Goal: Information Seeking & Learning: Find specific fact

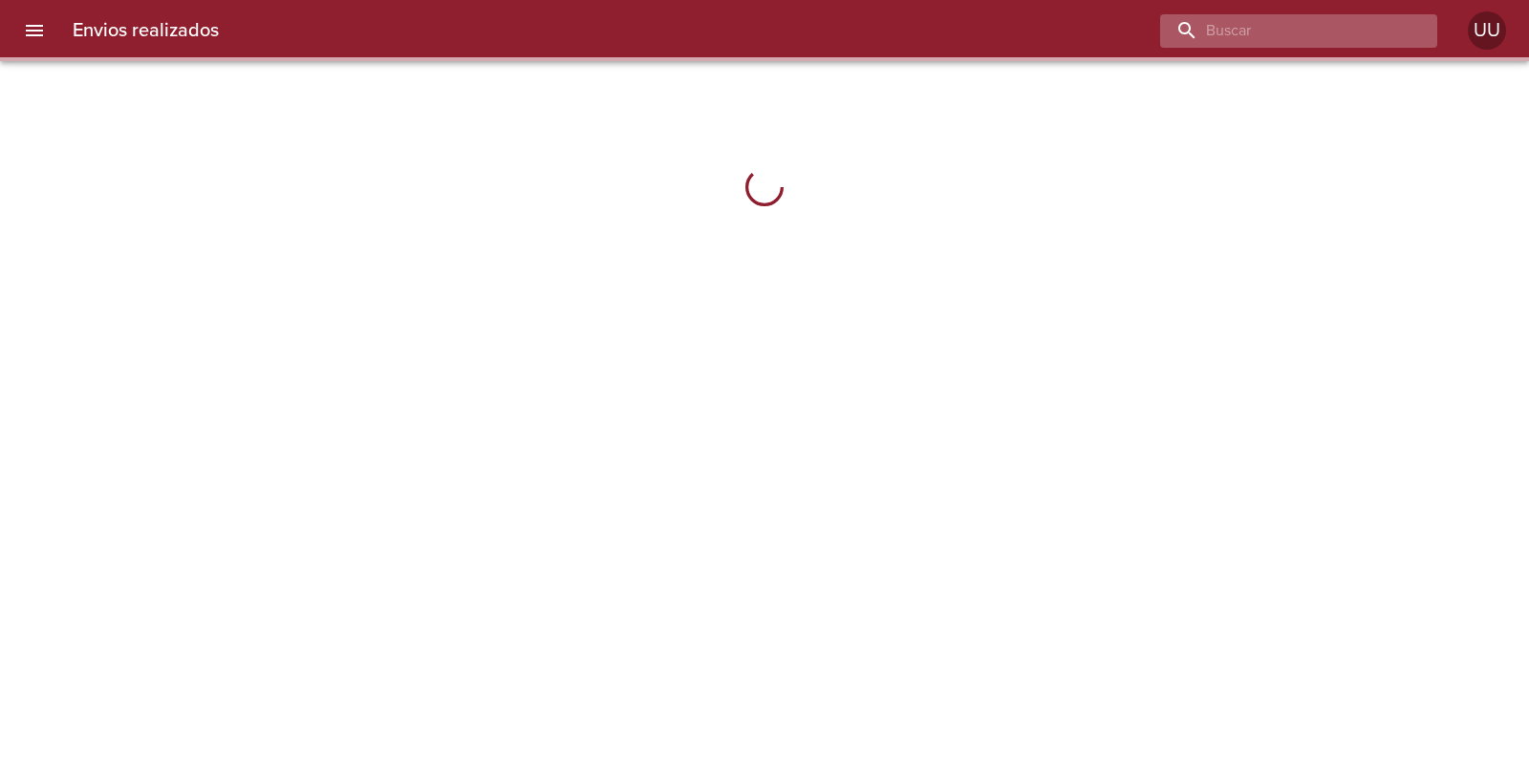
click at [1301, 28] on input "buscar" at bounding box center [1282, 31] width 245 height 33
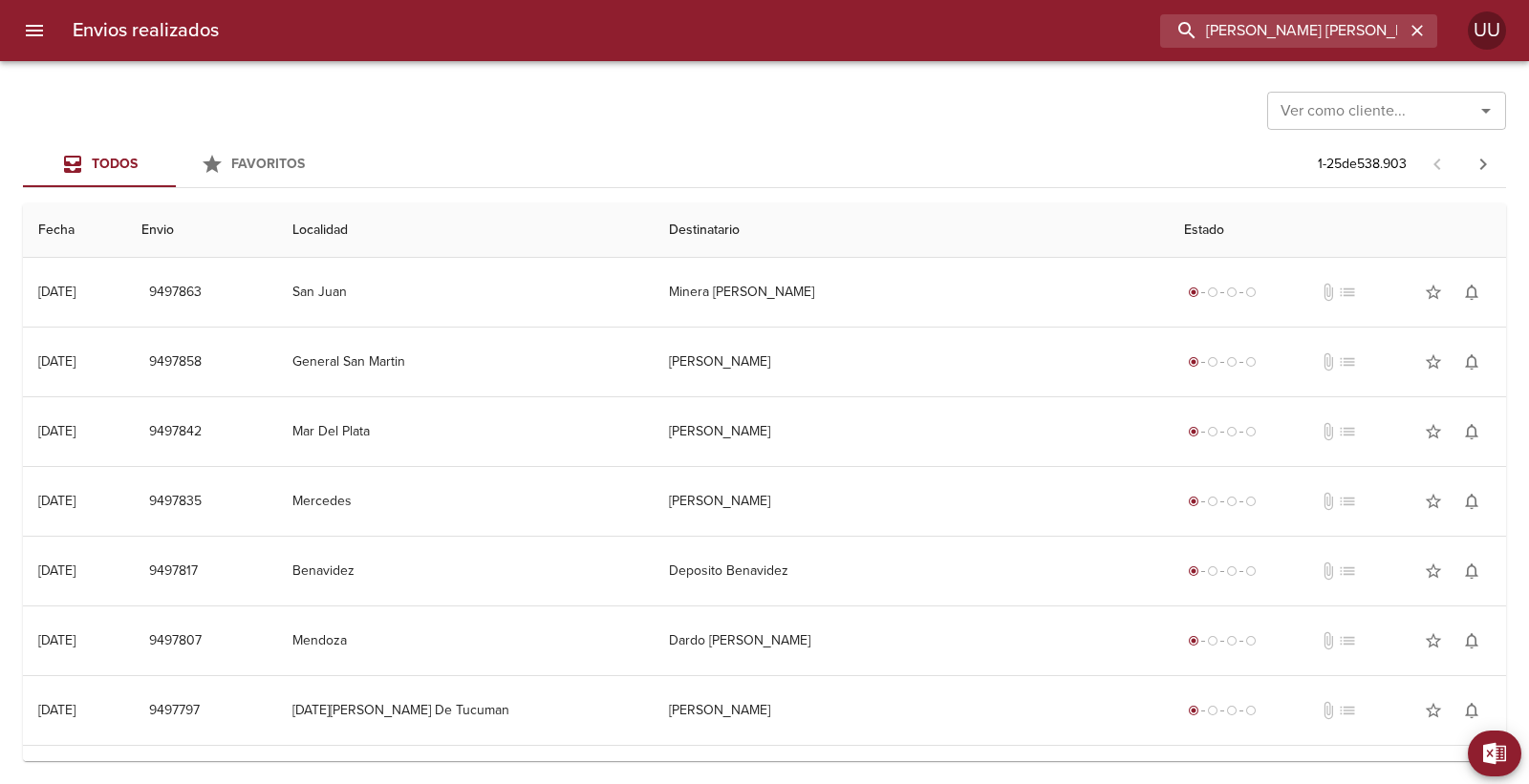
type input "[PERSON_NAME] [PERSON_NAME]"
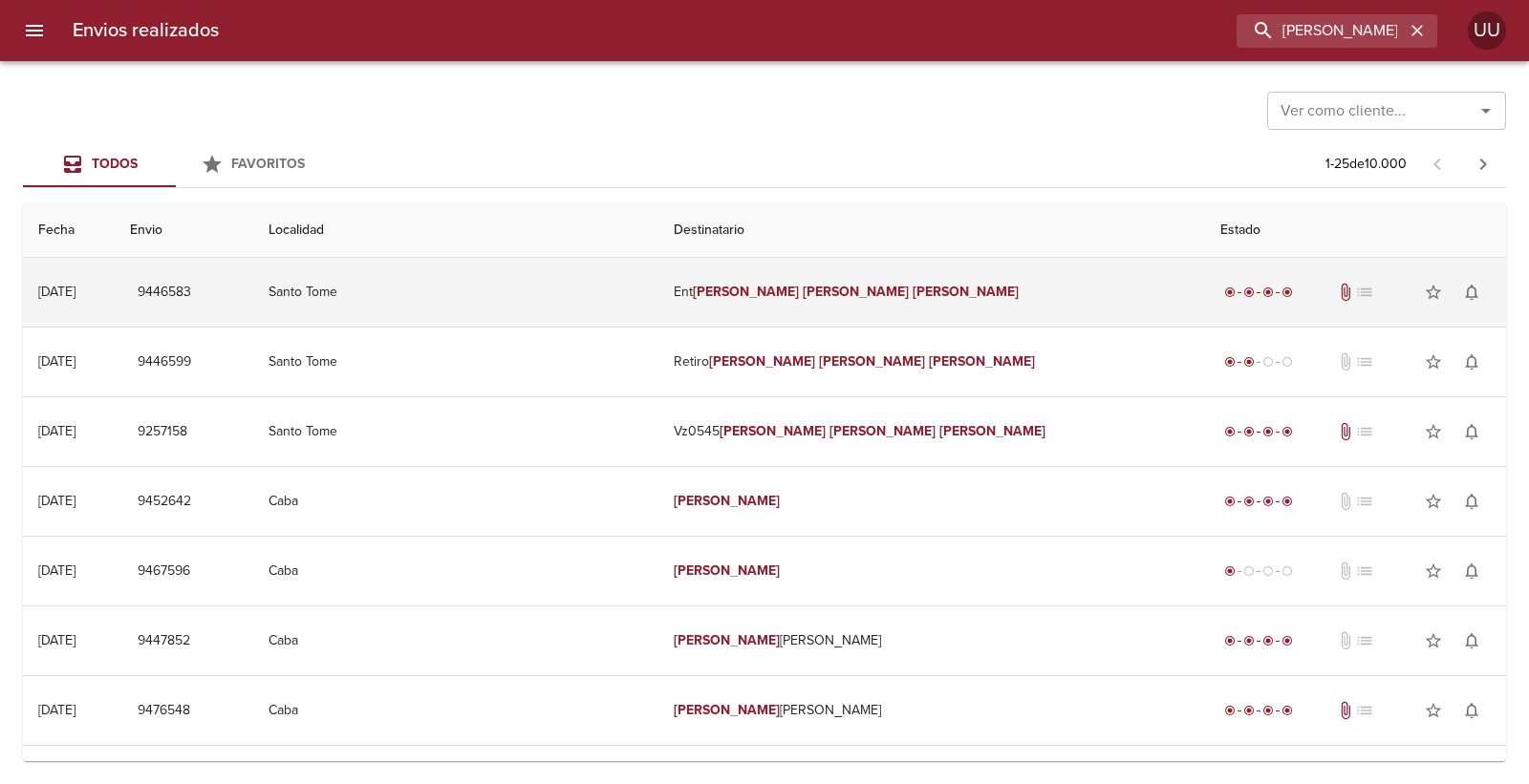
click at [895, 291] on td "Ent [PERSON_NAME] [PERSON_NAME]" at bounding box center [930, 291] width 545 height 69
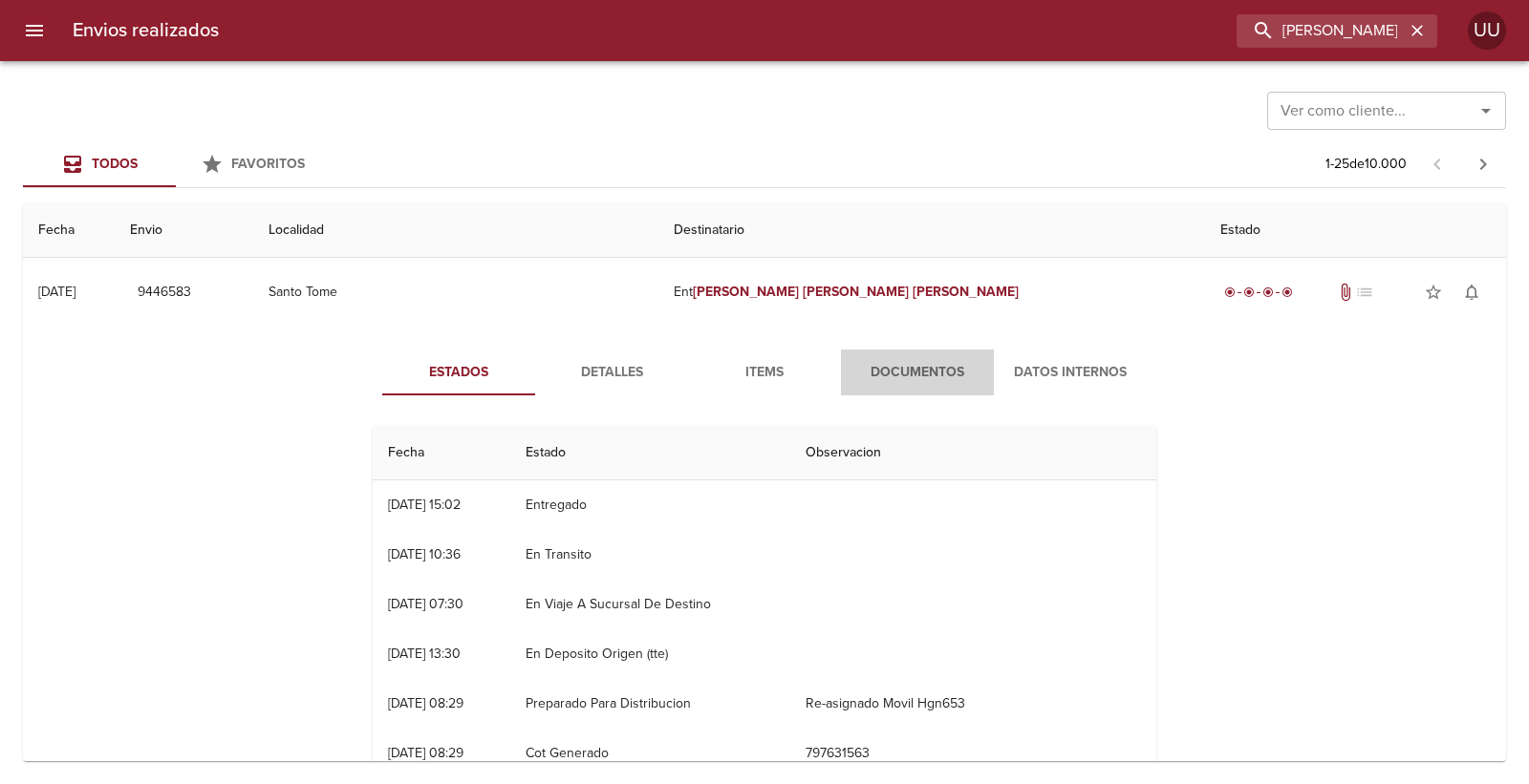
click at [886, 365] on span "Documentos" at bounding box center [918, 373] width 130 height 24
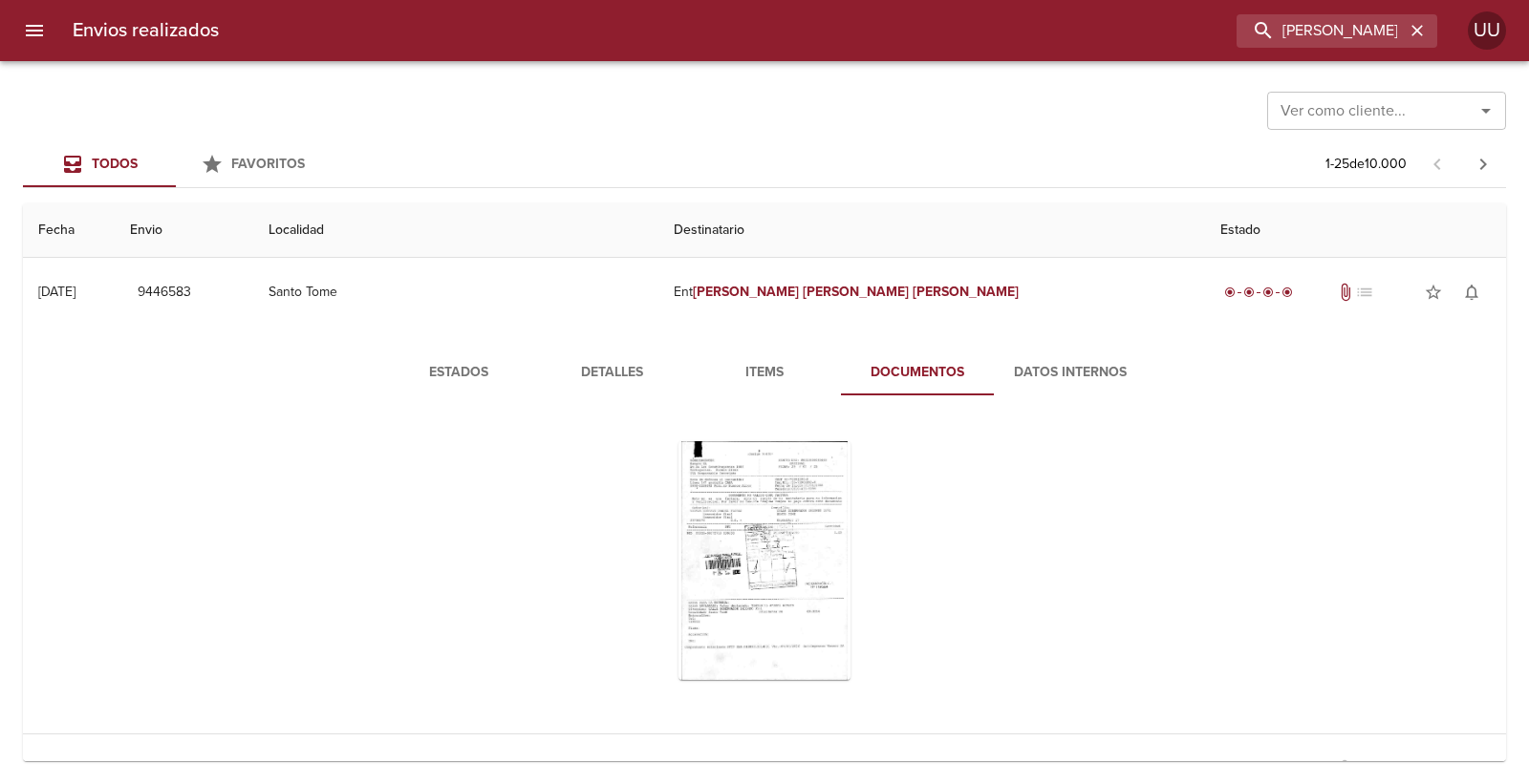
scroll to position [106, 0]
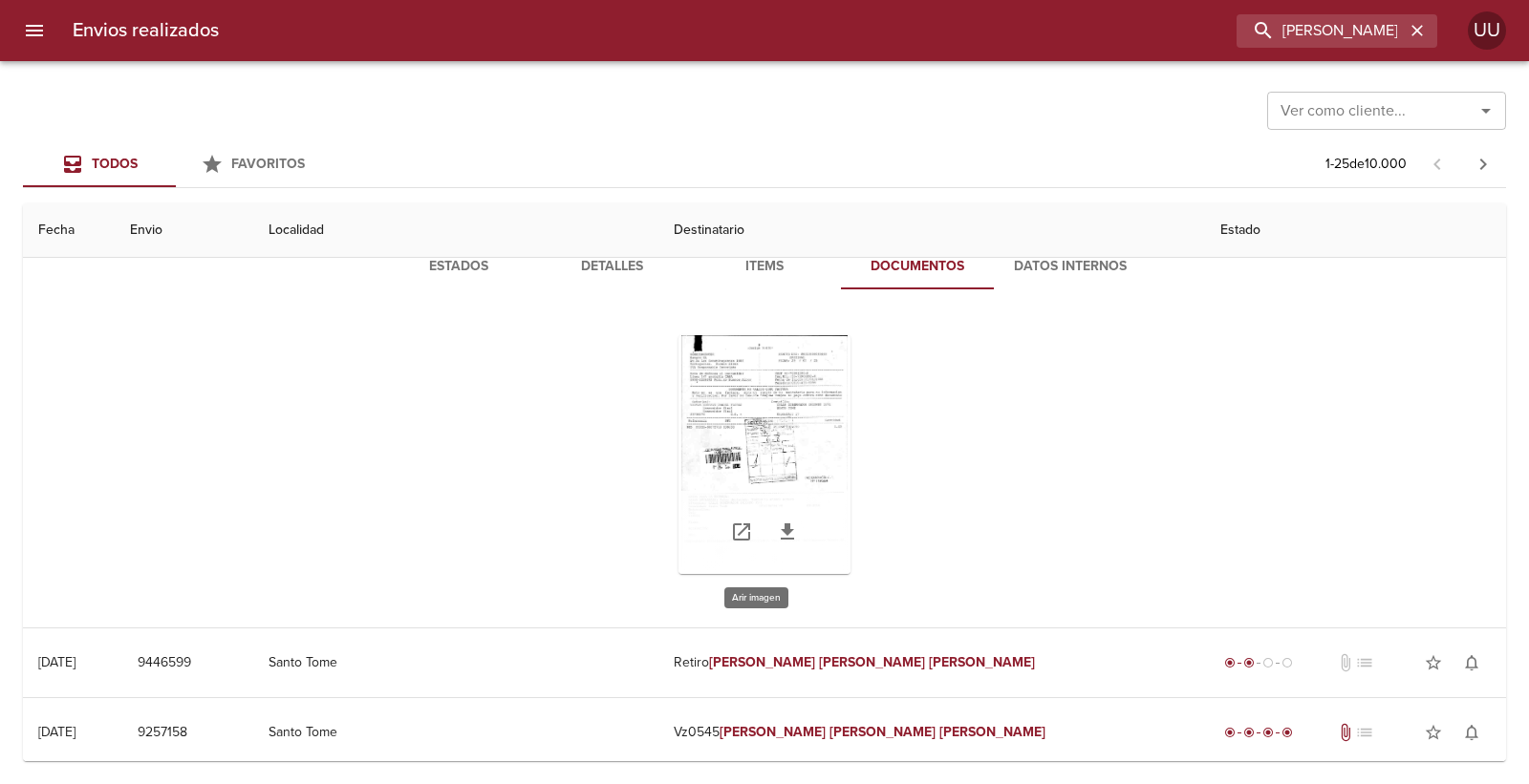
click at [763, 406] on div "Tabla de envíos del cliente" at bounding box center [764, 455] width 172 height 239
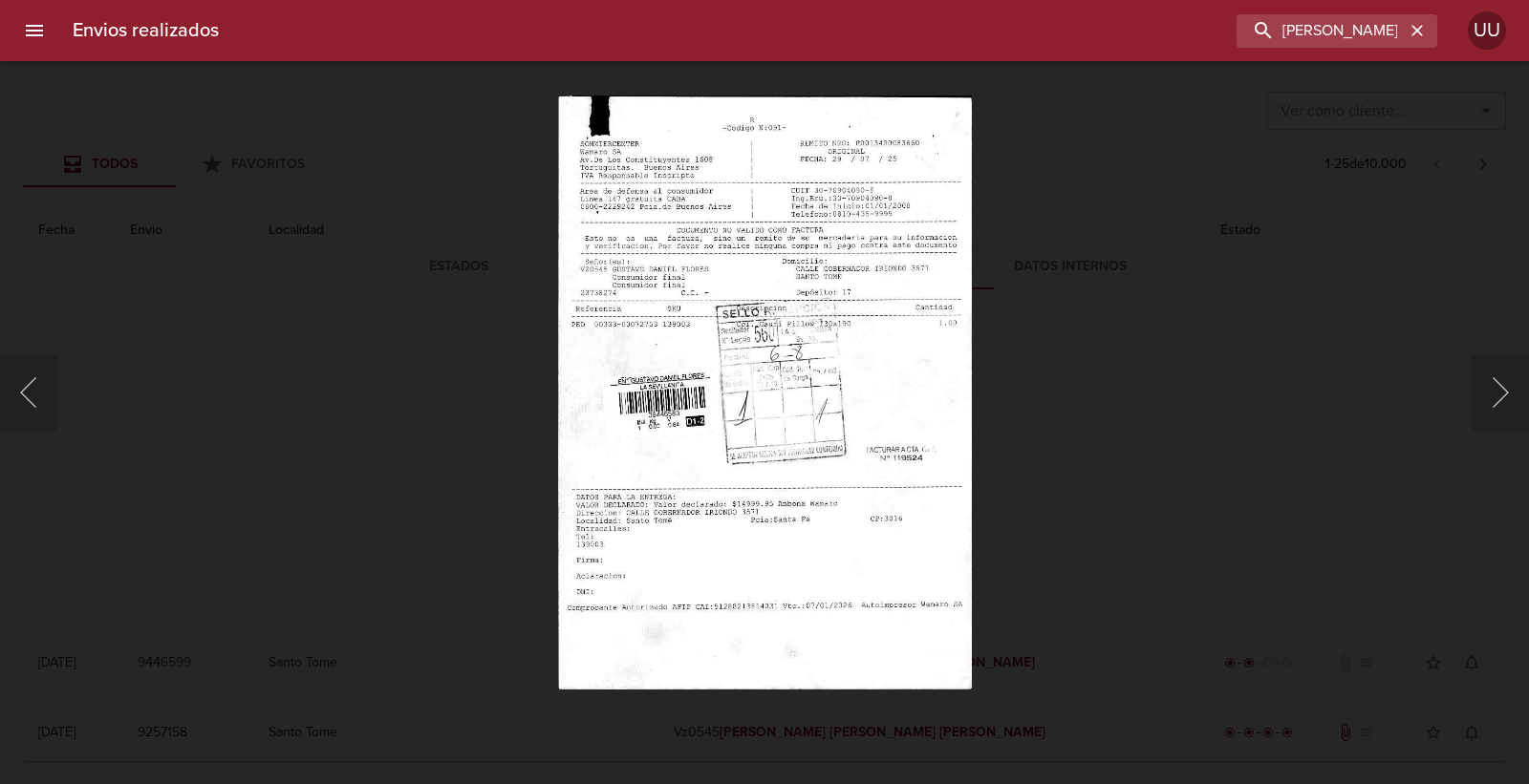
click at [1029, 419] on div "Lightbox" at bounding box center [764, 392] width 1529 height 784
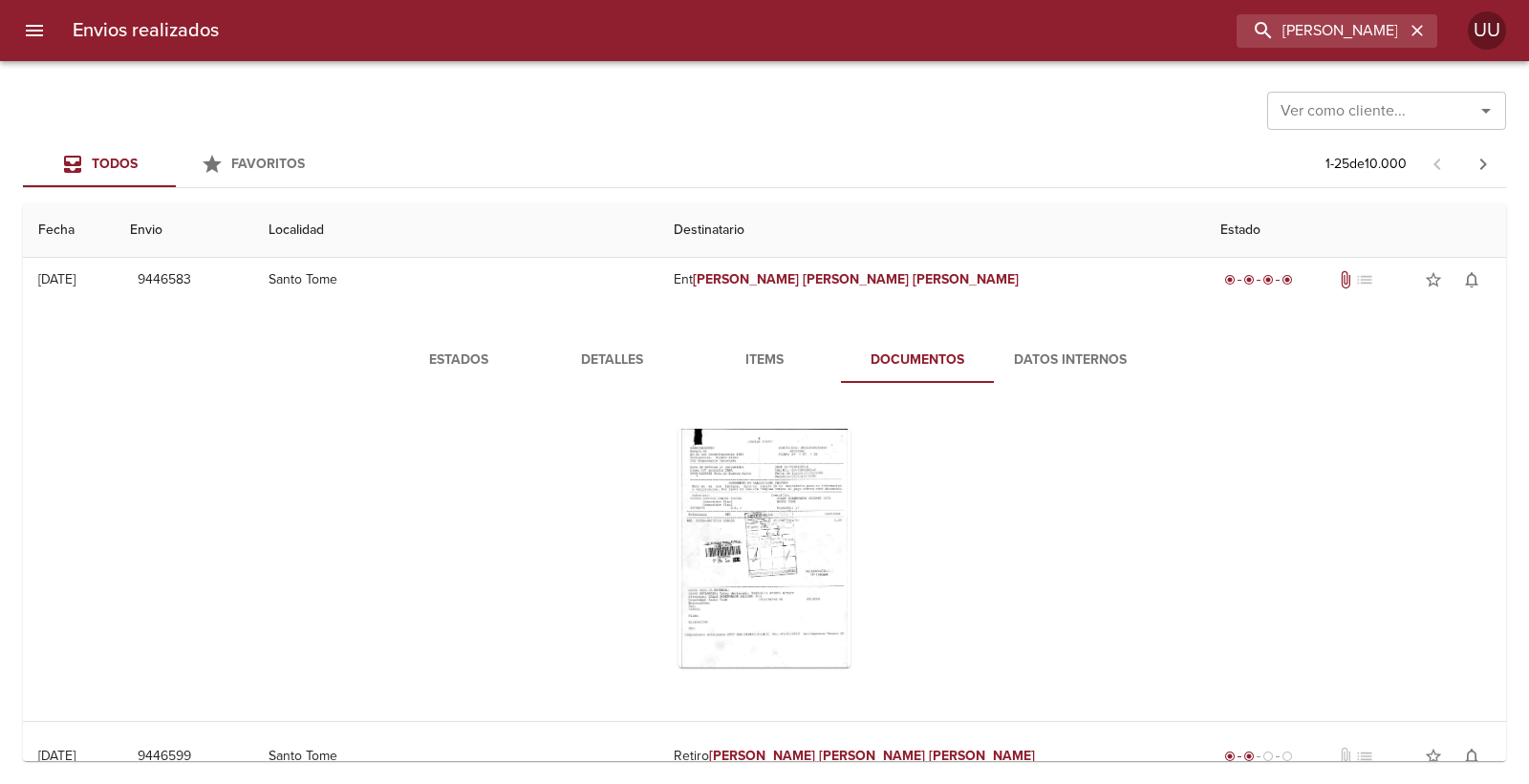
scroll to position [0, 0]
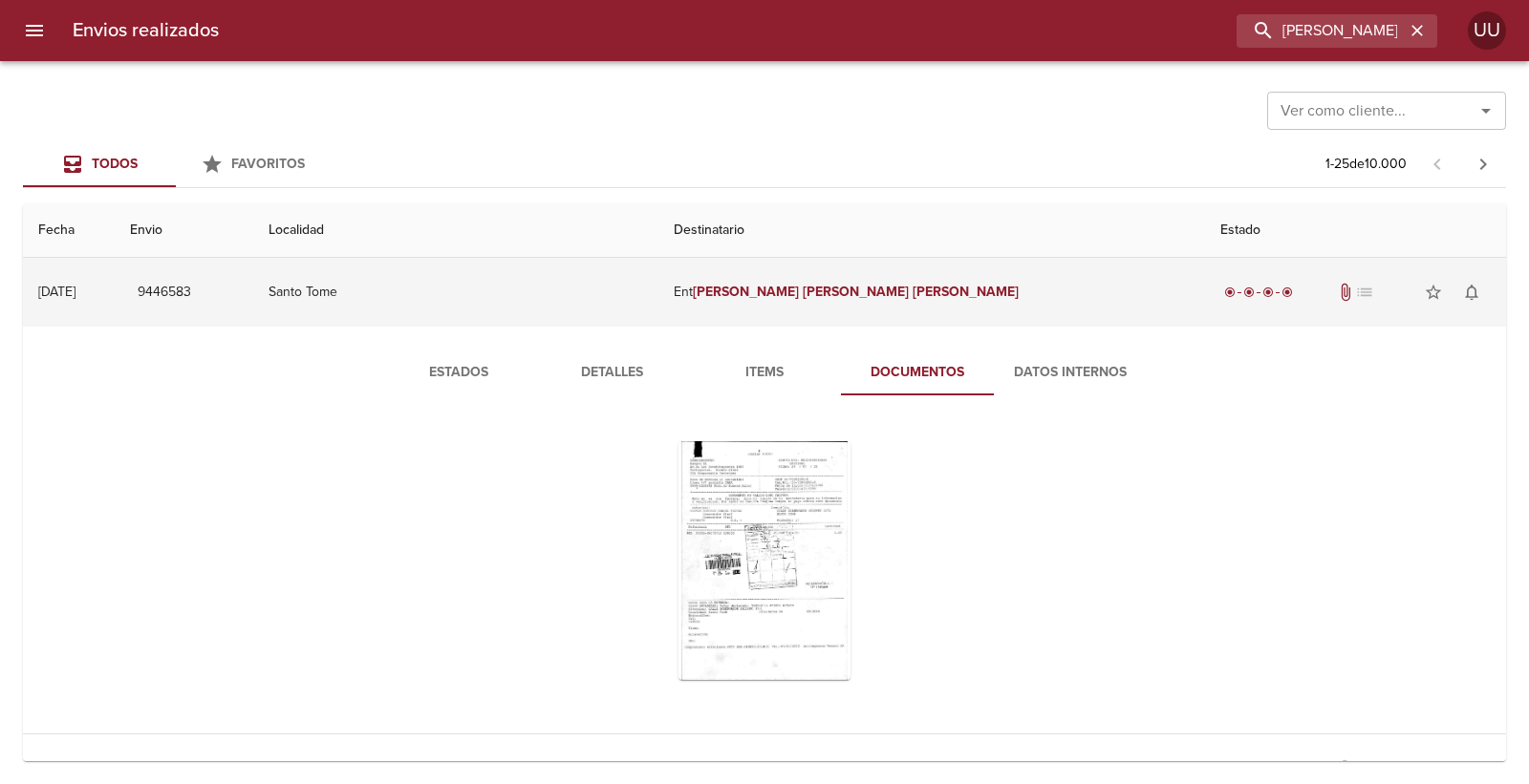
click at [947, 310] on td "Ent [PERSON_NAME] [PERSON_NAME]" at bounding box center [930, 291] width 545 height 69
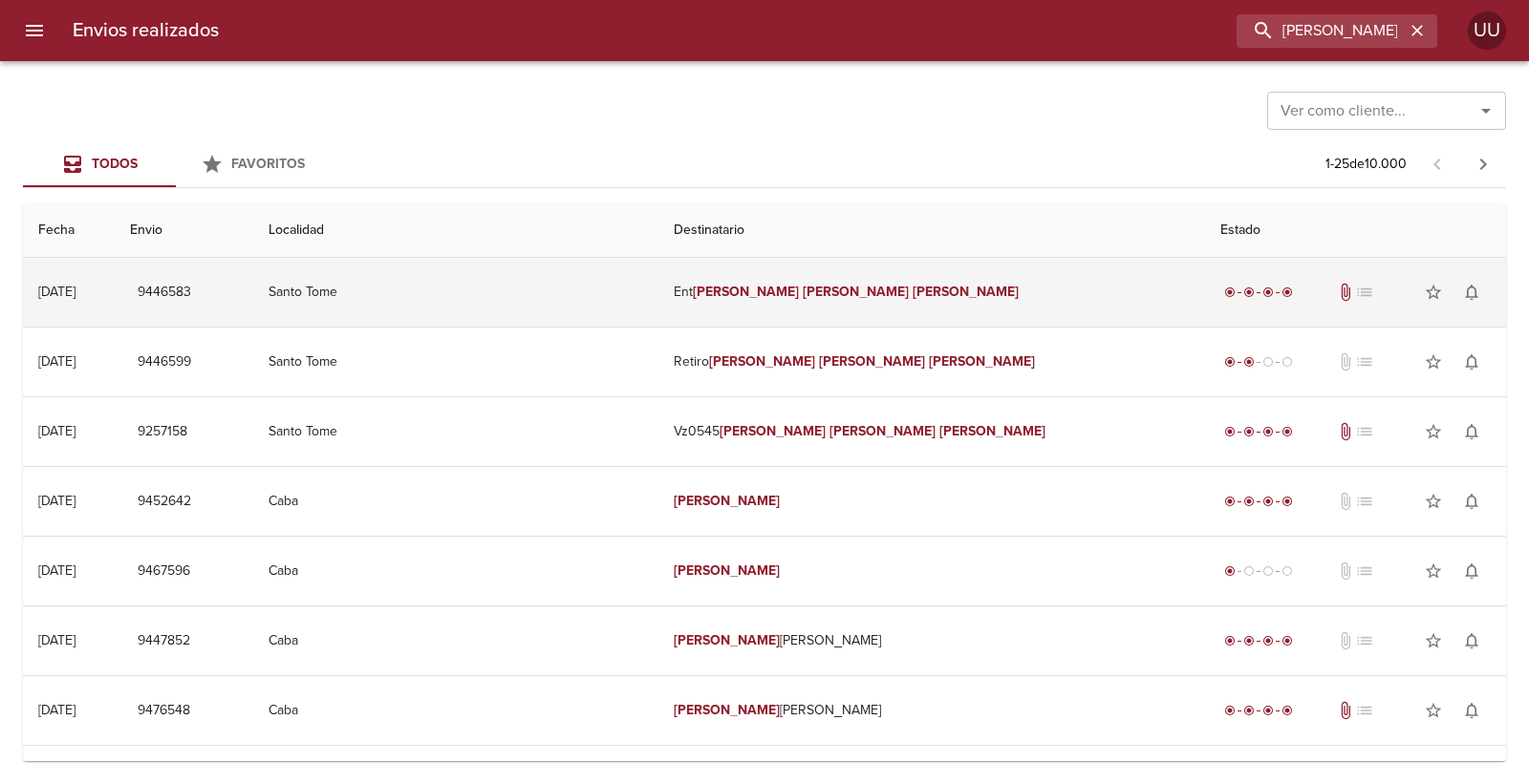
click at [867, 285] on td "Ent [PERSON_NAME] [PERSON_NAME]" at bounding box center [930, 291] width 545 height 69
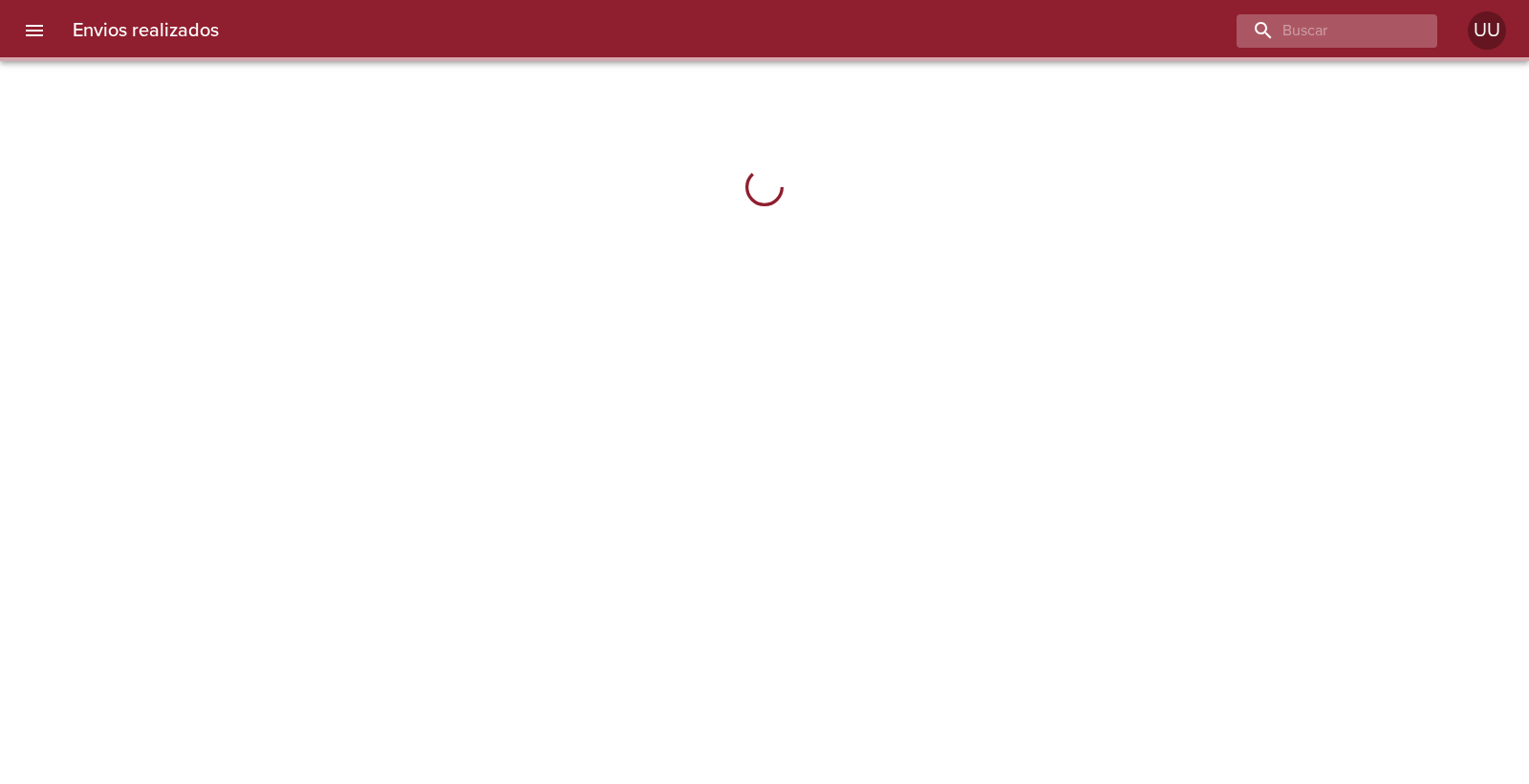
drag, startPoint x: 1300, startPoint y: 49, endPoint x: 1310, endPoint y: 28, distance: 23.3
click at [1301, 46] on div "Envios realizados UU" at bounding box center [764, 30] width 1529 height 61
click at [1310, 28] on input "buscar" at bounding box center [1282, 31] width 245 height 33
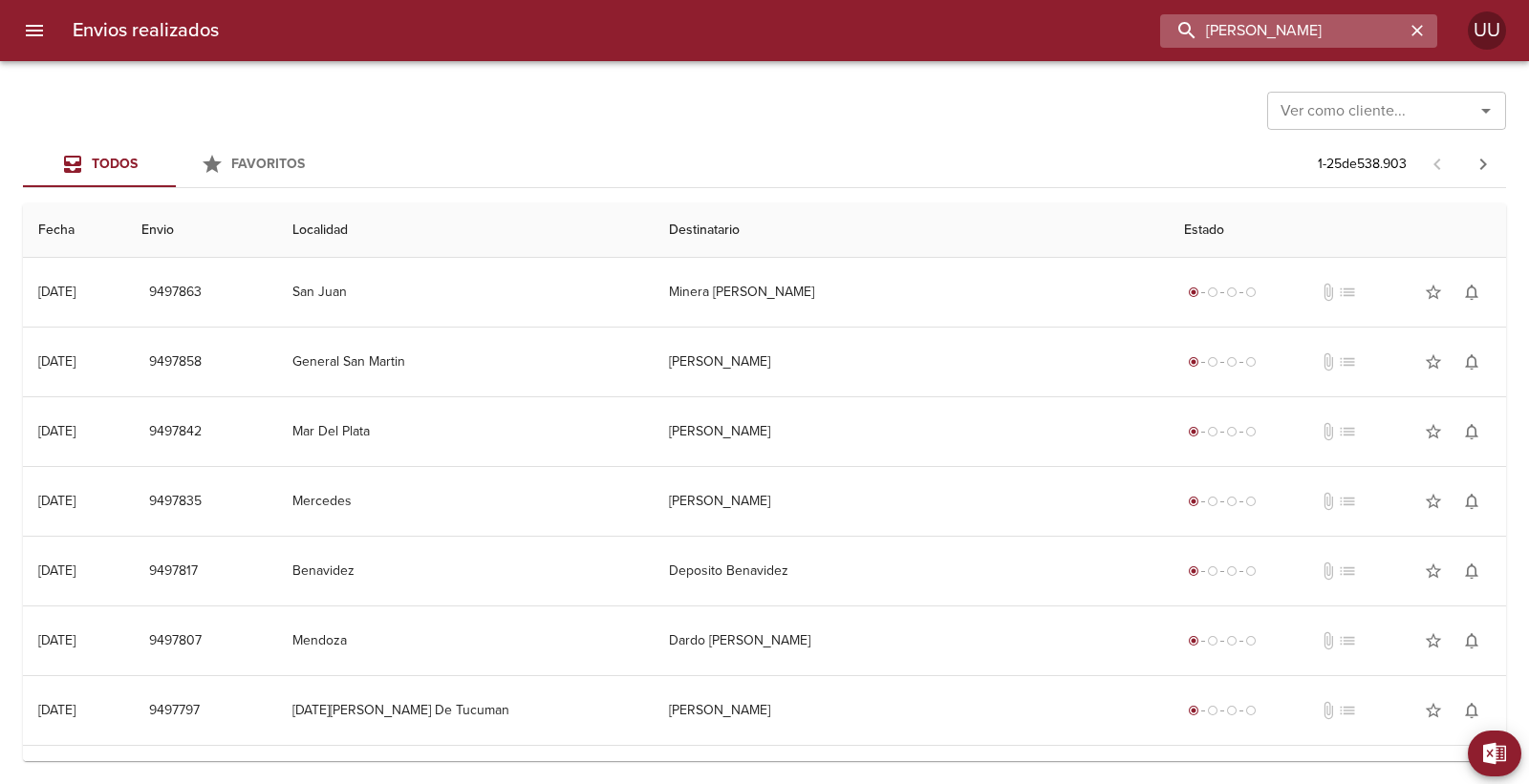
type input "daniel"
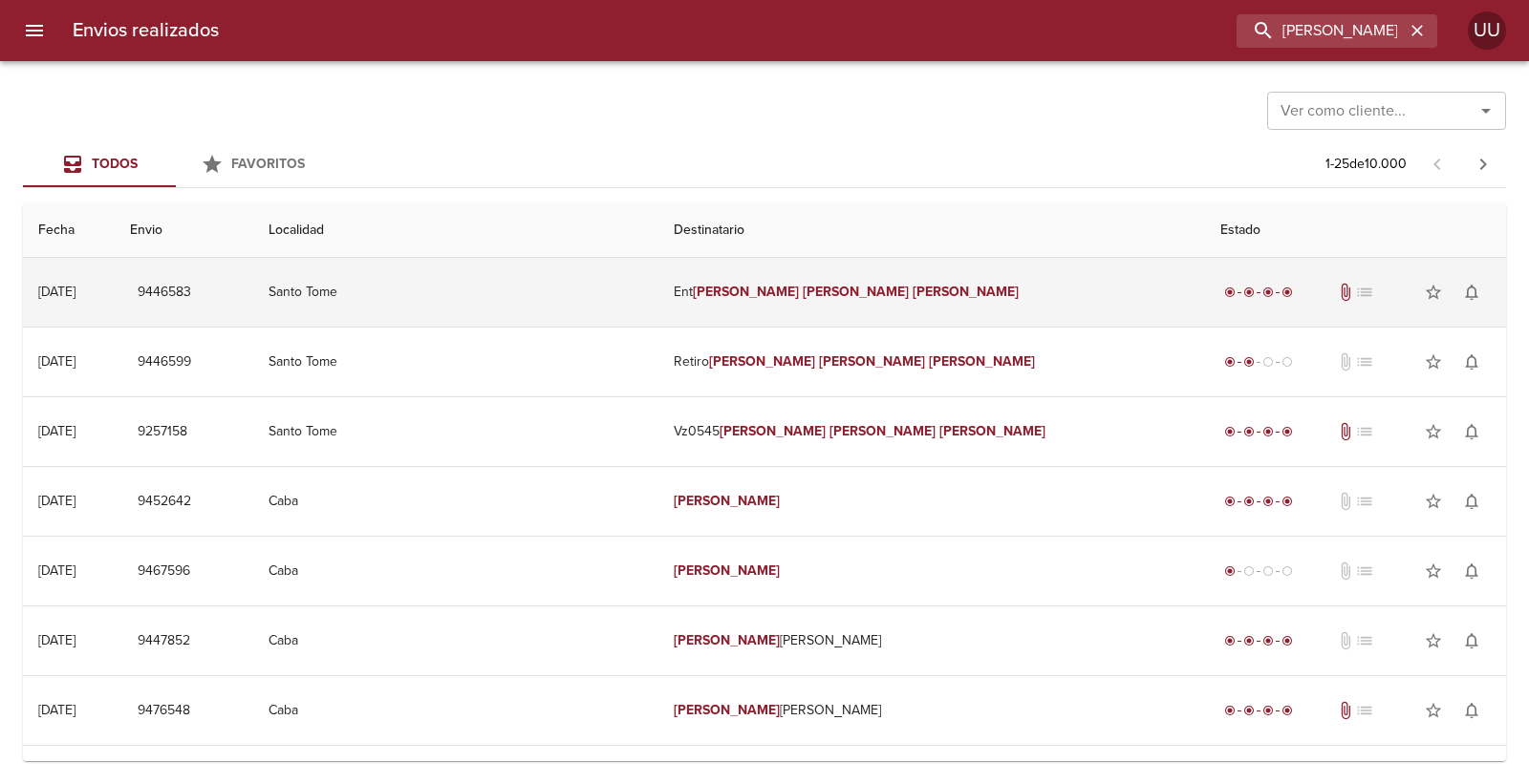
click at [922, 301] on td "Ent [PERSON_NAME] [PERSON_NAME]" at bounding box center [930, 291] width 545 height 69
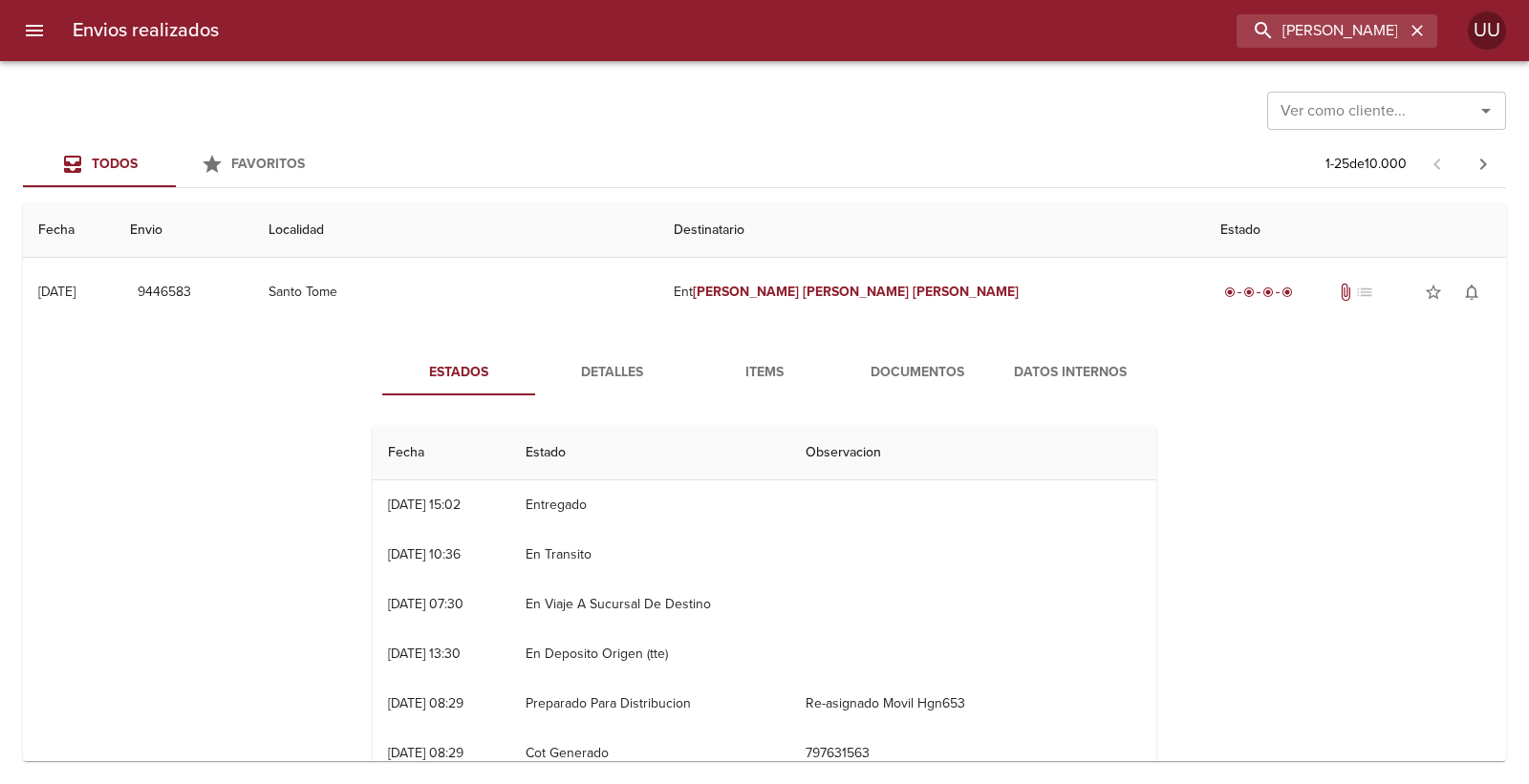
click at [764, 361] on span "Items" at bounding box center [765, 373] width 130 height 24
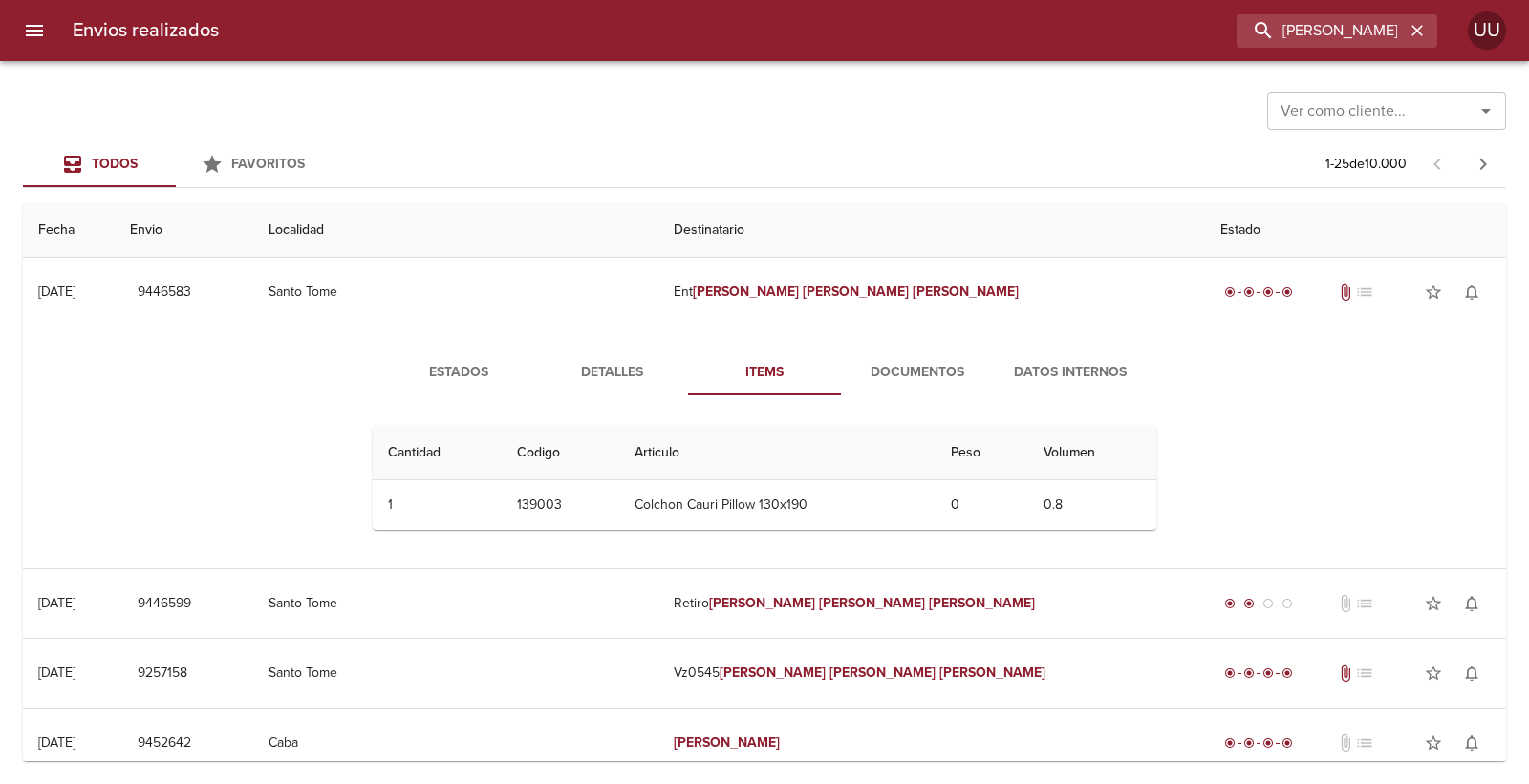
click at [890, 354] on button "Documentos" at bounding box center [917, 372] width 153 height 46
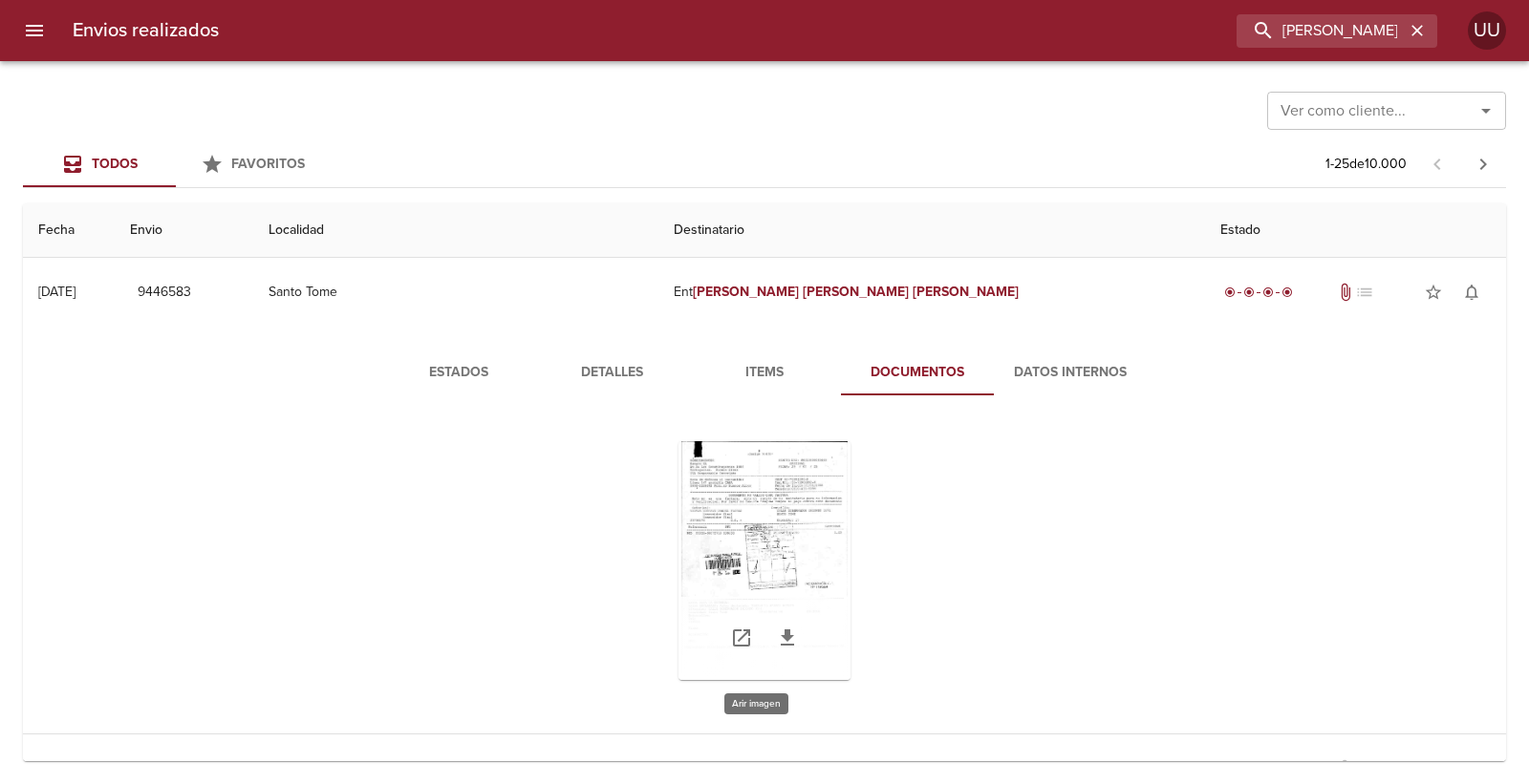
click at [770, 529] on div "Tabla de envíos del cliente" at bounding box center [764, 561] width 172 height 239
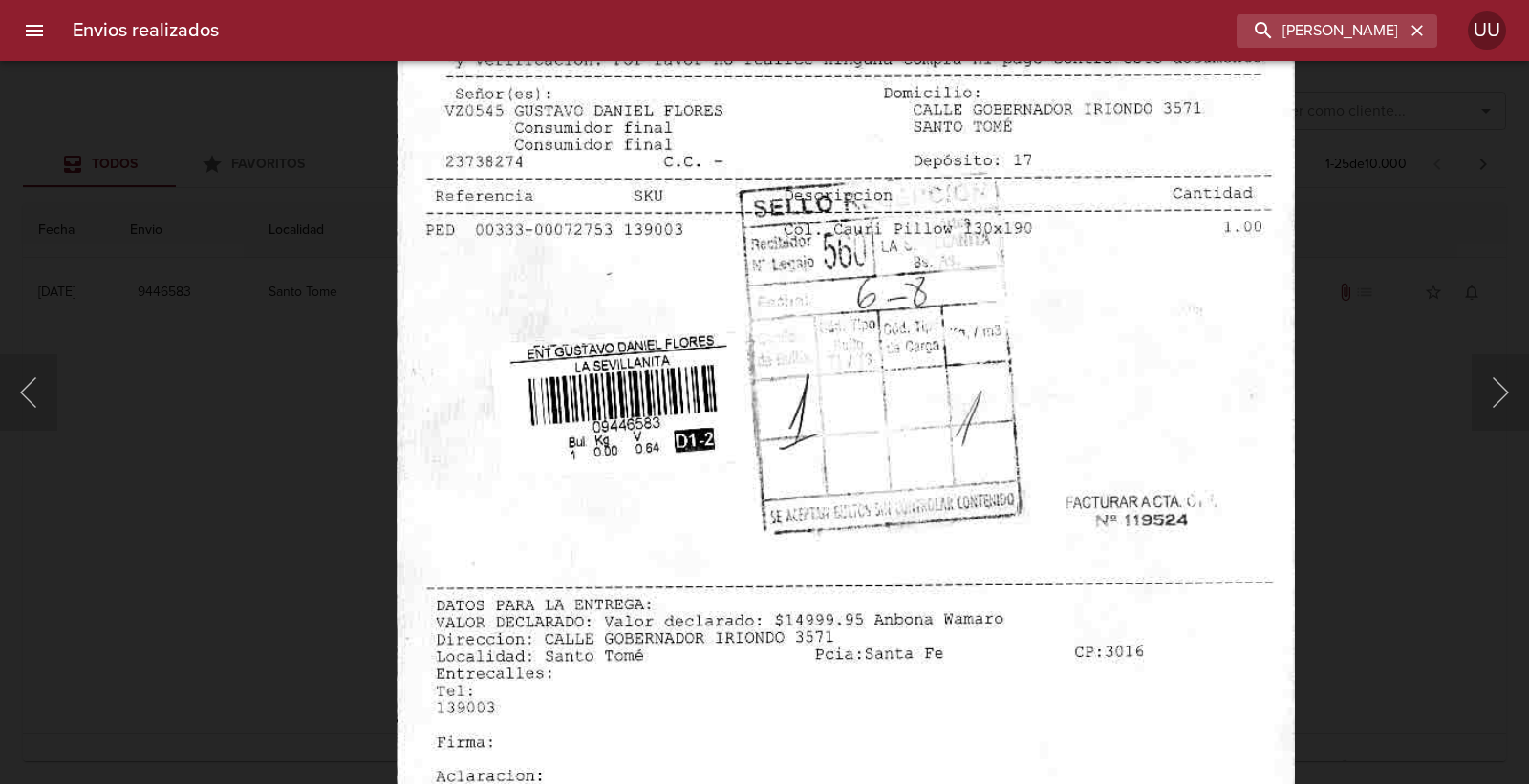
click at [980, 312] on img "Lightbox" at bounding box center [845, 377] width 898 height 1287
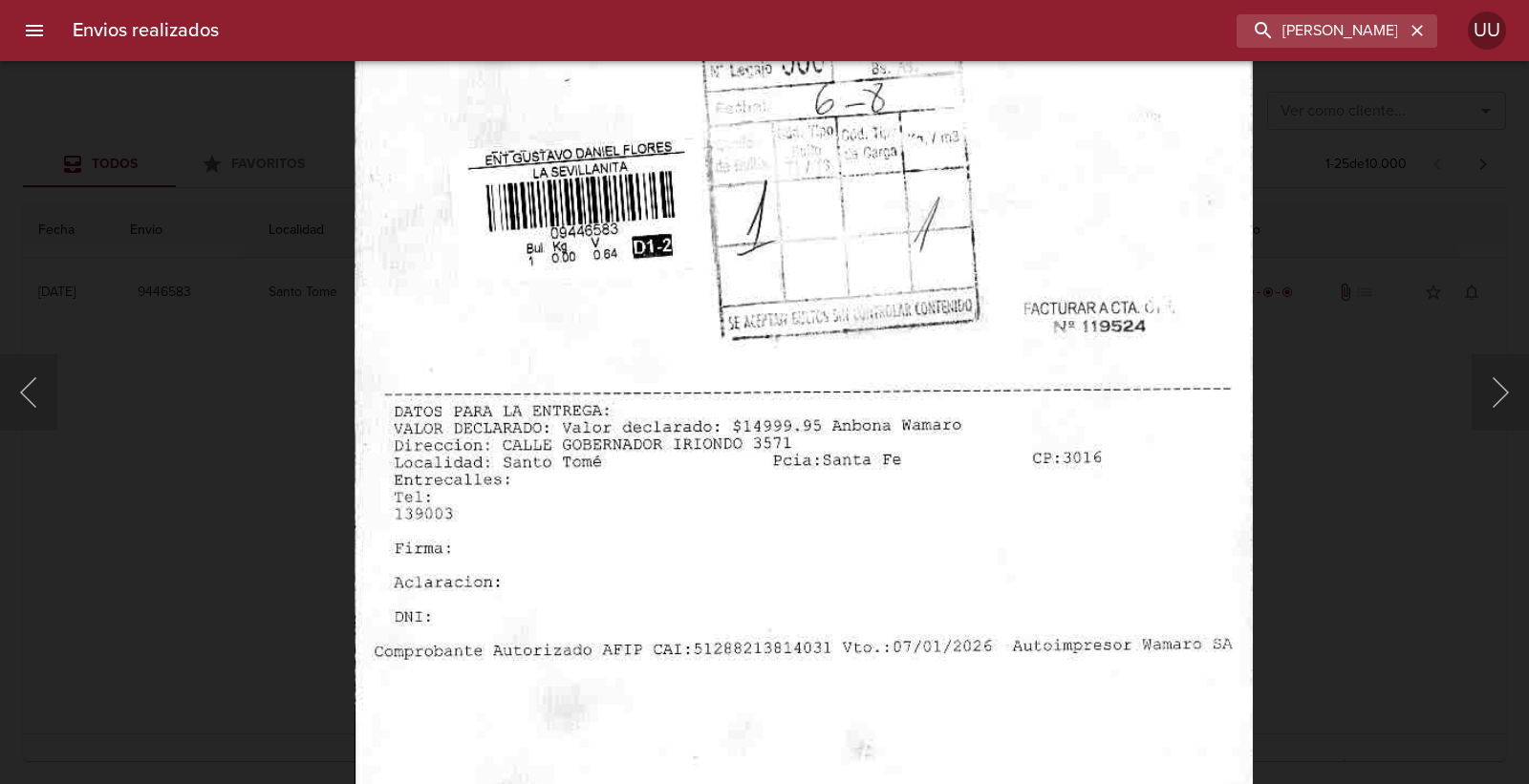
click at [937, 189] on img "Lightbox" at bounding box center [803, 183] width 898 height 1287
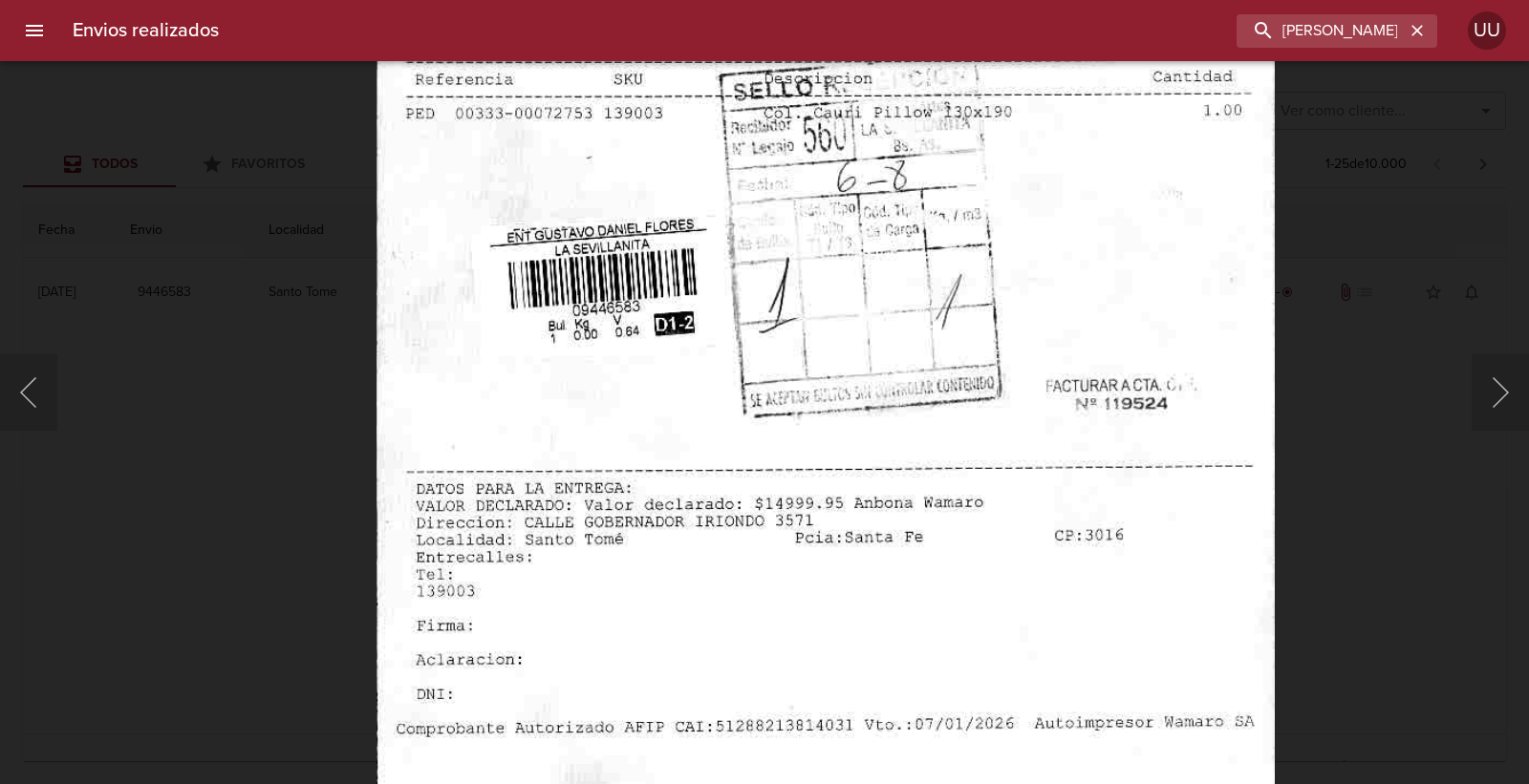
click at [960, 583] on img "Lightbox" at bounding box center [824, 260] width 898 height 1287
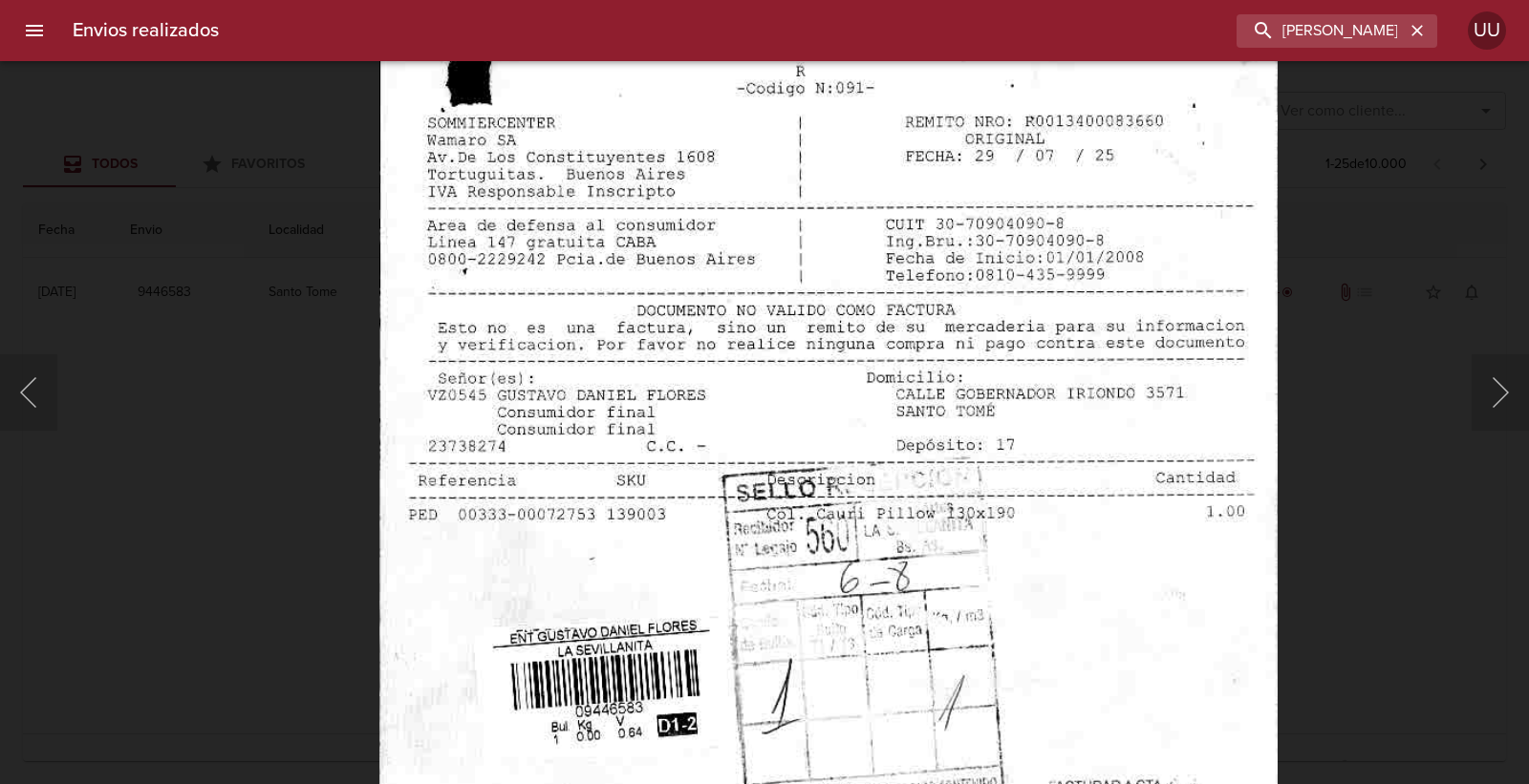
click at [956, 623] on img "Lightbox" at bounding box center [827, 662] width 898 height 1287
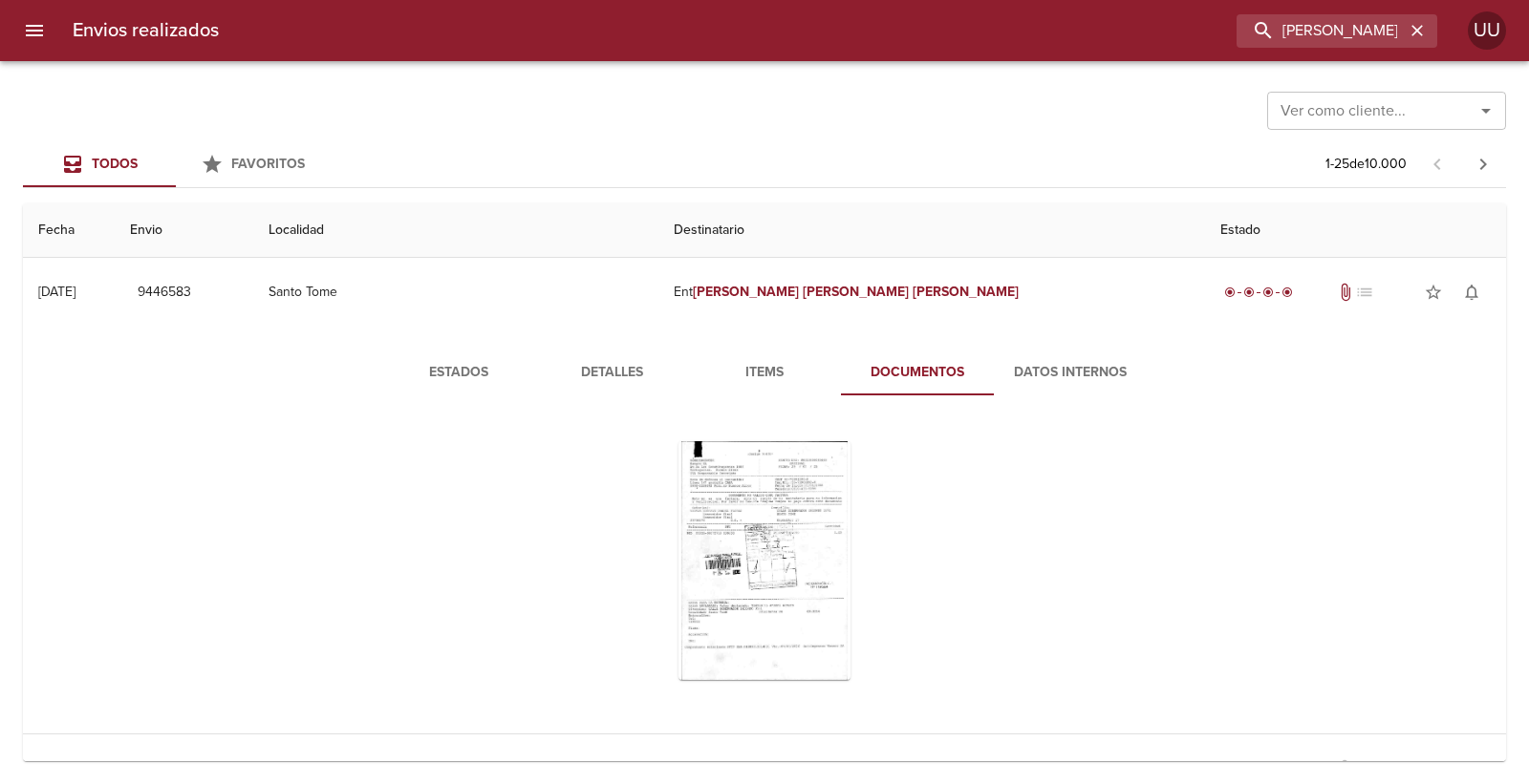
click at [1071, 580] on div "Tabla de envíos del cliente" at bounding box center [764, 560] width 783 height 269
click at [1358, 28] on input "[PERSON_NAME] [PERSON_NAME]" at bounding box center [1282, 31] width 245 height 33
type input "FLORENCIA GIGENA"
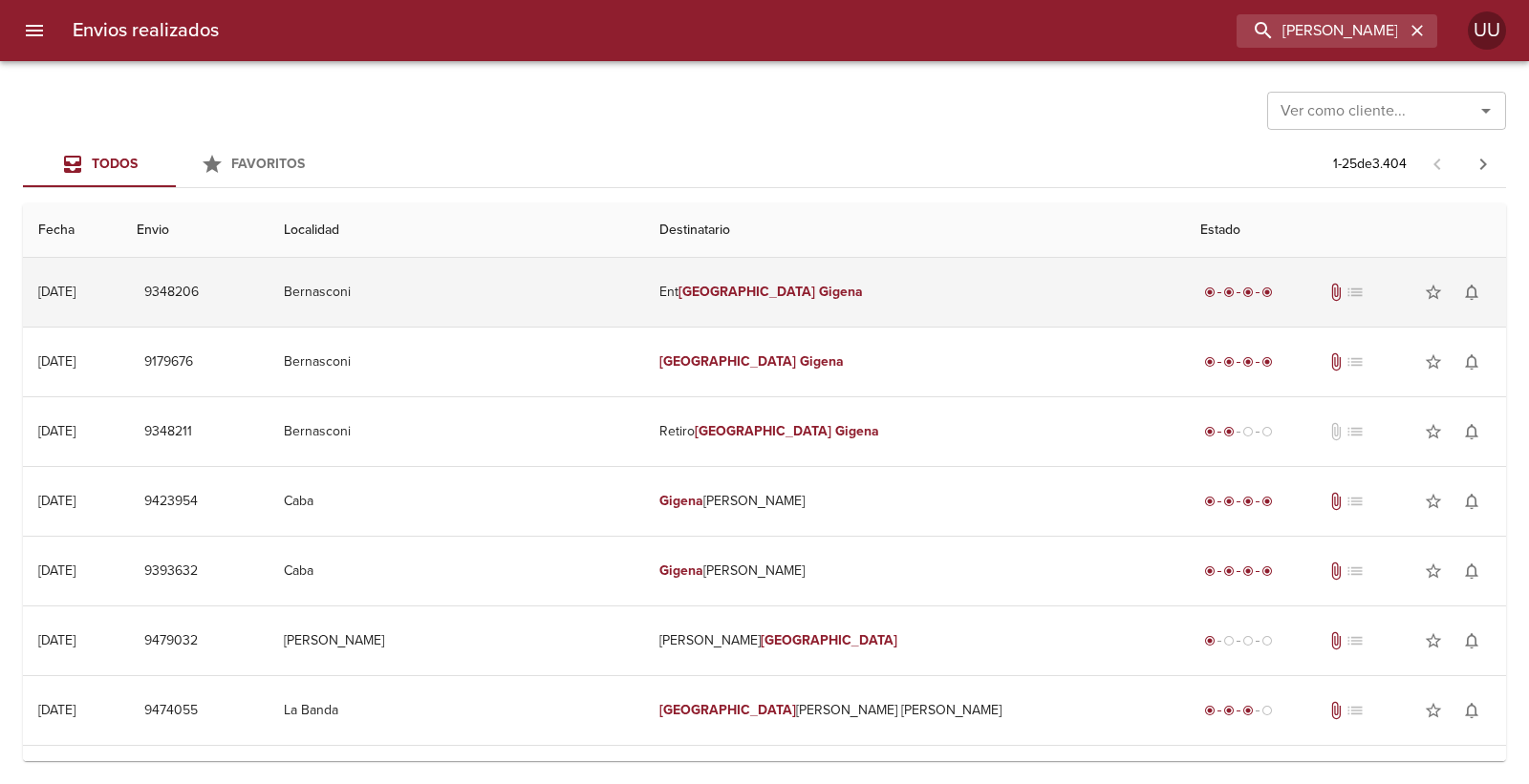
click at [825, 287] on td "Ent Florencia Gigena" at bounding box center [915, 291] width 540 height 69
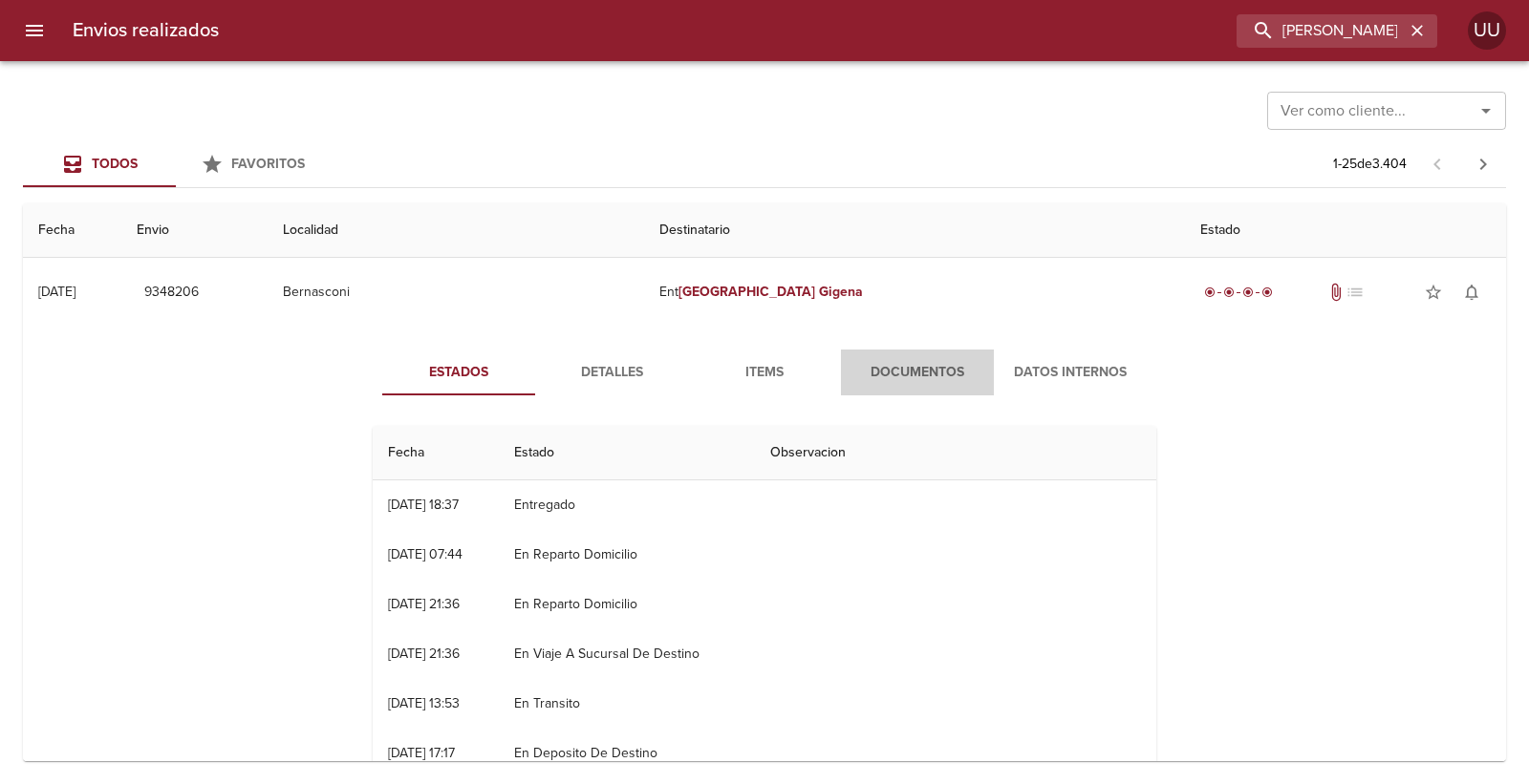
click at [940, 366] on span "Documentos" at bounding box center [918, 373] width 130 height 24
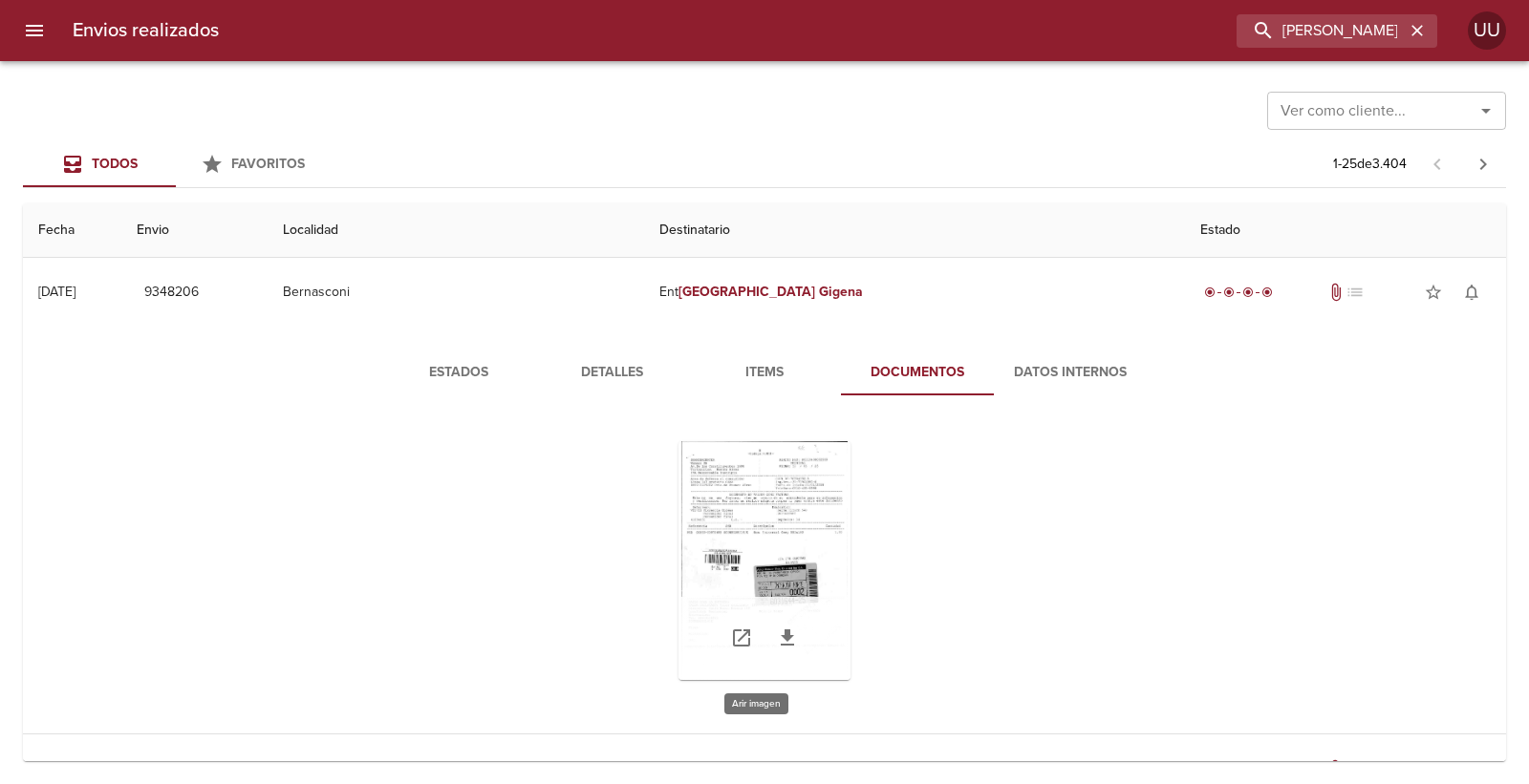
click at [797, 522] on div "Tabla de envíos del cliente" at bounding box center [764, 561] width 172 height 239
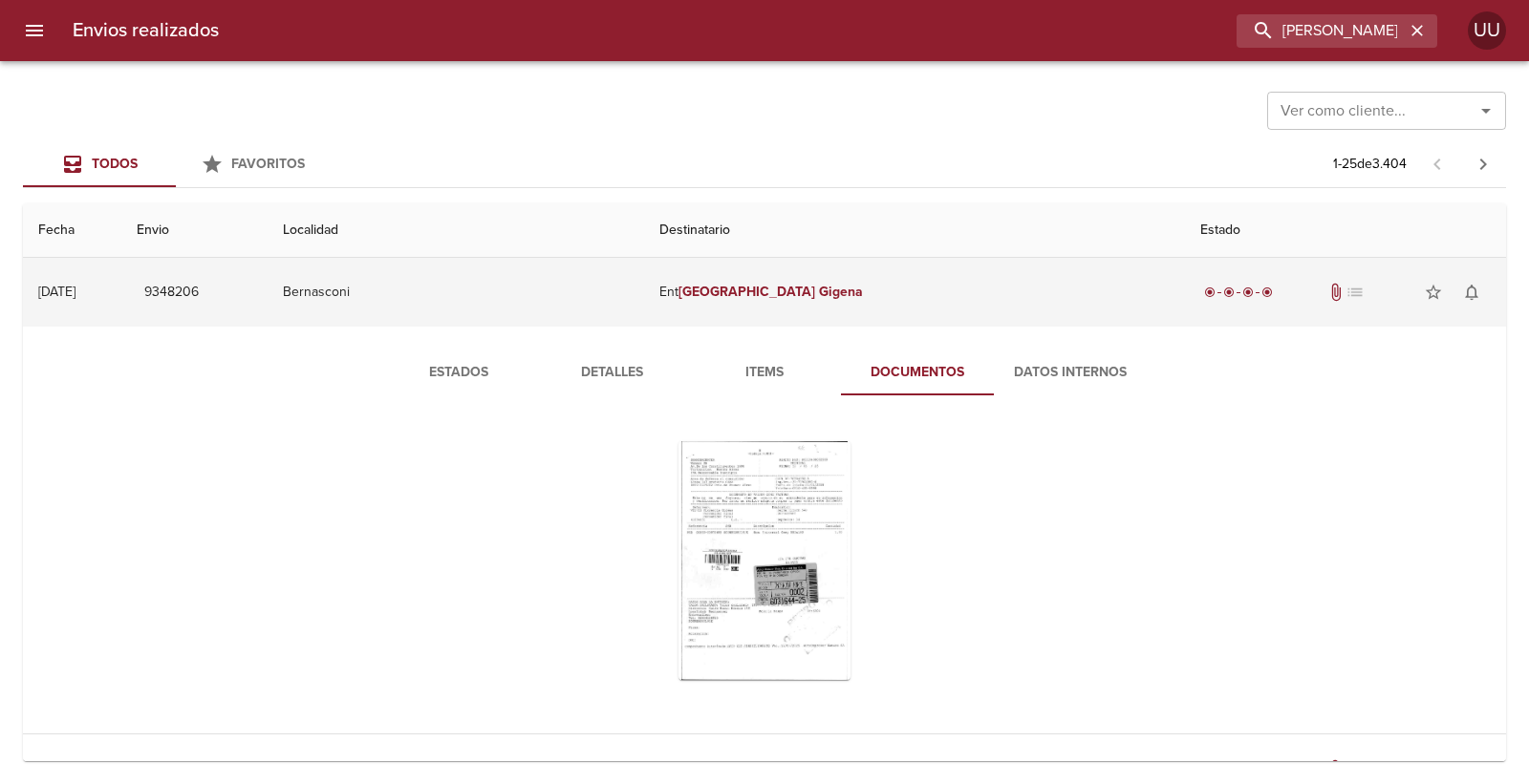
click at [886, 287] on td "Ent Florencia Gigena" at bounding box center [915, 291] width 540 height 69
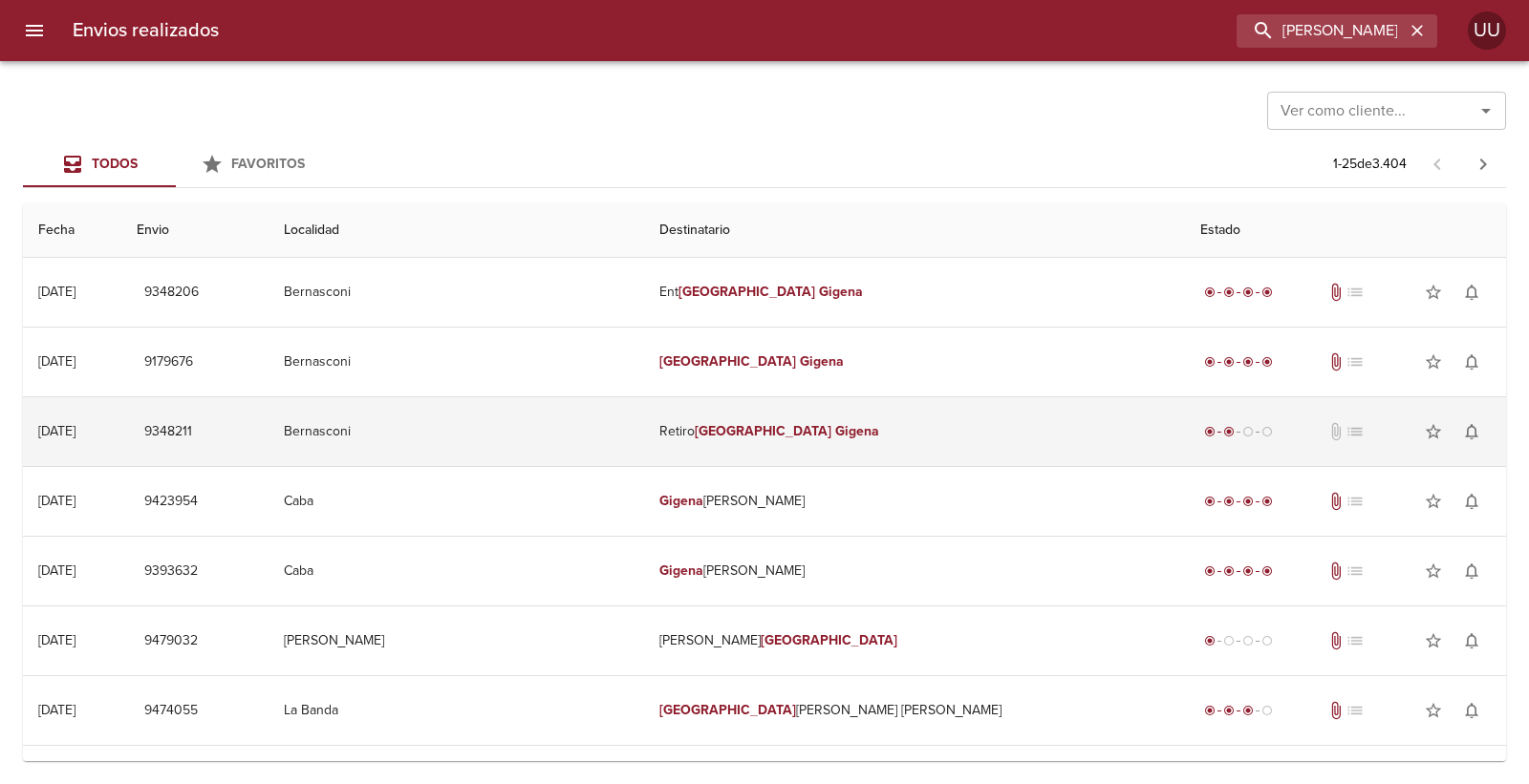
click at [851, 418] on td "Retiro Florencia Gigena" at bounding box center [915, 431] width 540 height 69
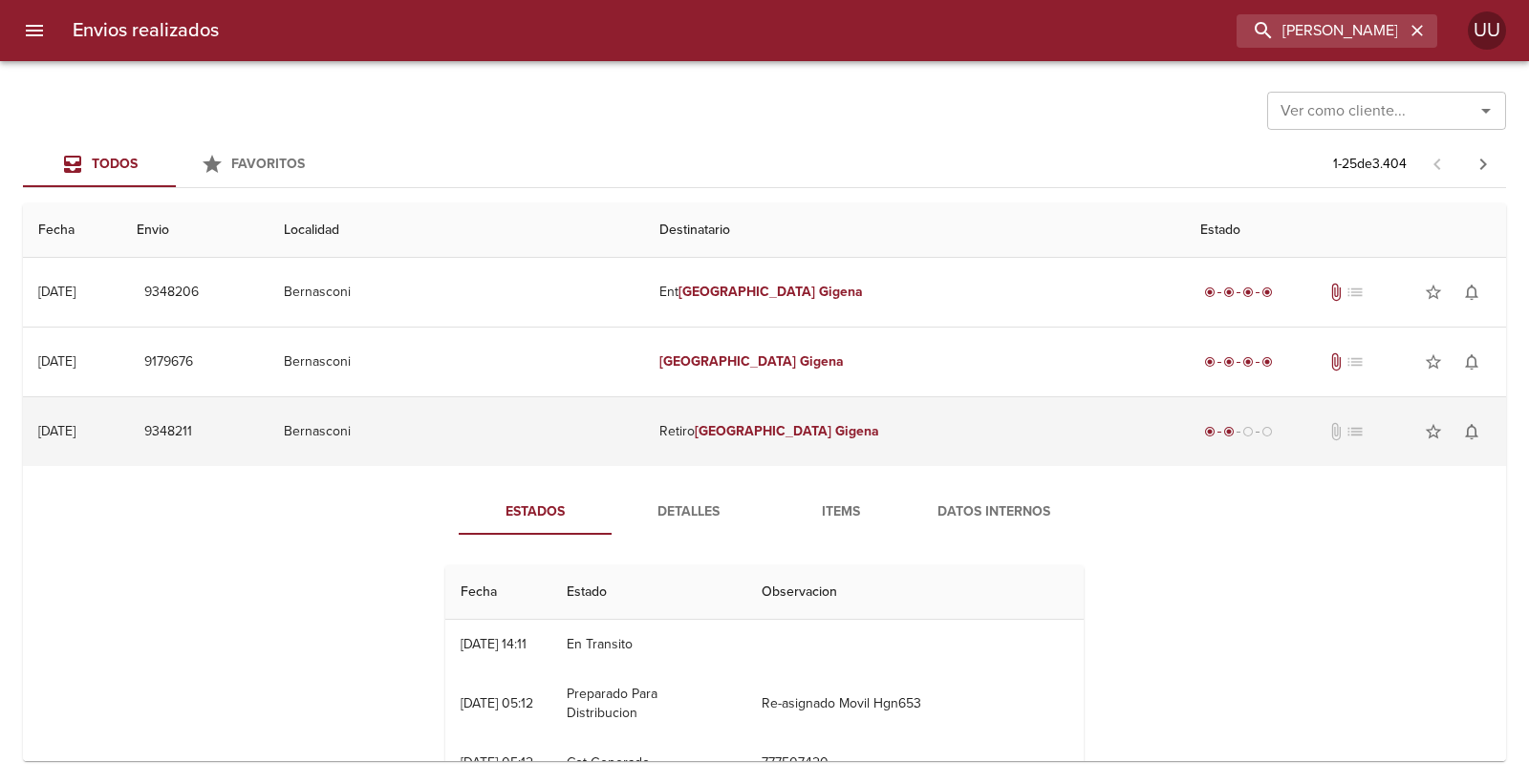
click at [900, 431] on td "Retiro Florencia Gigena" at bounding box center [915, 431] width 540 height 69
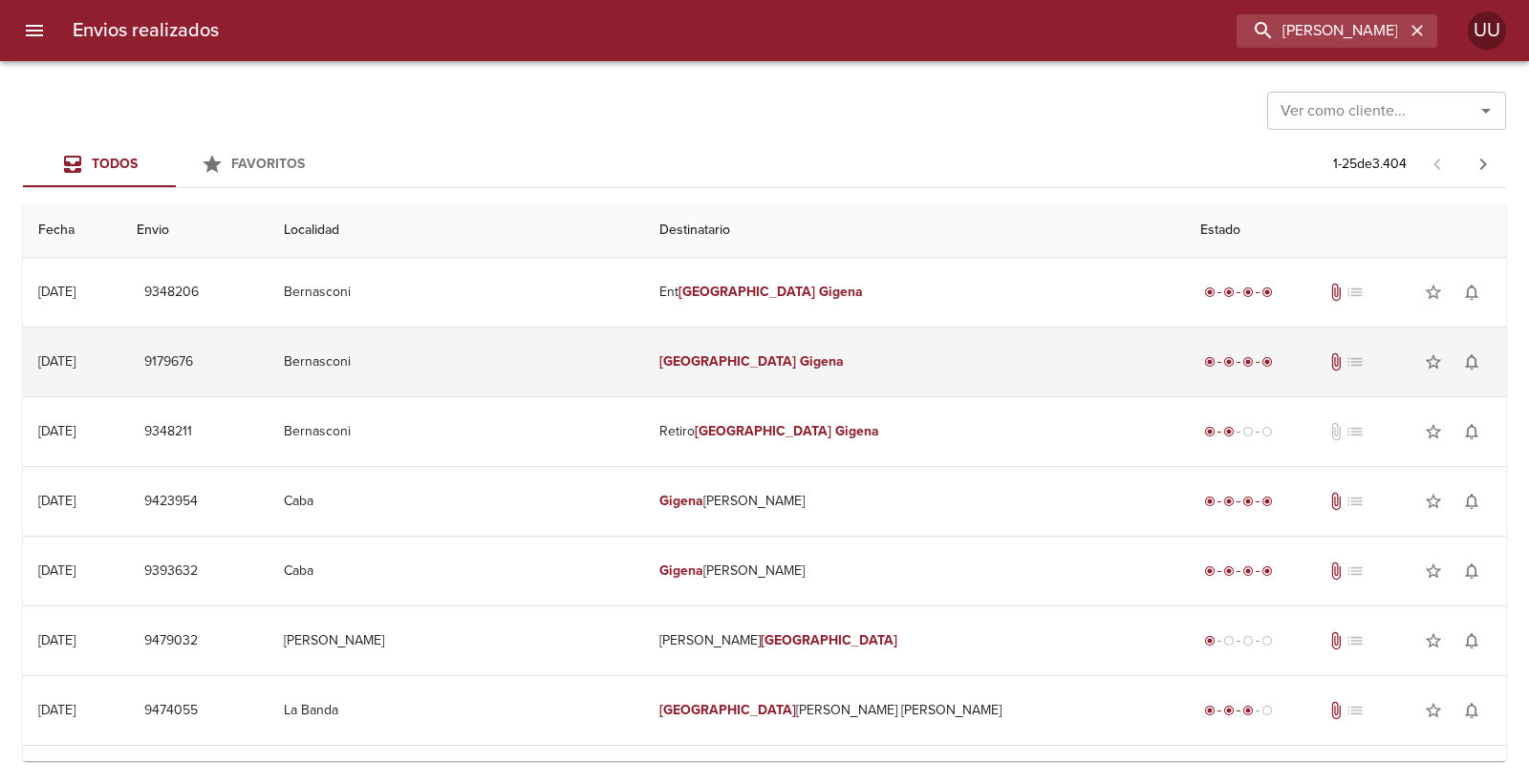
click at [903, 380] on td "Florencia Gigena" at bounding box center [915, 361] width 540 height 69
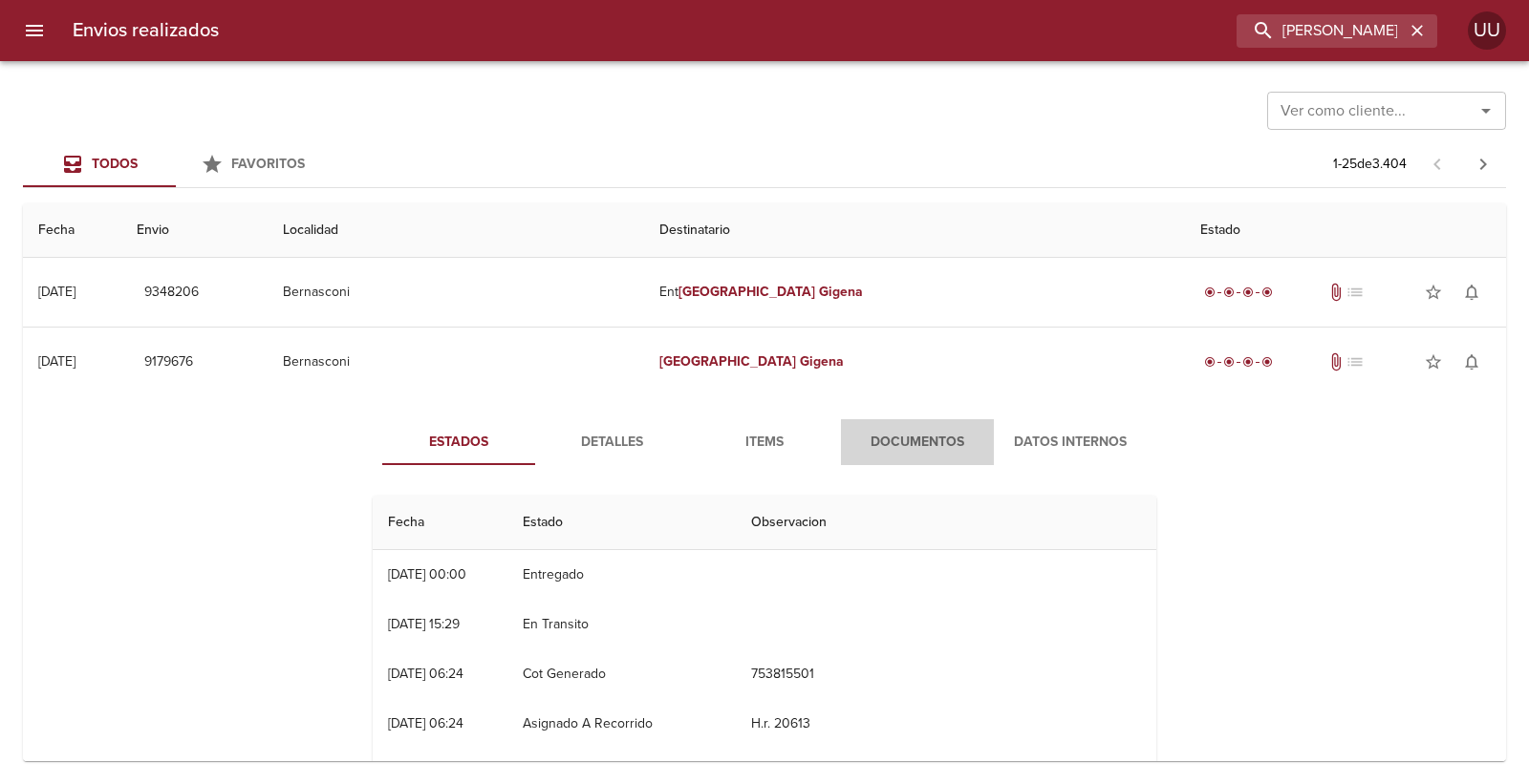
click at [881, 440] on span "Documentos" at bounding box center [918, 442] width 130 height 24
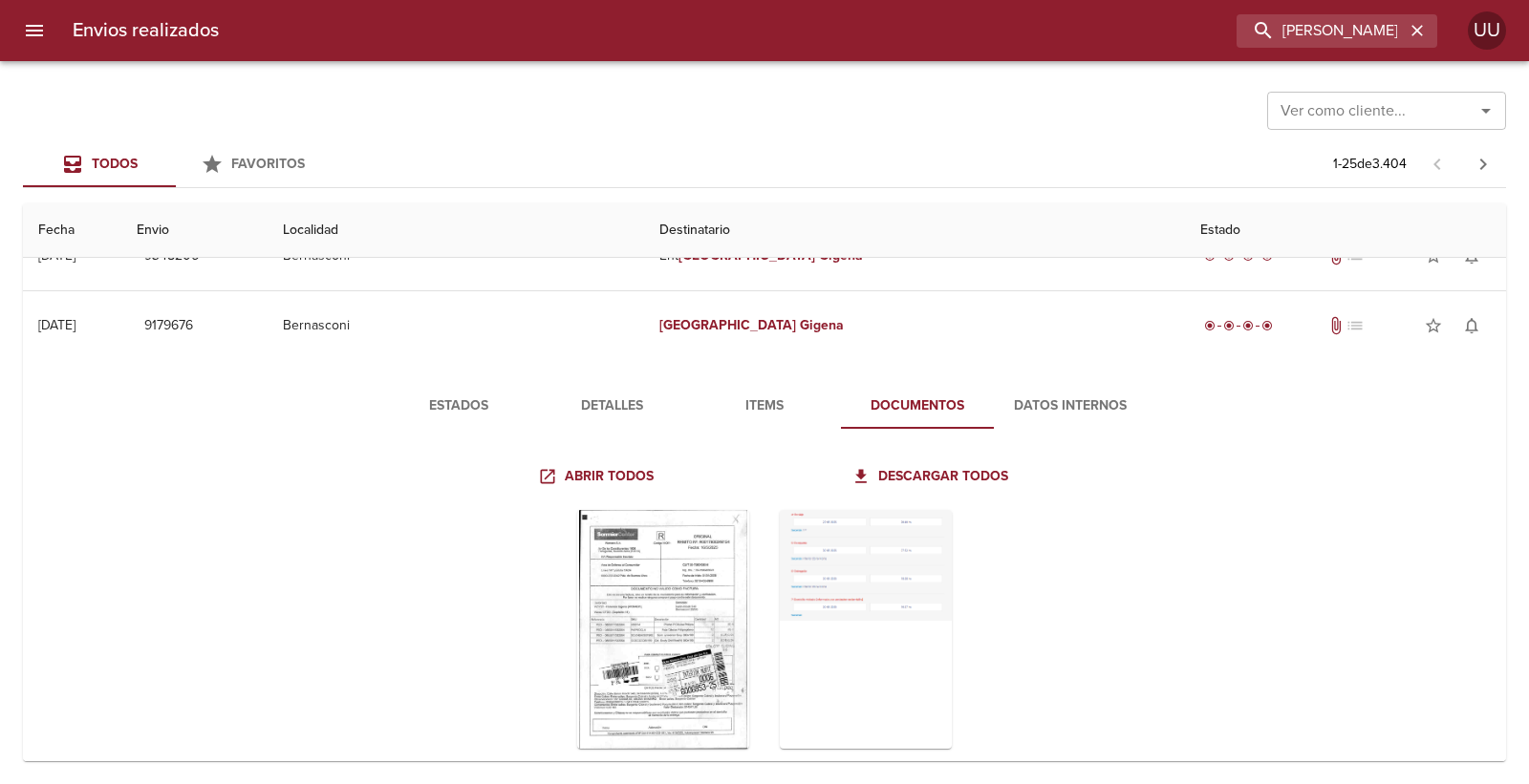
scroll to position [106, 0]
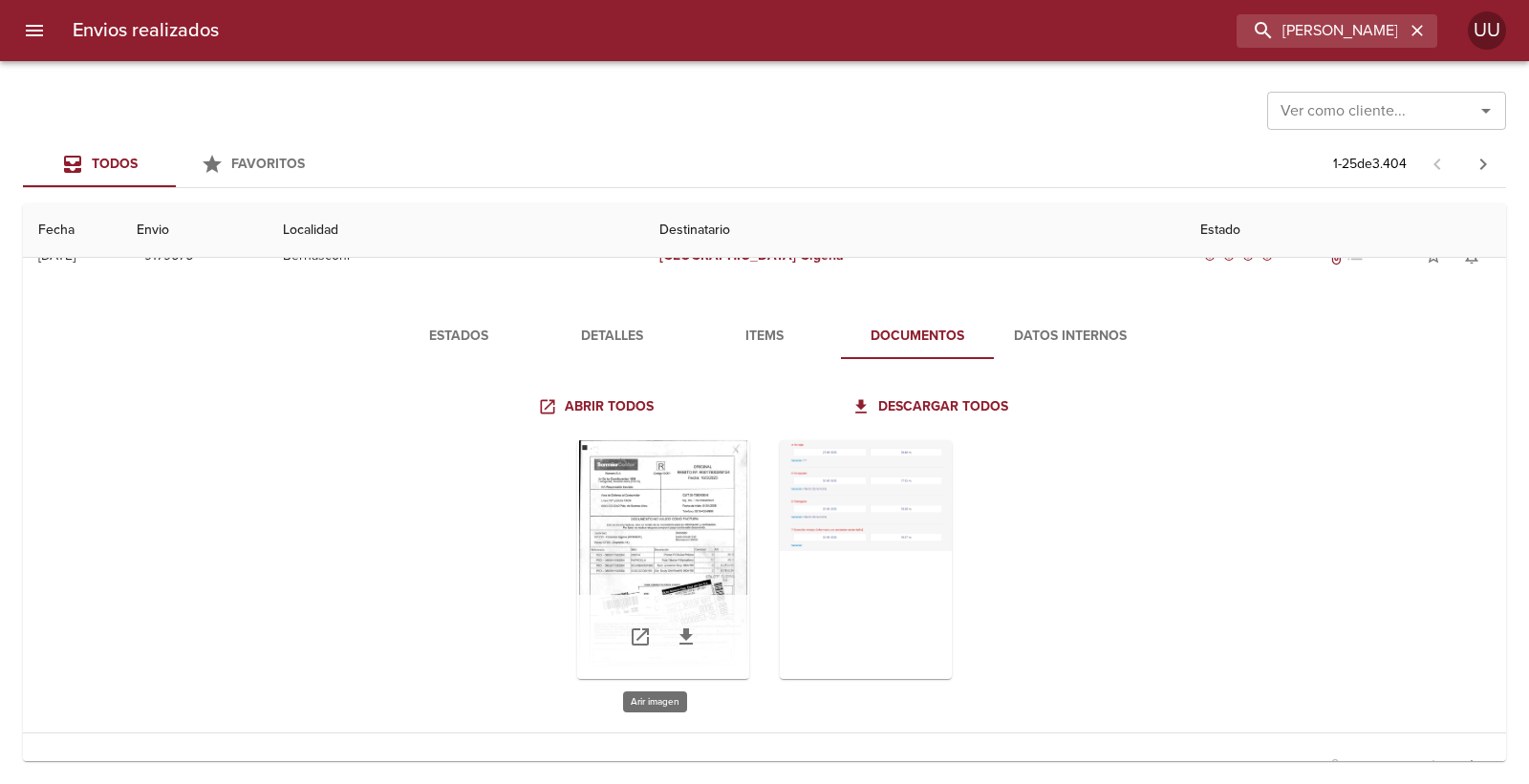
click at [722, 496] on div "Tabla de envíos del cliente" at bounding box center [663, 560] width 172 height 239
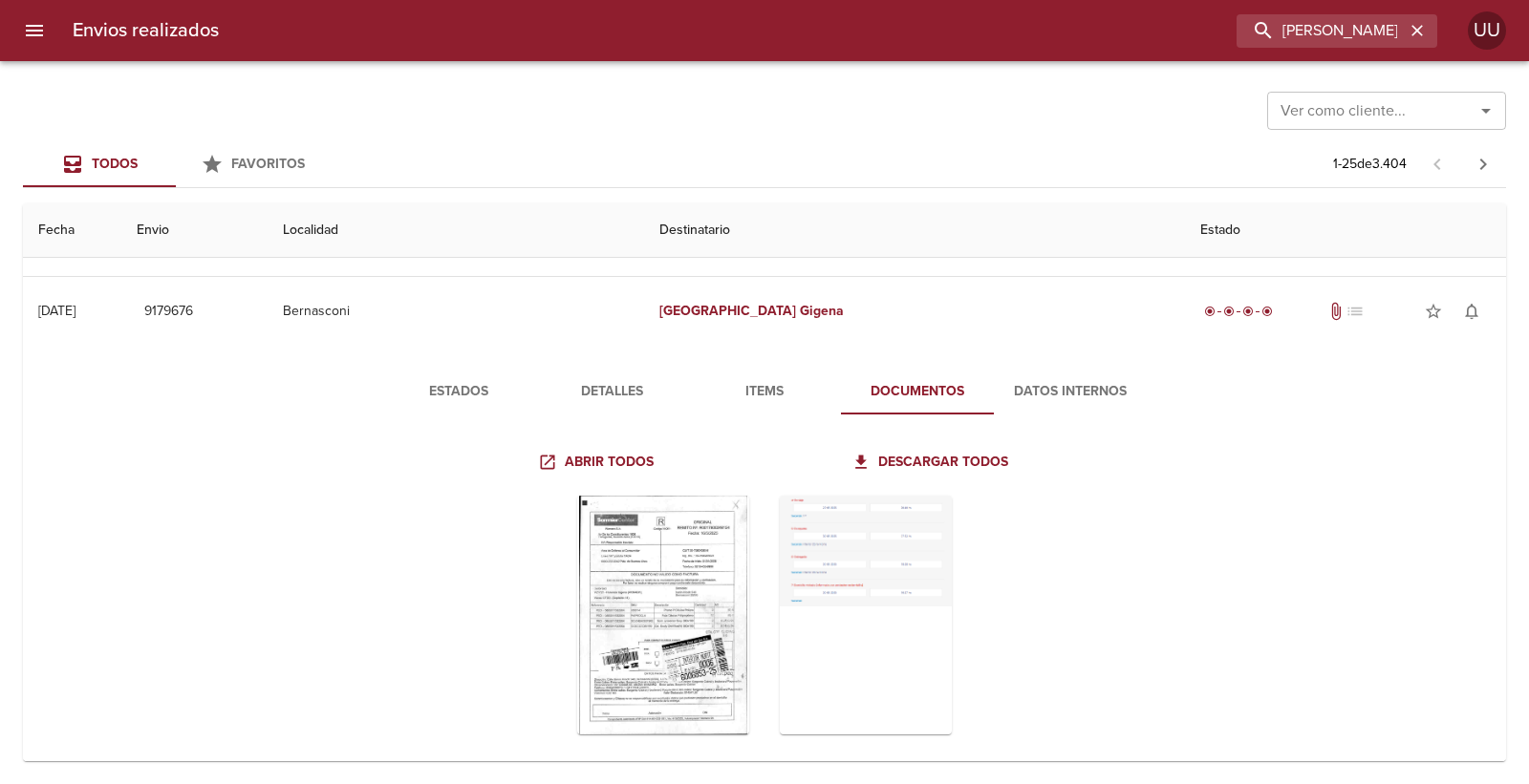
scroll to position [0, 0]
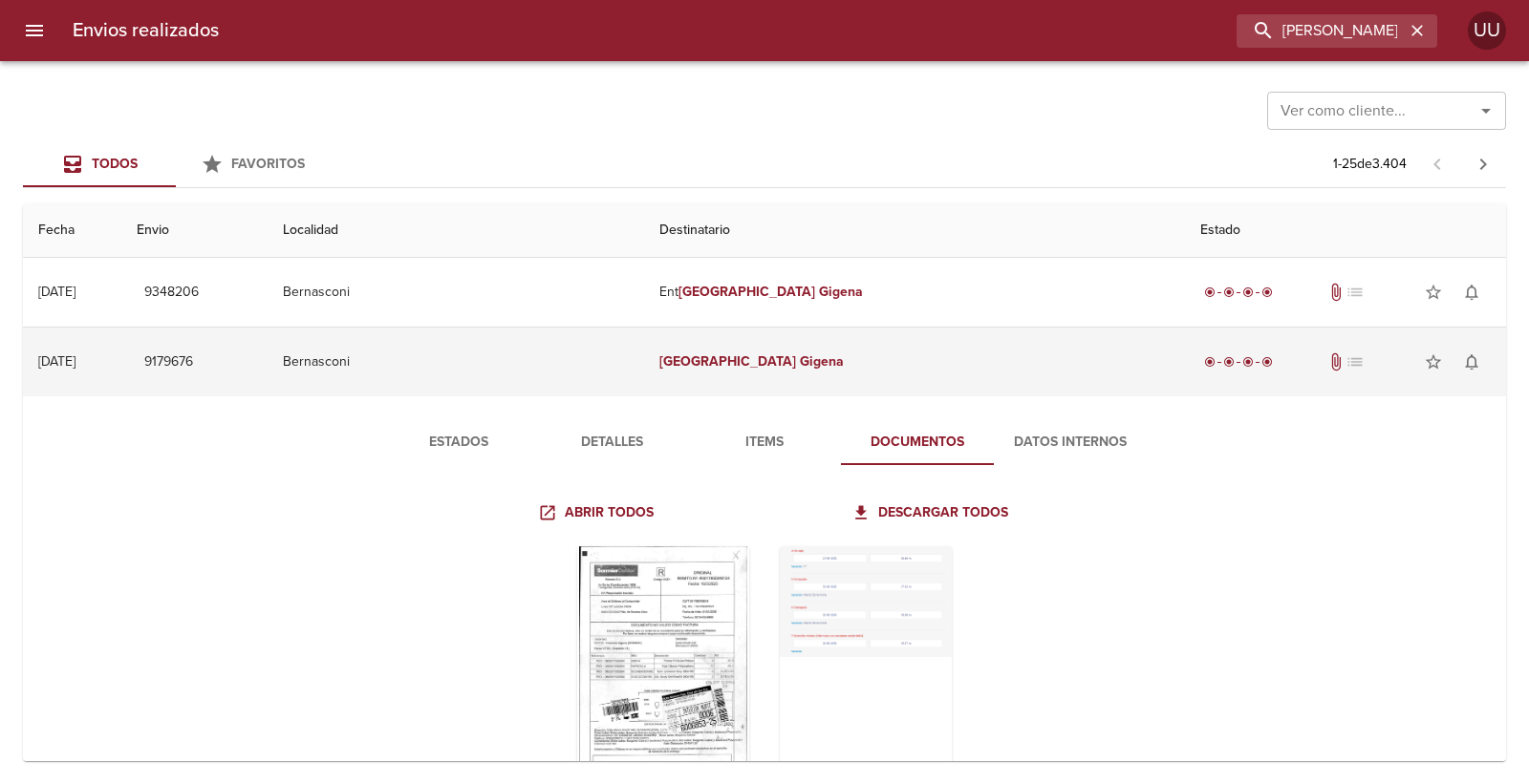
click at [801, 370] on td "Florencia Gigena" at bounding box center [915, 361] width 540 height 69
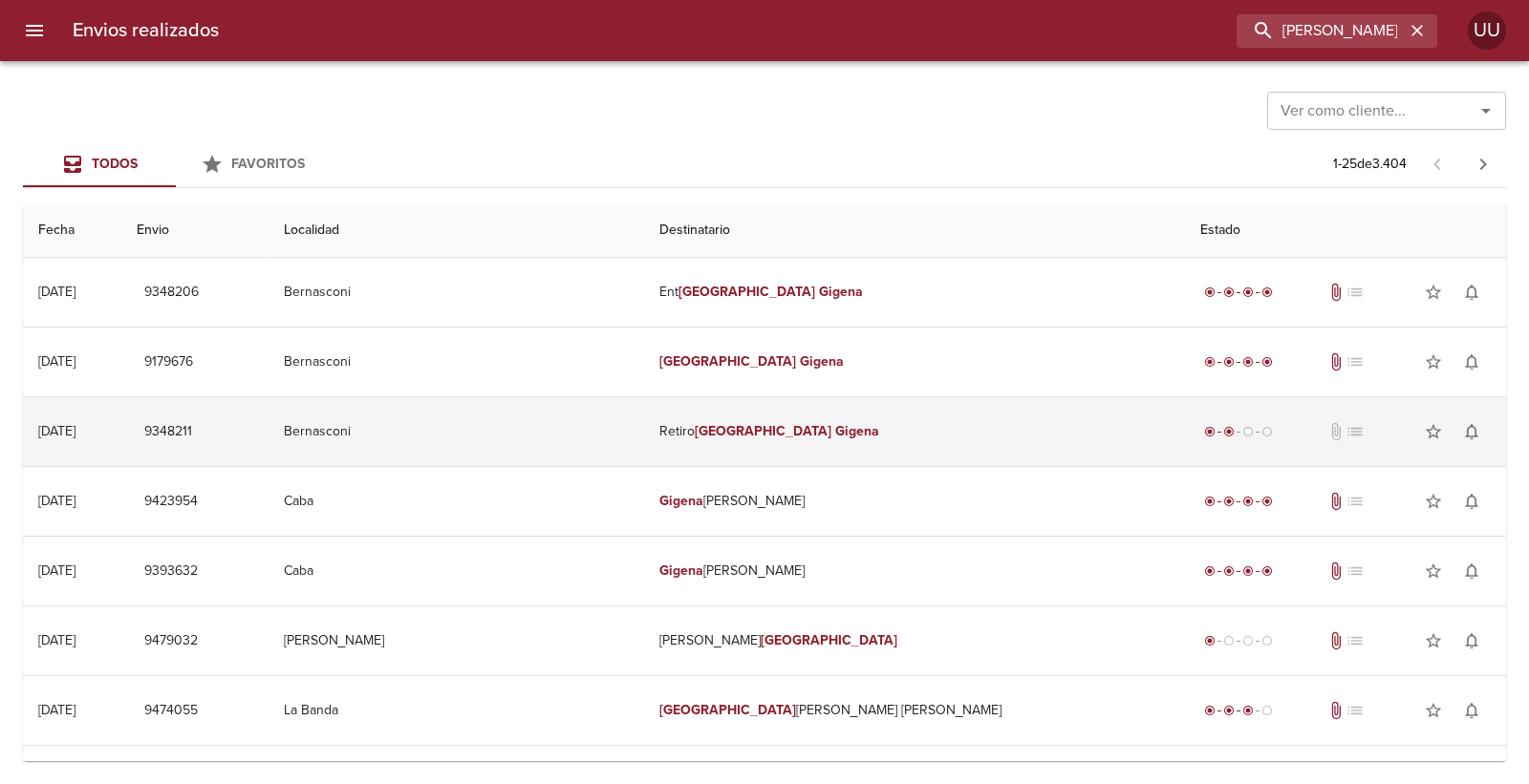
click at [826, 436] on td "Retiro Florencia Gigena" at bounding box center [915, 431] width 540 height 69
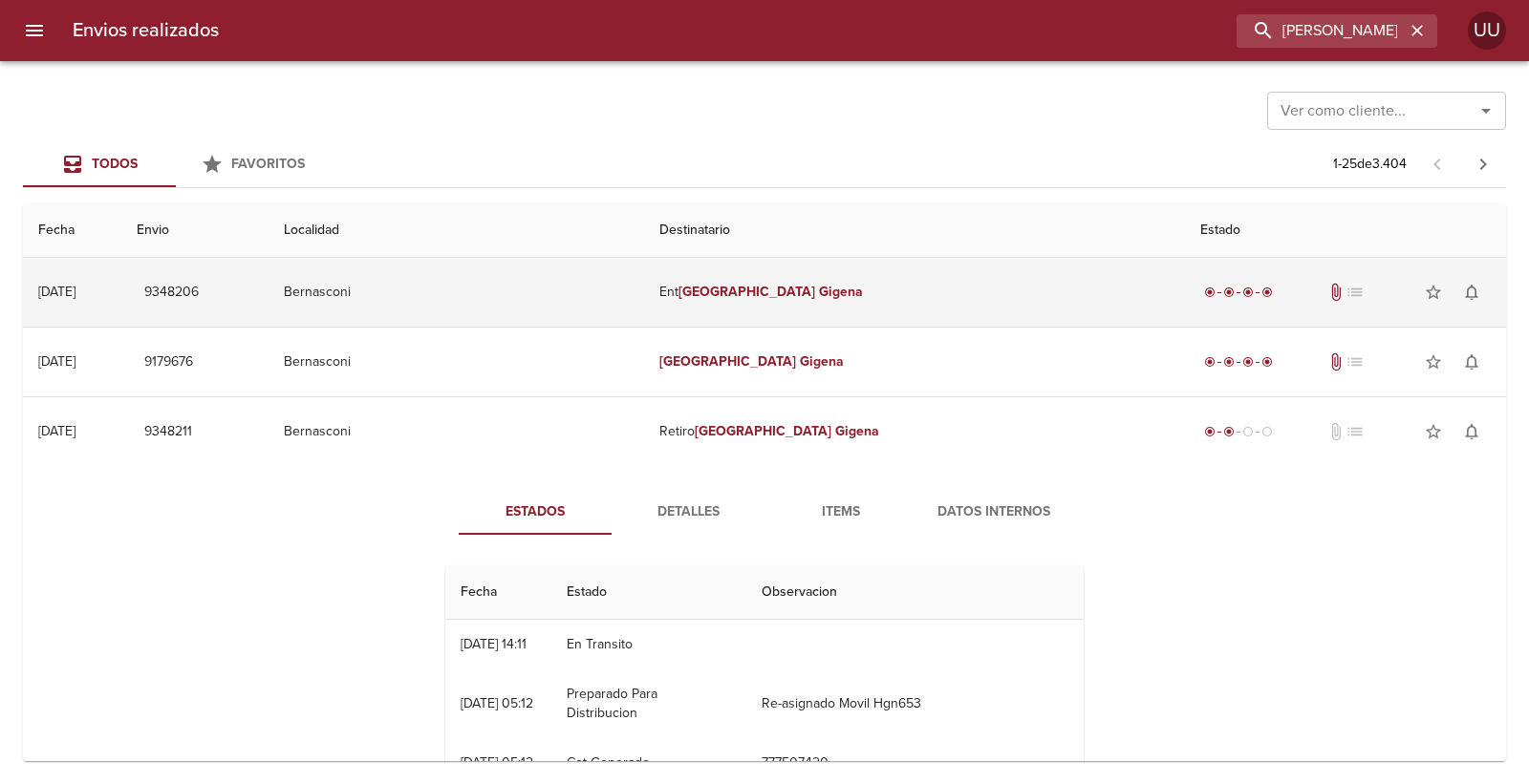
click at [829, 312] on td "Ent Florencia Gigena" at bounding box center [915, 291] width 540 height 69
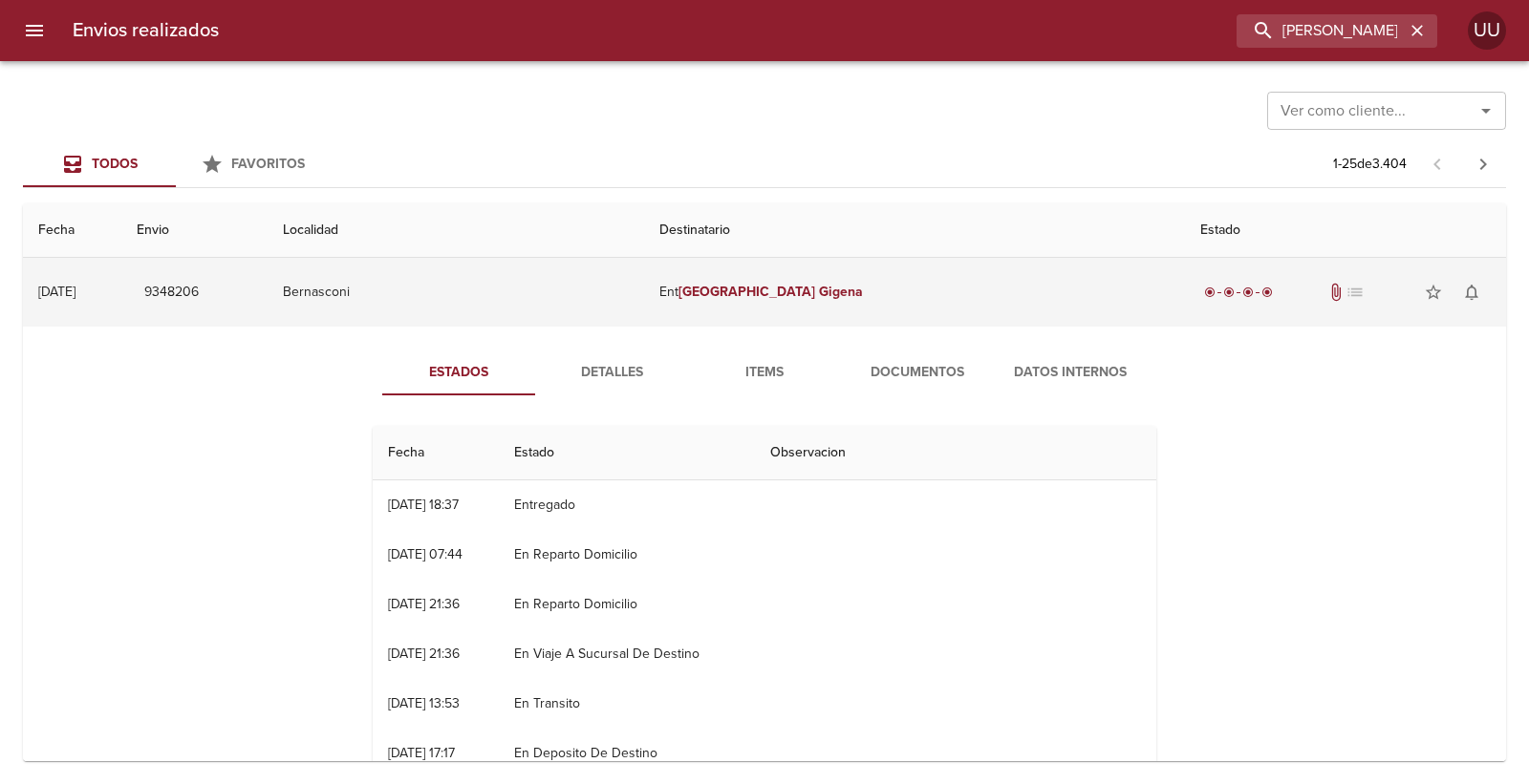
click at [480, 291] on td "Bernasconi" at bounding box center [455, 291] width 376 height 69
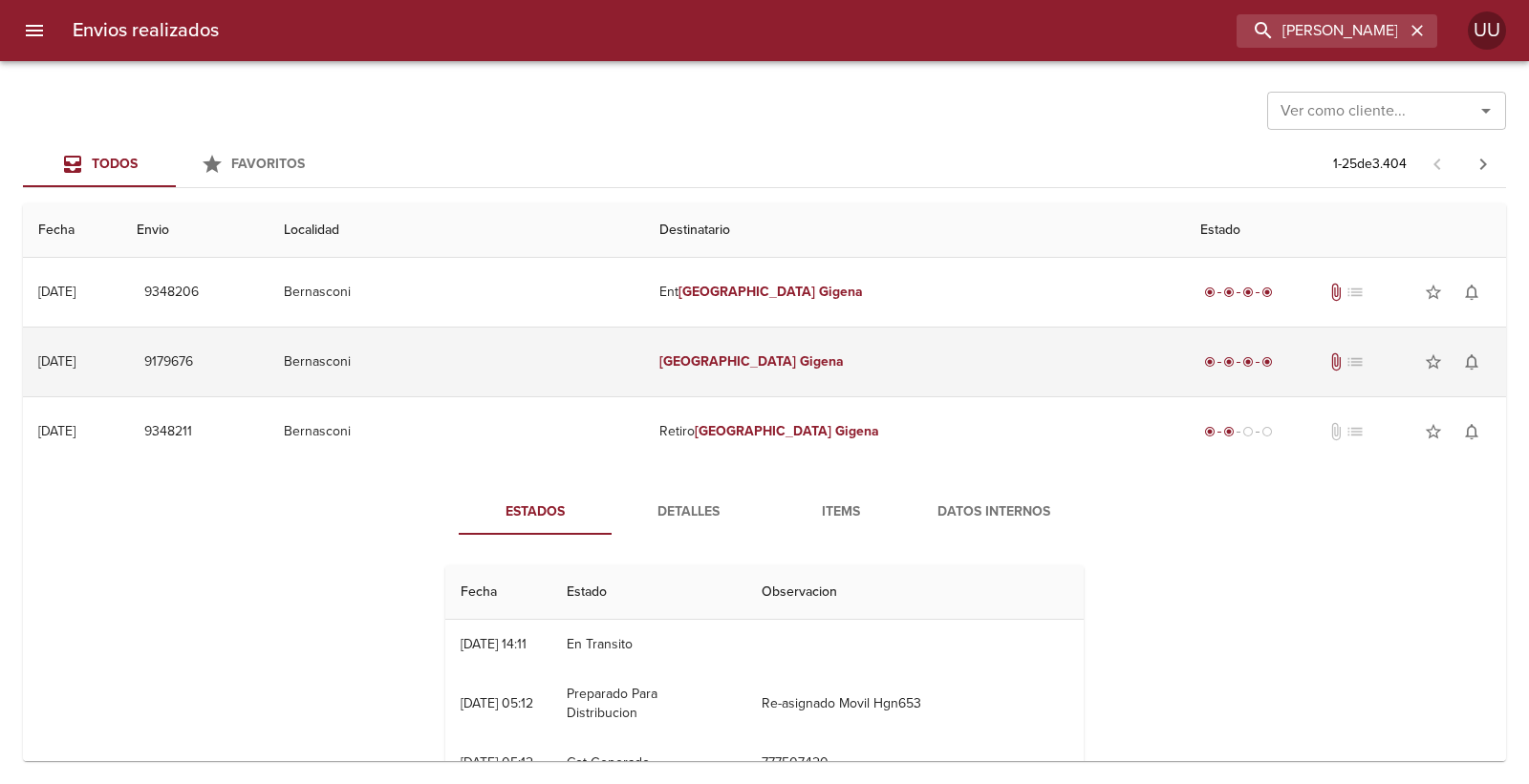
click at [268, 377] on td "9179676" at bounding box center [194, 361] width 147 height 69
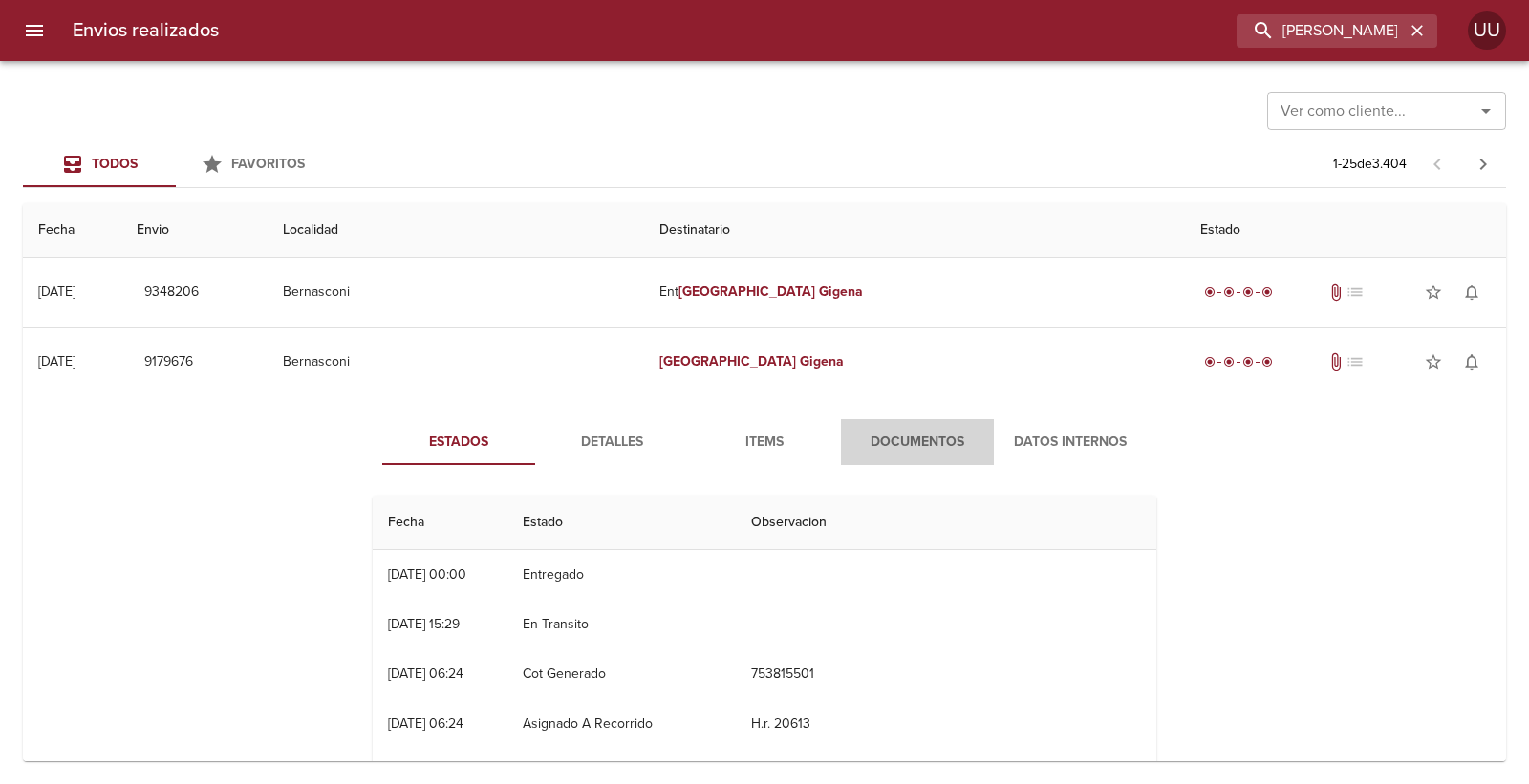
click at [914, 433] on span "Documentos" at bounding box center [918, 442] width 130 height 24
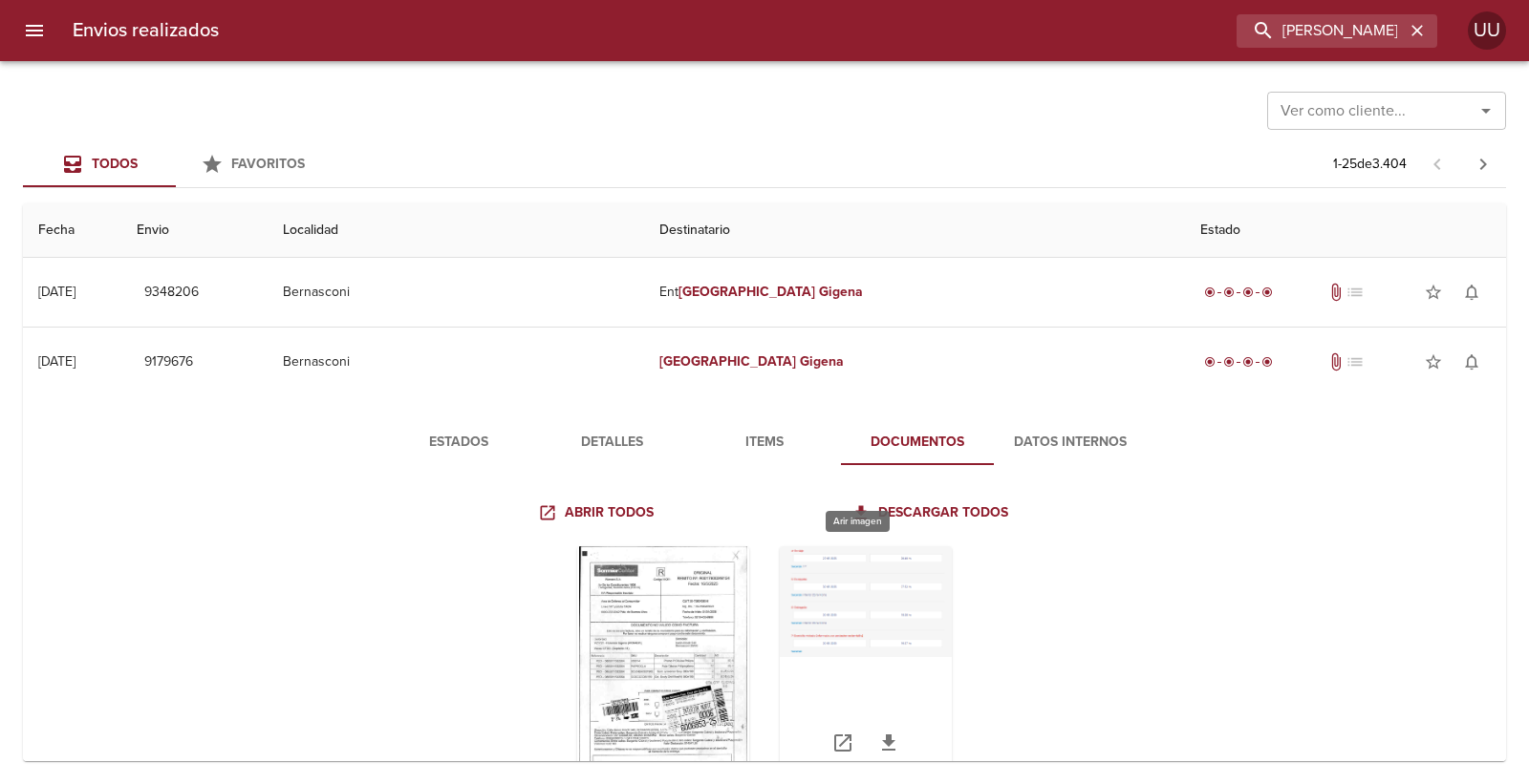
click at [843, 618] on div "Tabla de envíos del cliente" at bounding box center [865, 665] width 172 height 239
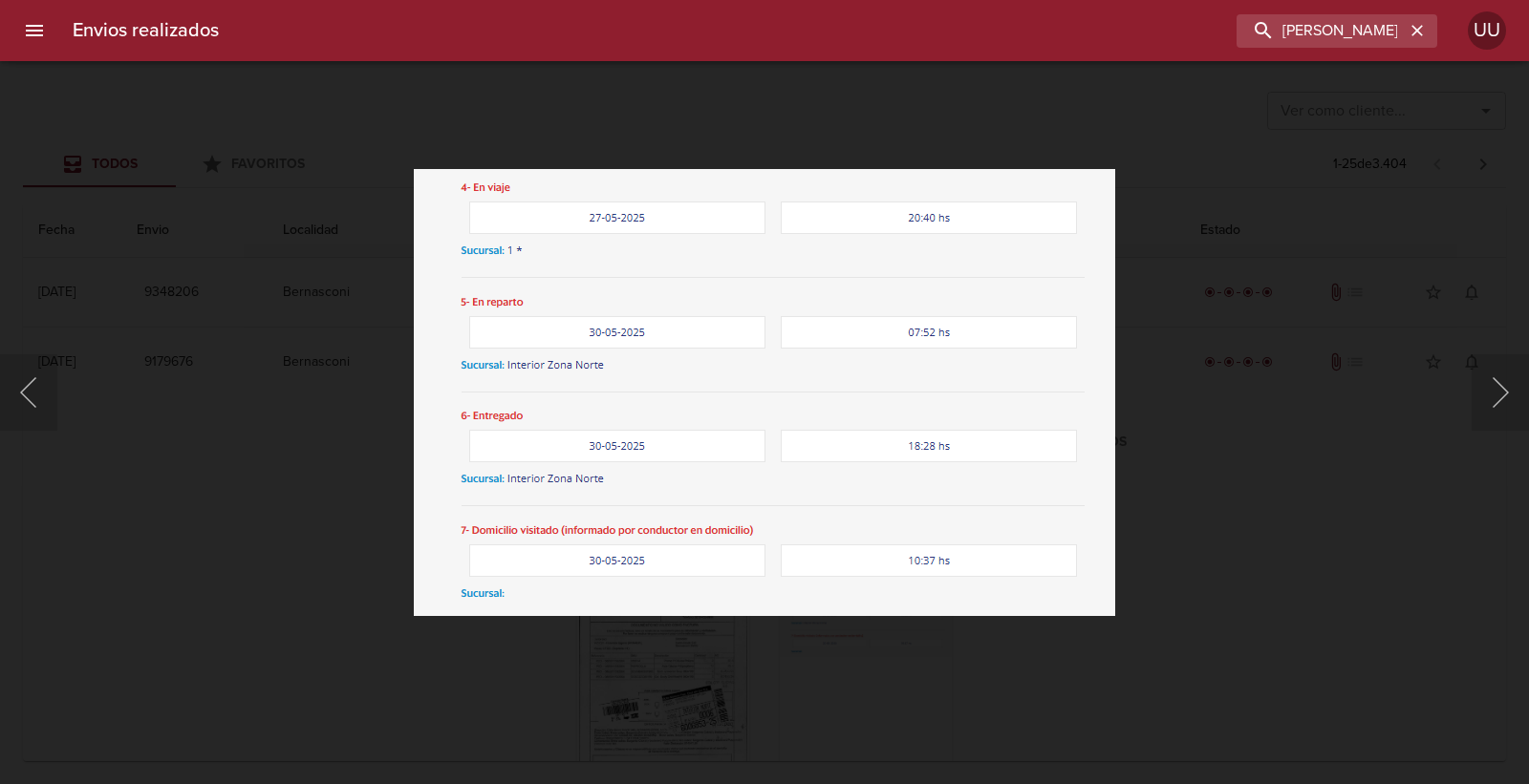
click at [500, 416] on img "Lightbox" at bounding box center [765, 392] width 702 height 447
click at [330, 520] on div "Lightbox" at bounding box center [764, 392] width 1529 height 784
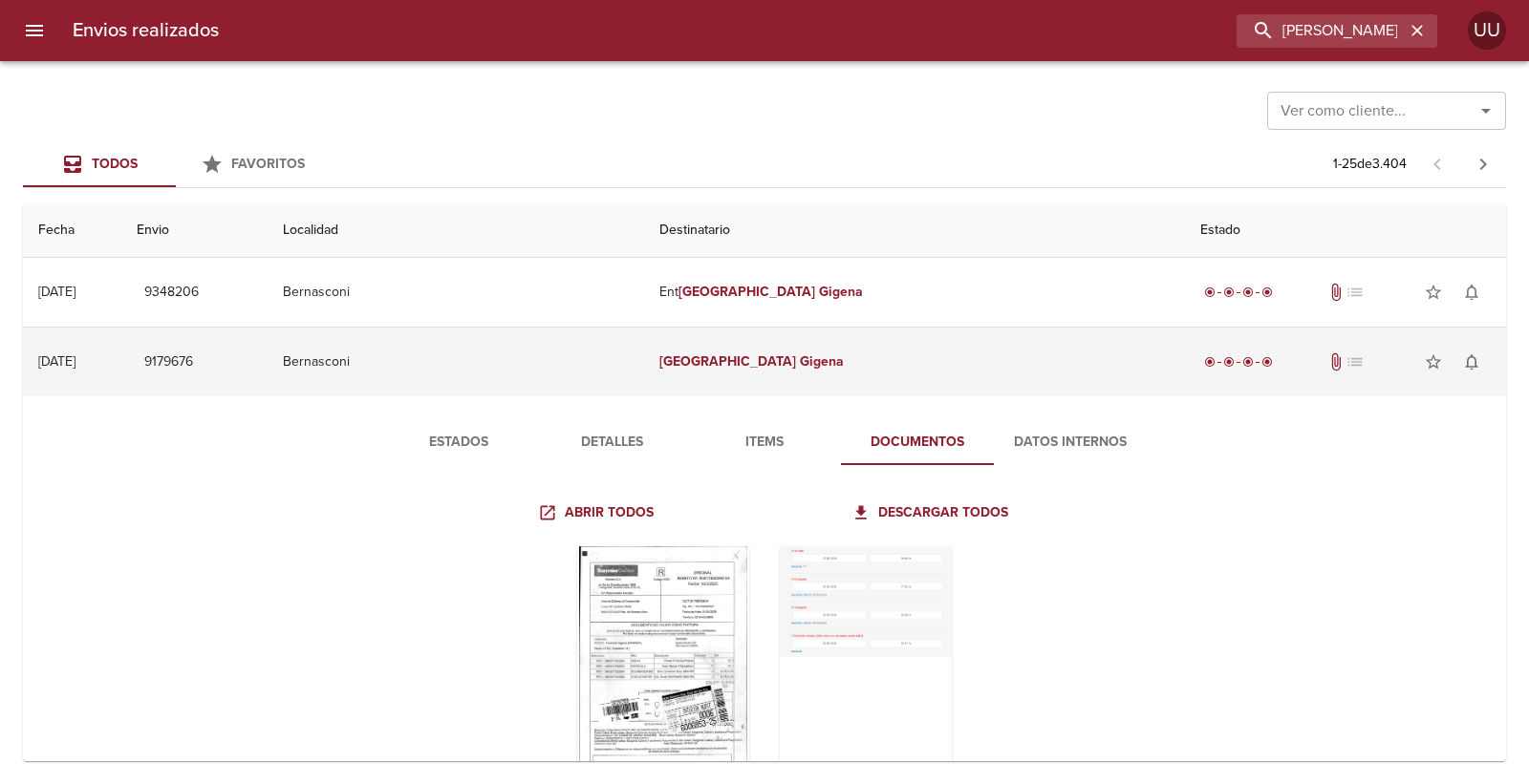
click at [797, 349] on td "Florencia Gigena" at bounding box center [915, 361] width 540 height 69
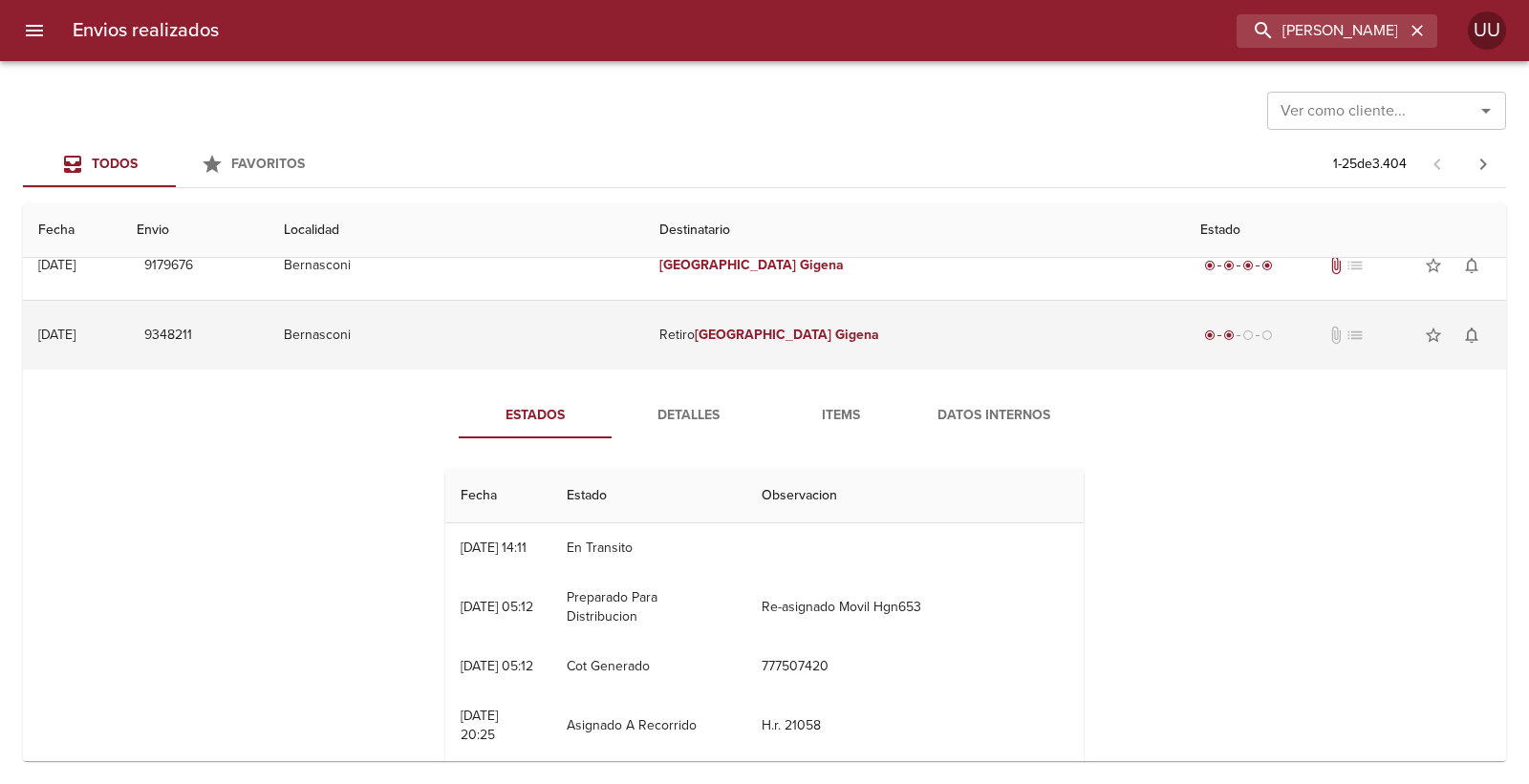
scroll to position [106, 0]
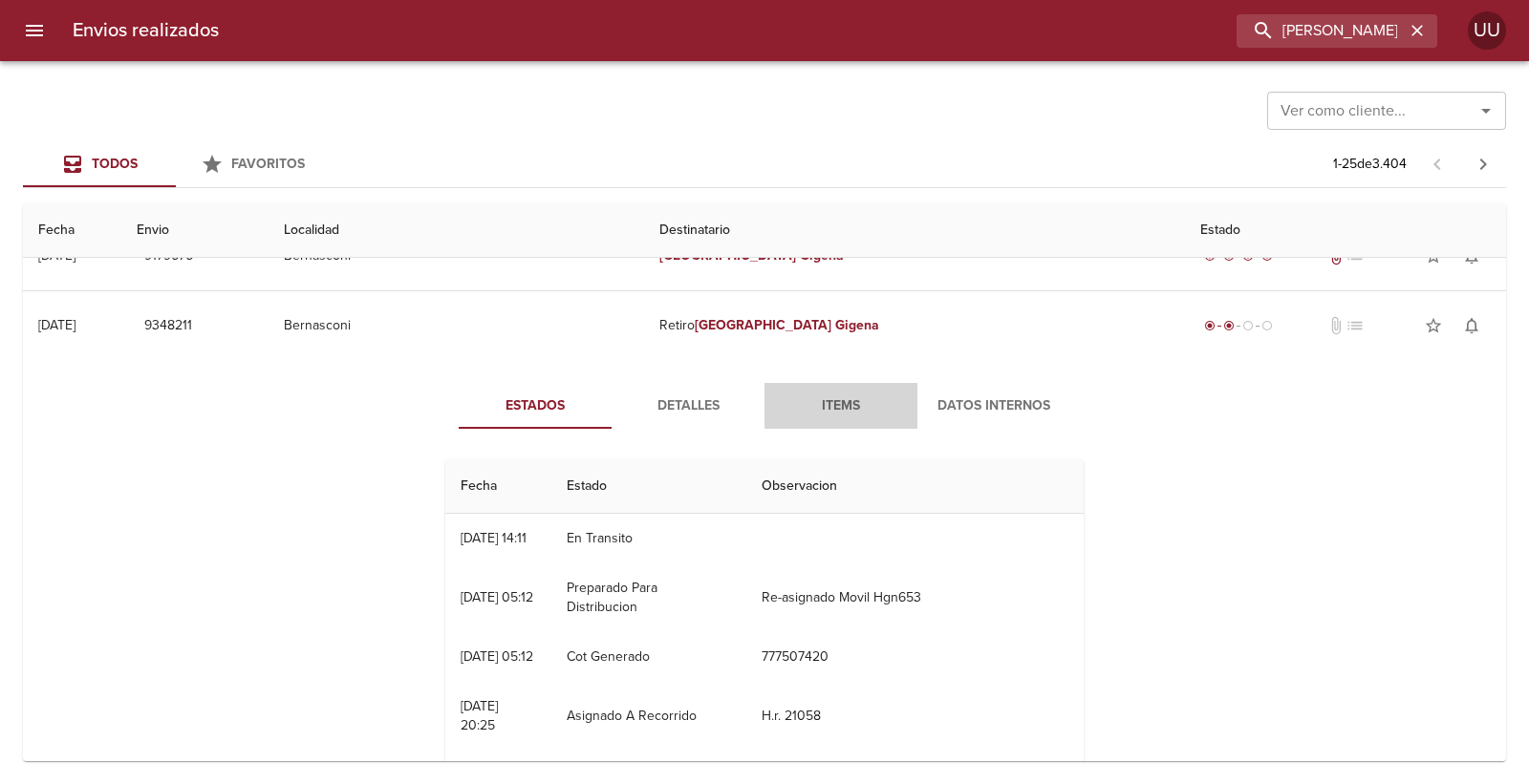
click at [829, 397] on span "Items" at bounding box center [841, 406] width 130 height 24
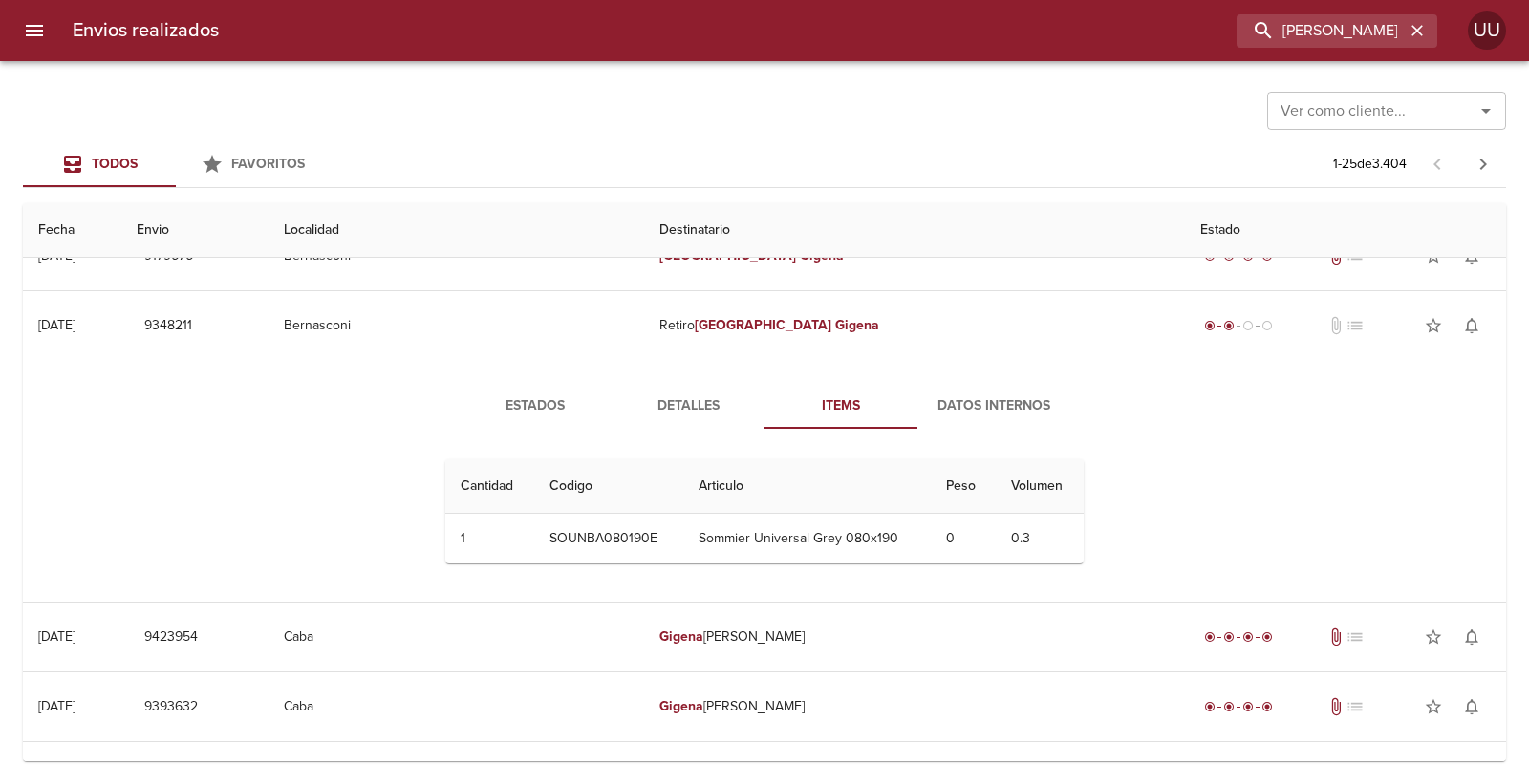
drag, startPoint x: 693, startPoint y: 541, endPoint x: 872, endPoint y: 535, distance: 179.1
click at [872, 535] on td "Sommier Universal Grey 080x190" at bounding box center [807, 538] width 248 height 50
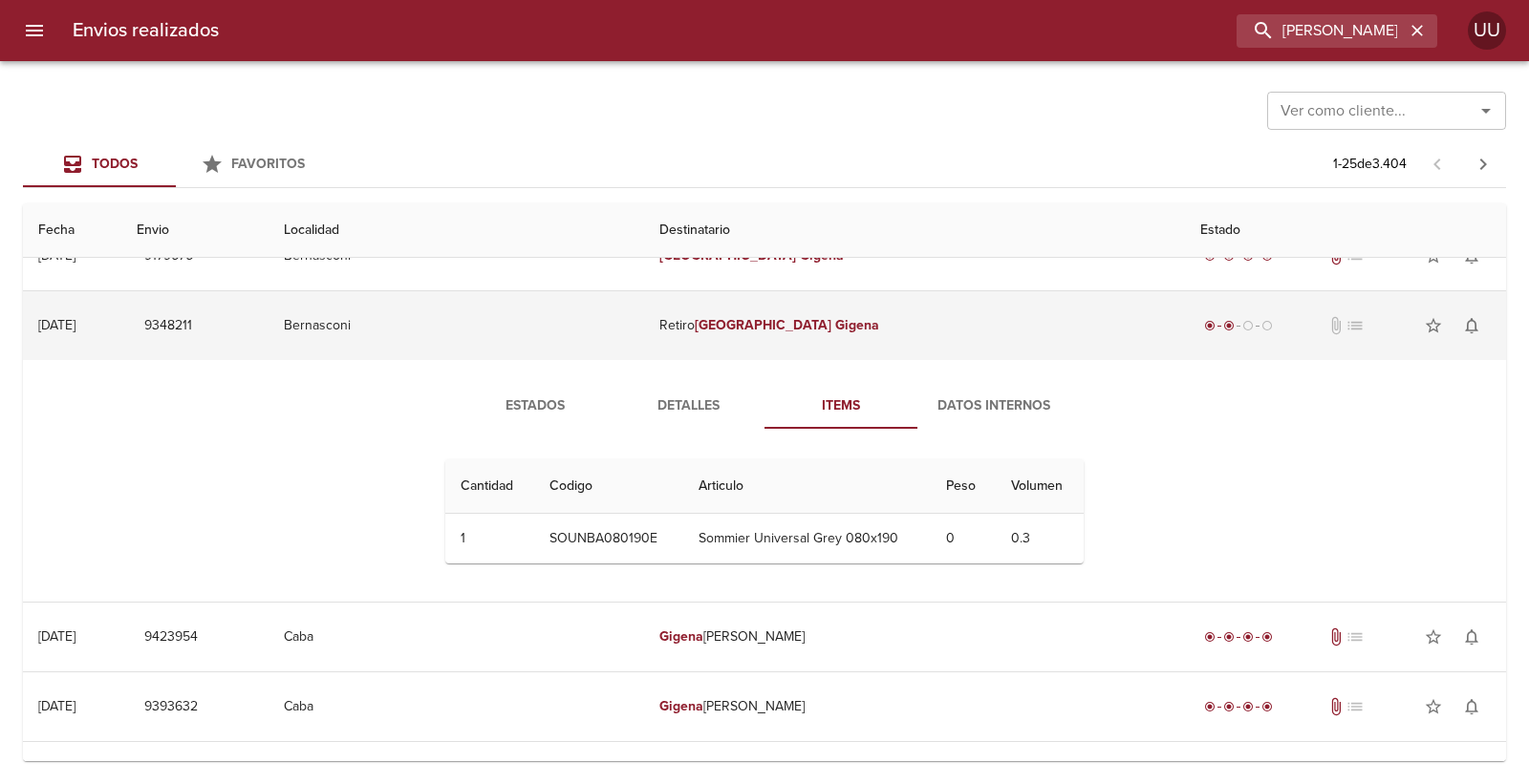
click at [733, 326] on em "Florencia" at bounding box center [763, 324] width 137 height 17
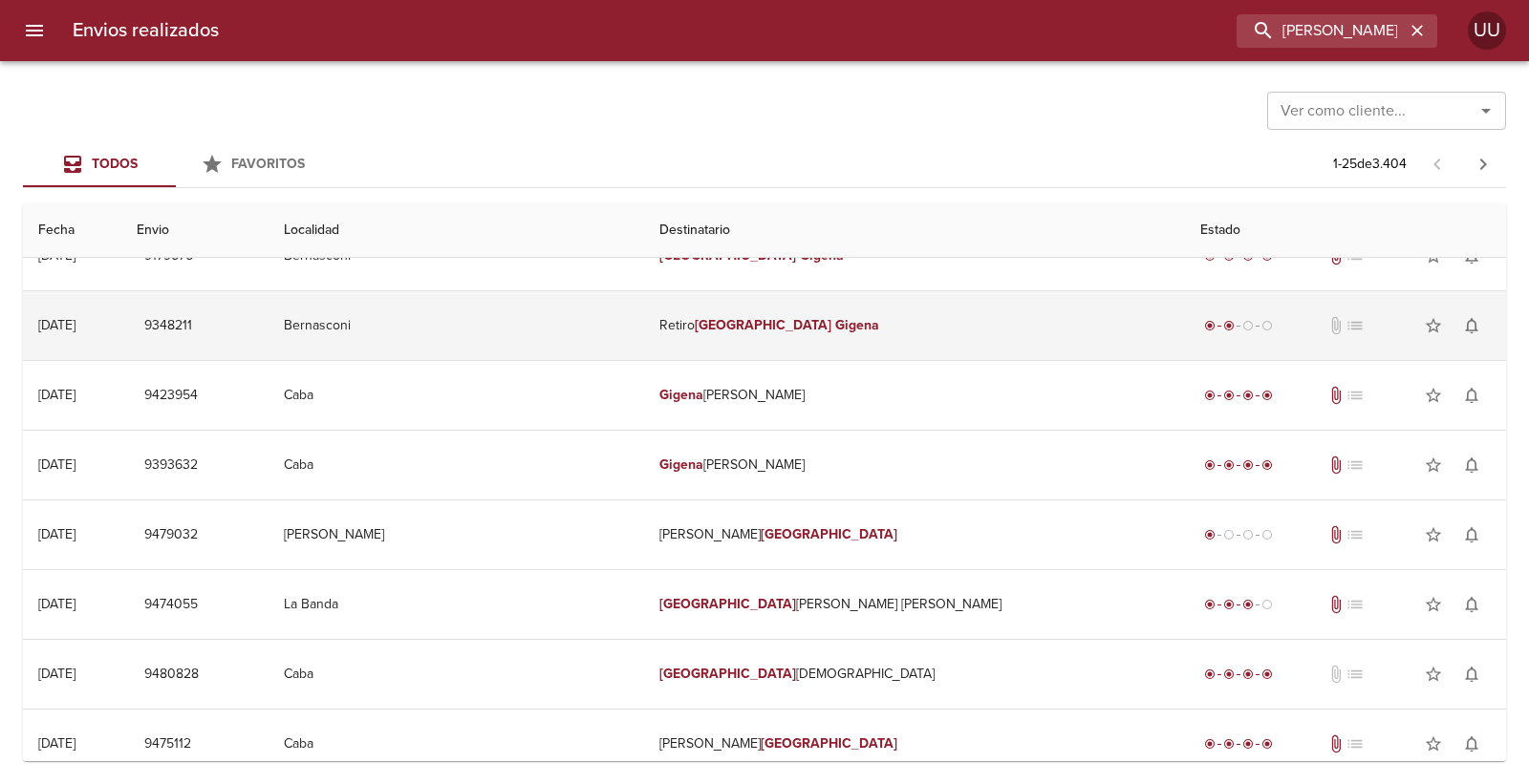
click at [770, 332] on em "Florencia" at bounding box center [763, 324] width 137 height 17
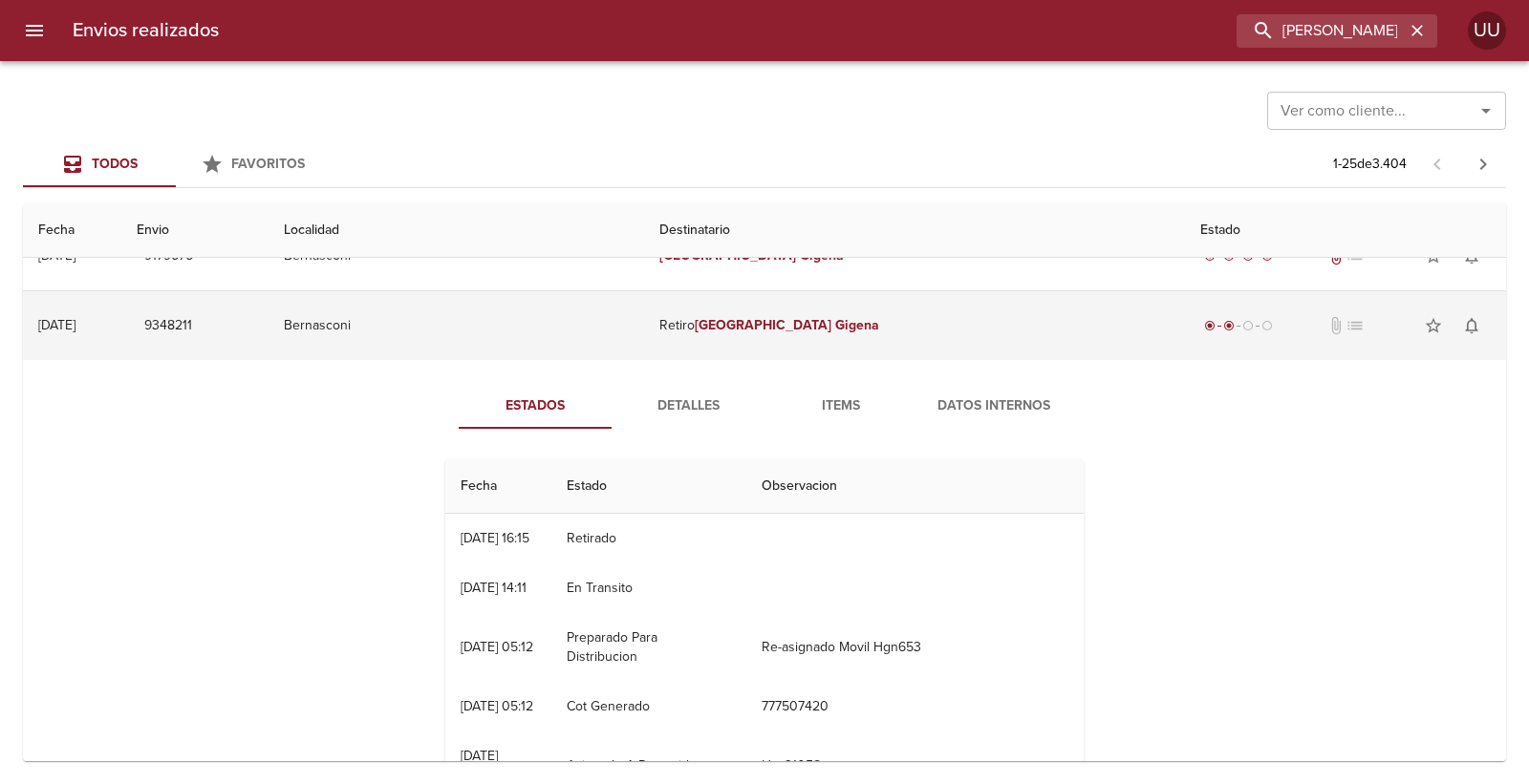
scroll to position [0, 0]
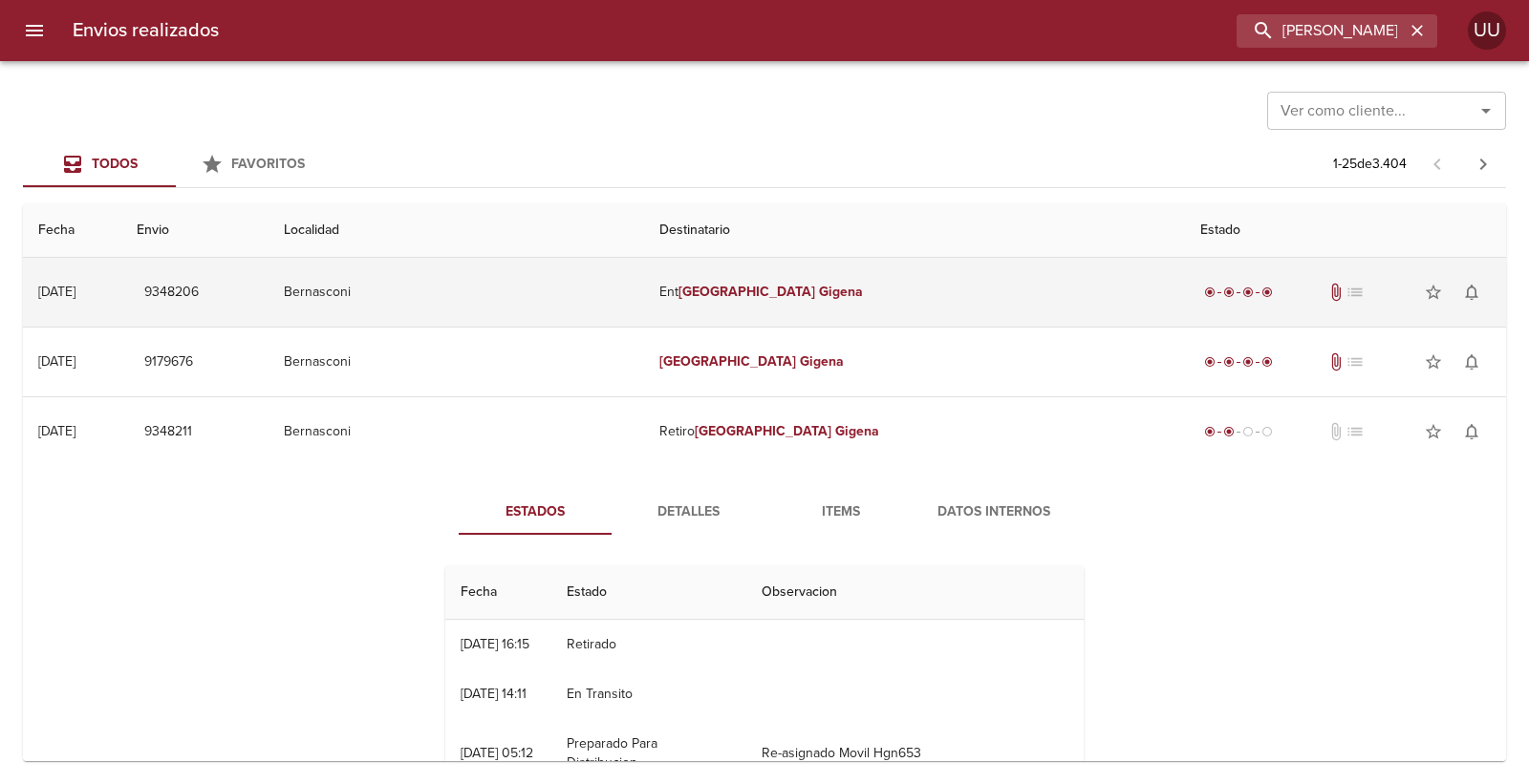
click at [771, 311] on td "Ent Florencia Gigena" at bounding box center [915, 291] width 540 height 69
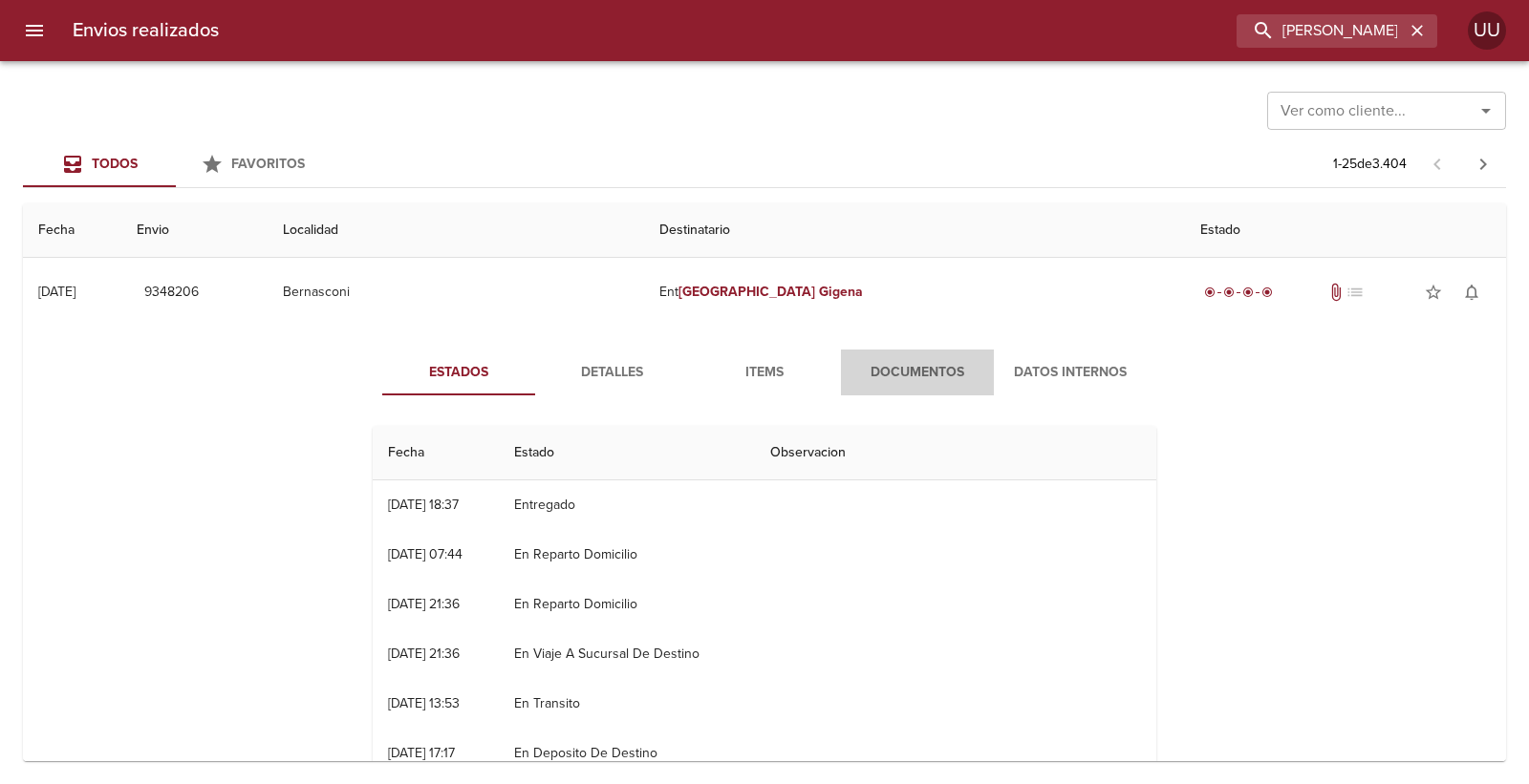
click at [889, 370] on span "Documentos" at bounding box center [918, 373] width 130 height 24
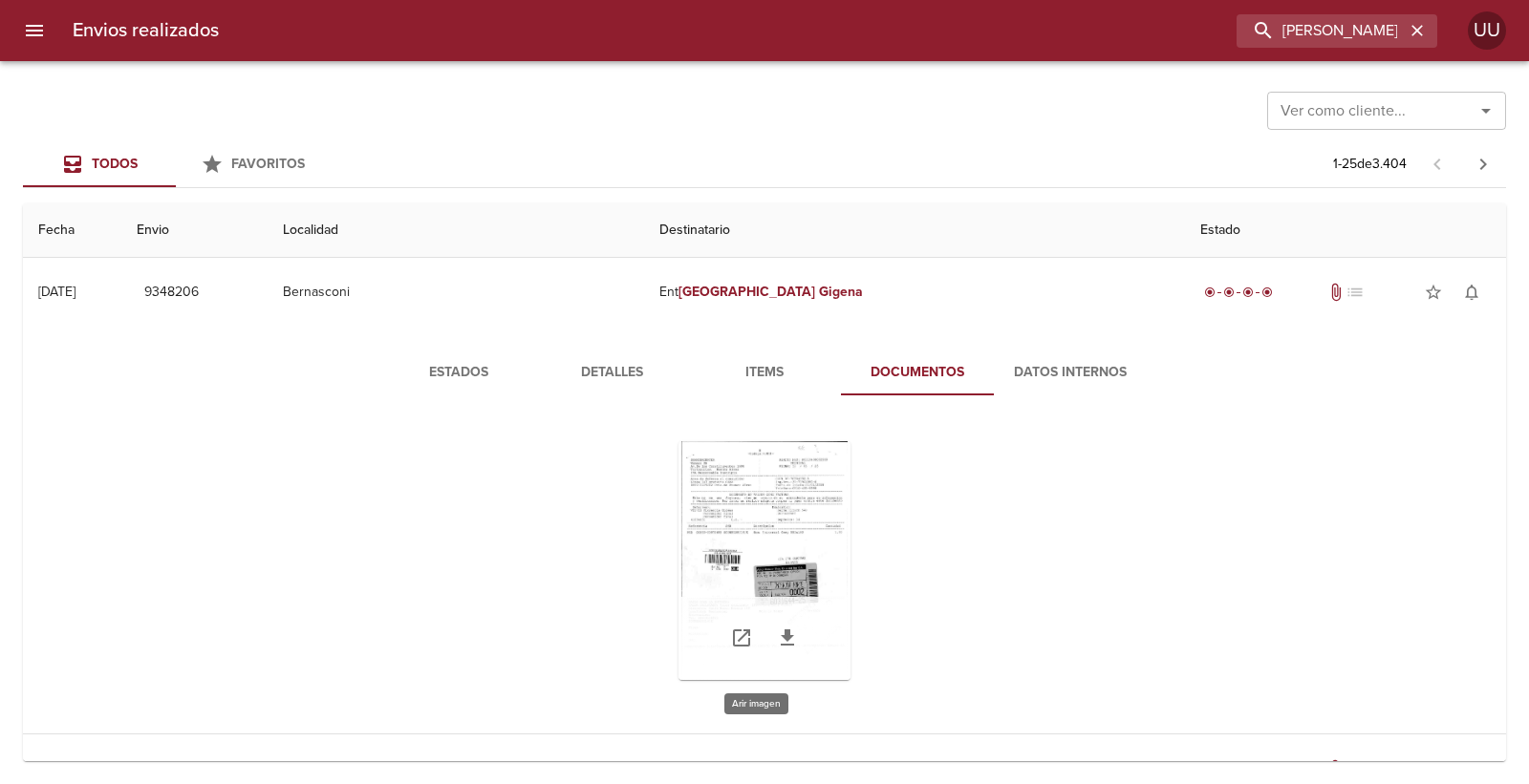
click at [764, 512] on div "Tabla de envíos del cliente" at bounding box center [764, 561] width 172 height 239
click at [623, 367] on span "Detalles" at bounding box center [611, 373] width 130 height 24
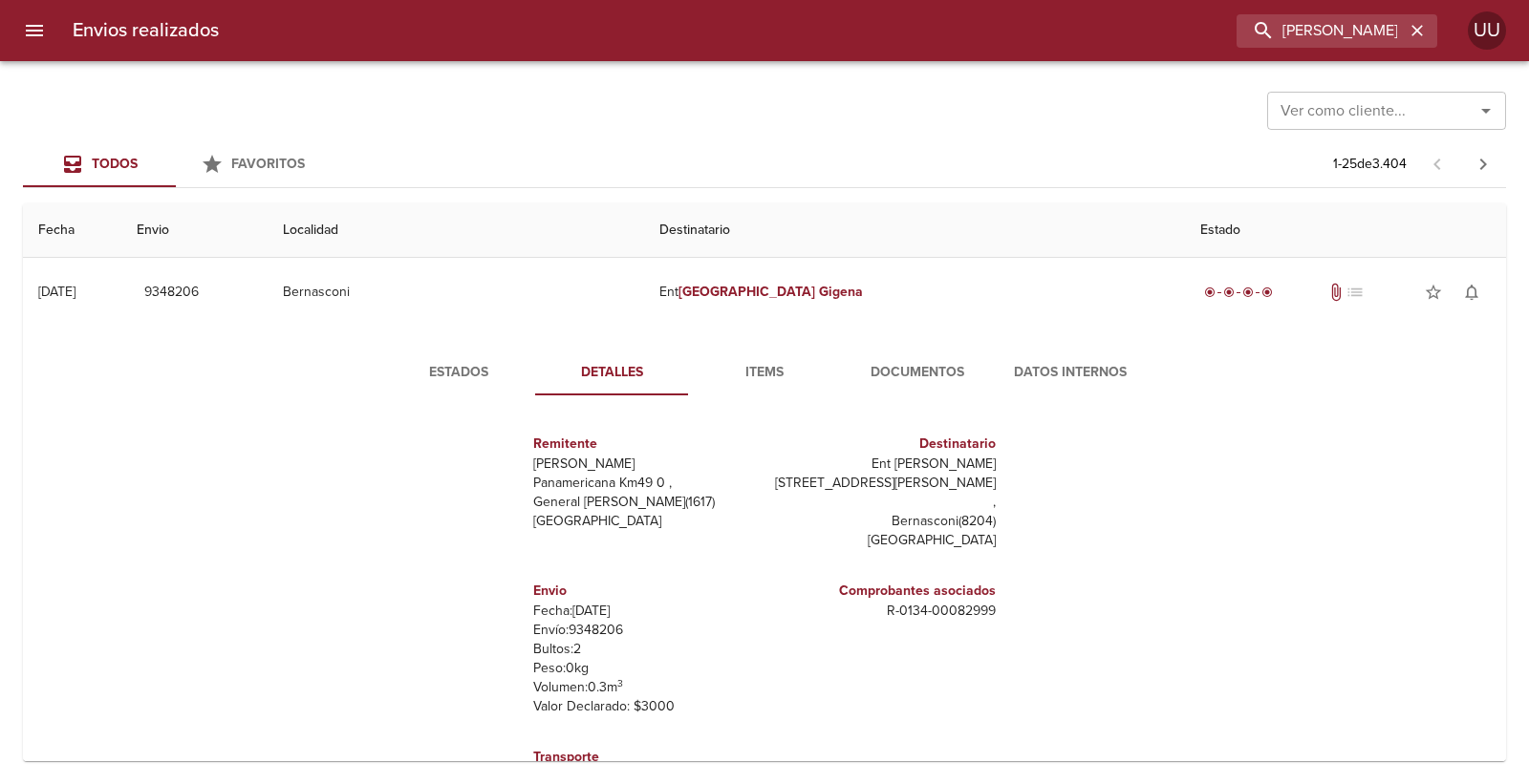
click at [763, 370] on span "Items" at bounding box center [765, 373] width 130 height 24
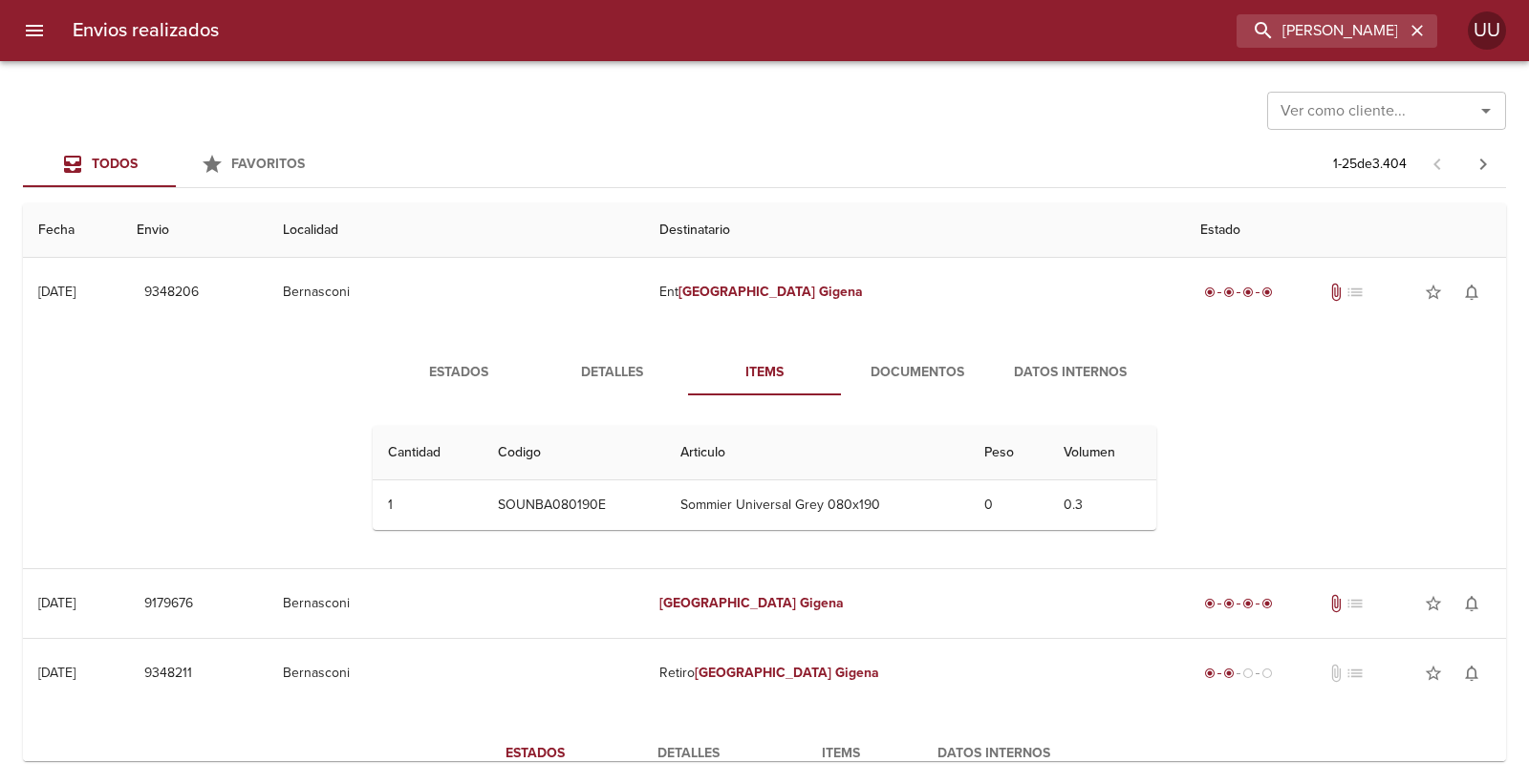
click at [883, 368] on span "Documentos" at bounding box center [918, 373] width 130 height 24
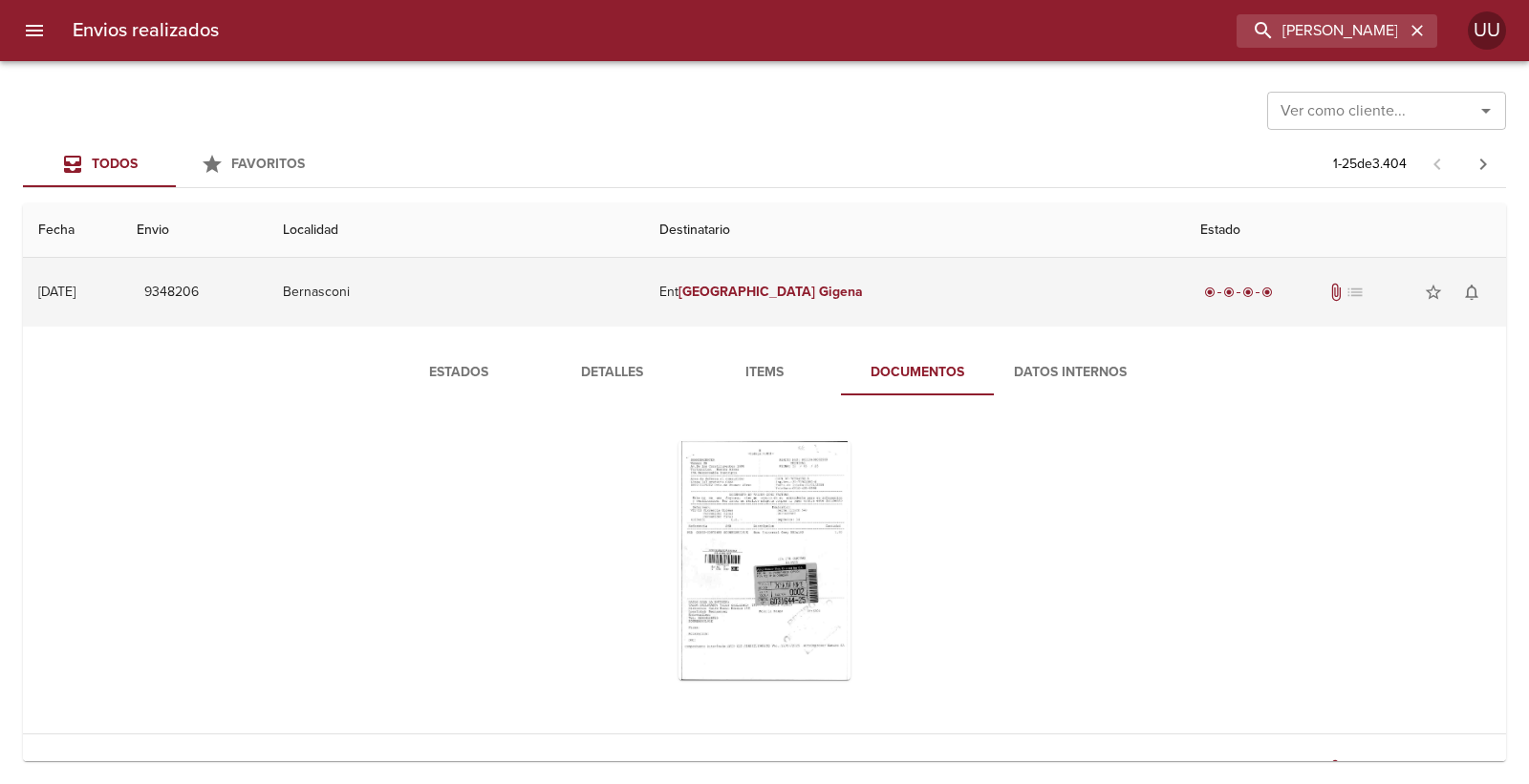
click at [891, 304] on td "Ent Florencia Gigena" at bounding box center [915, 291] width 540 height 69
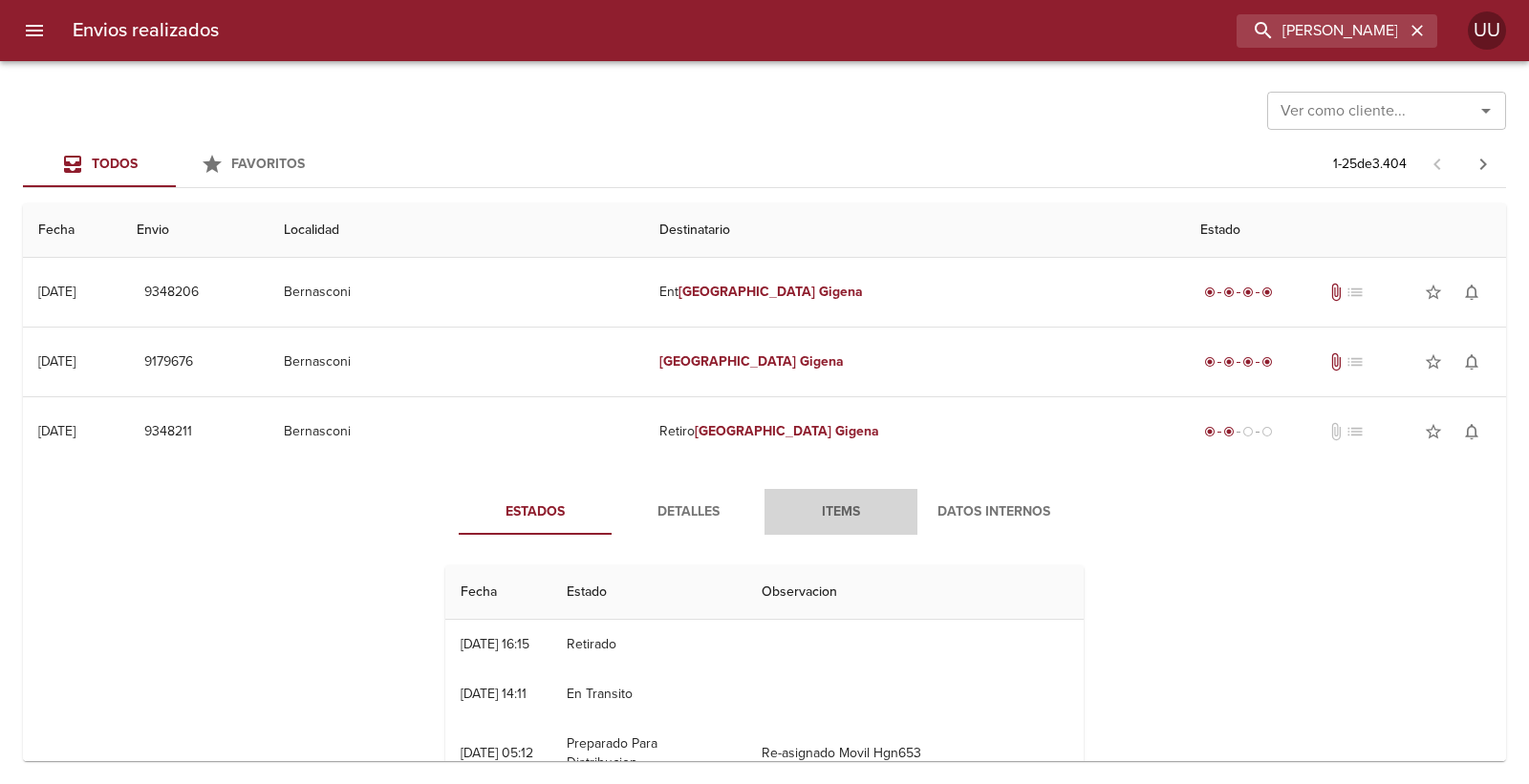
click at [815, 513] on span "Items" at bounding box center [841, 512] width 130 height 24
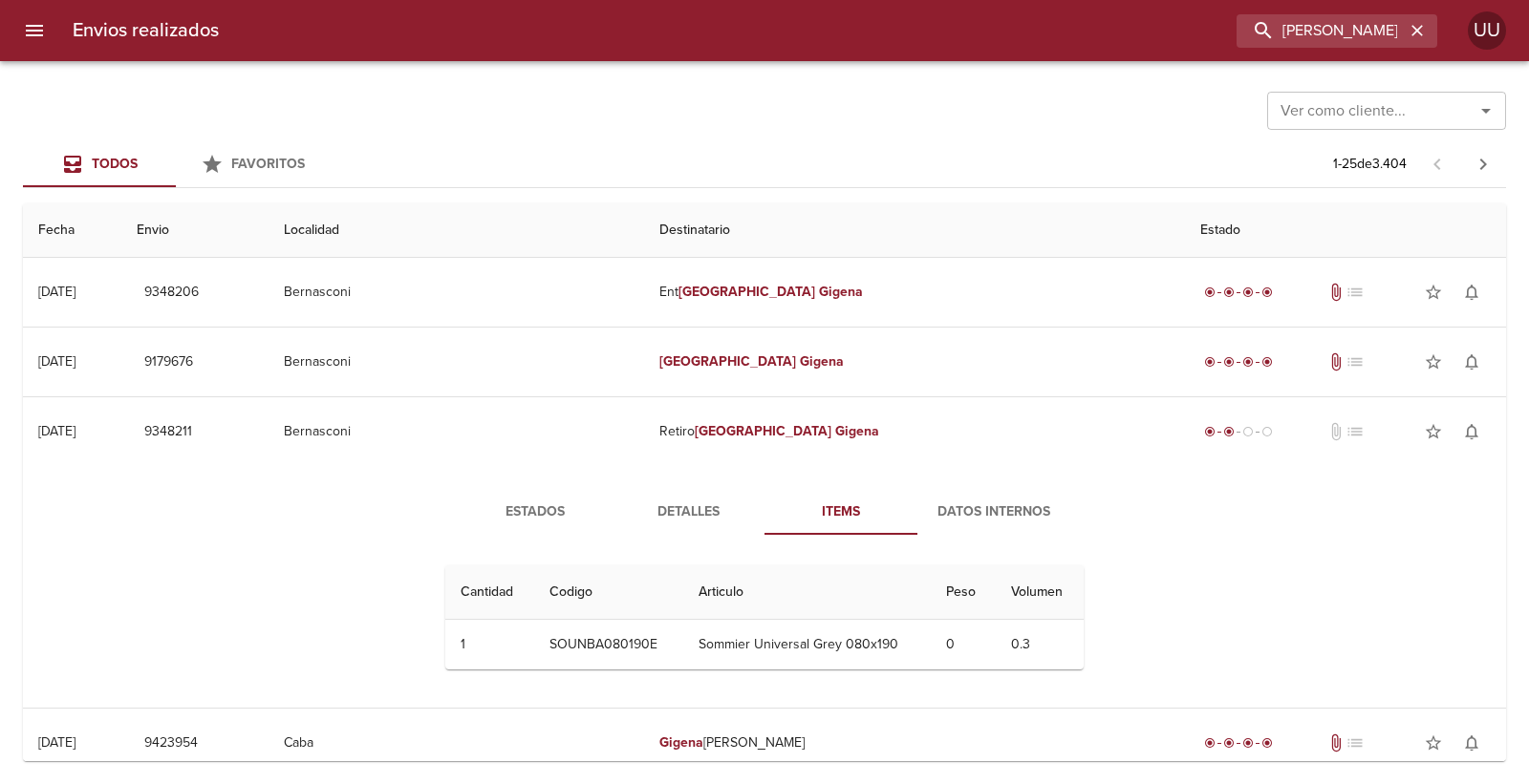
click at [686, 513] on span "Detalles" at bounding box center [688, 512] width 130 height 24
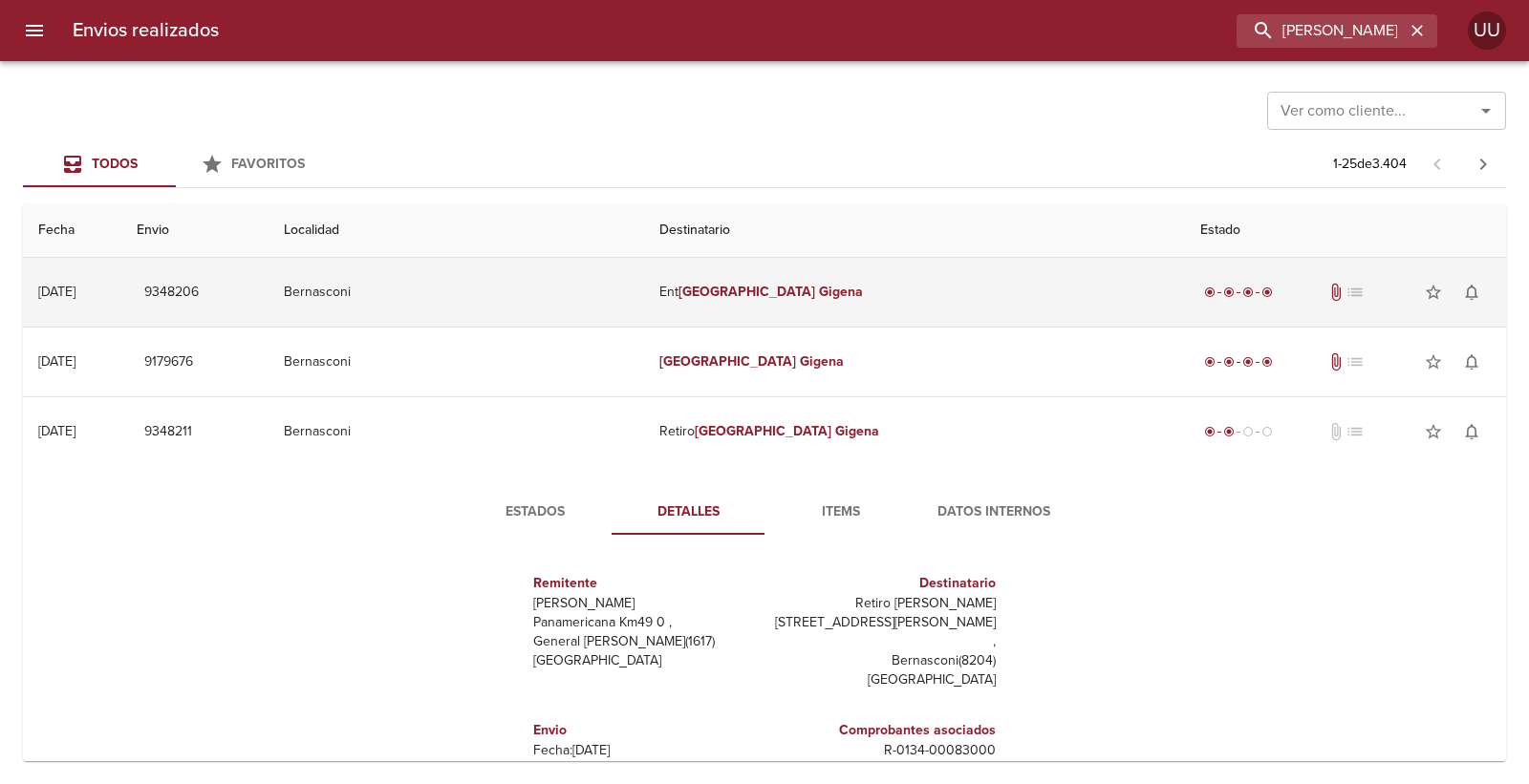
click at [744, 268] on td "Ent Florencia Gigena" at bounding box center [915, 291] width 540 height 69
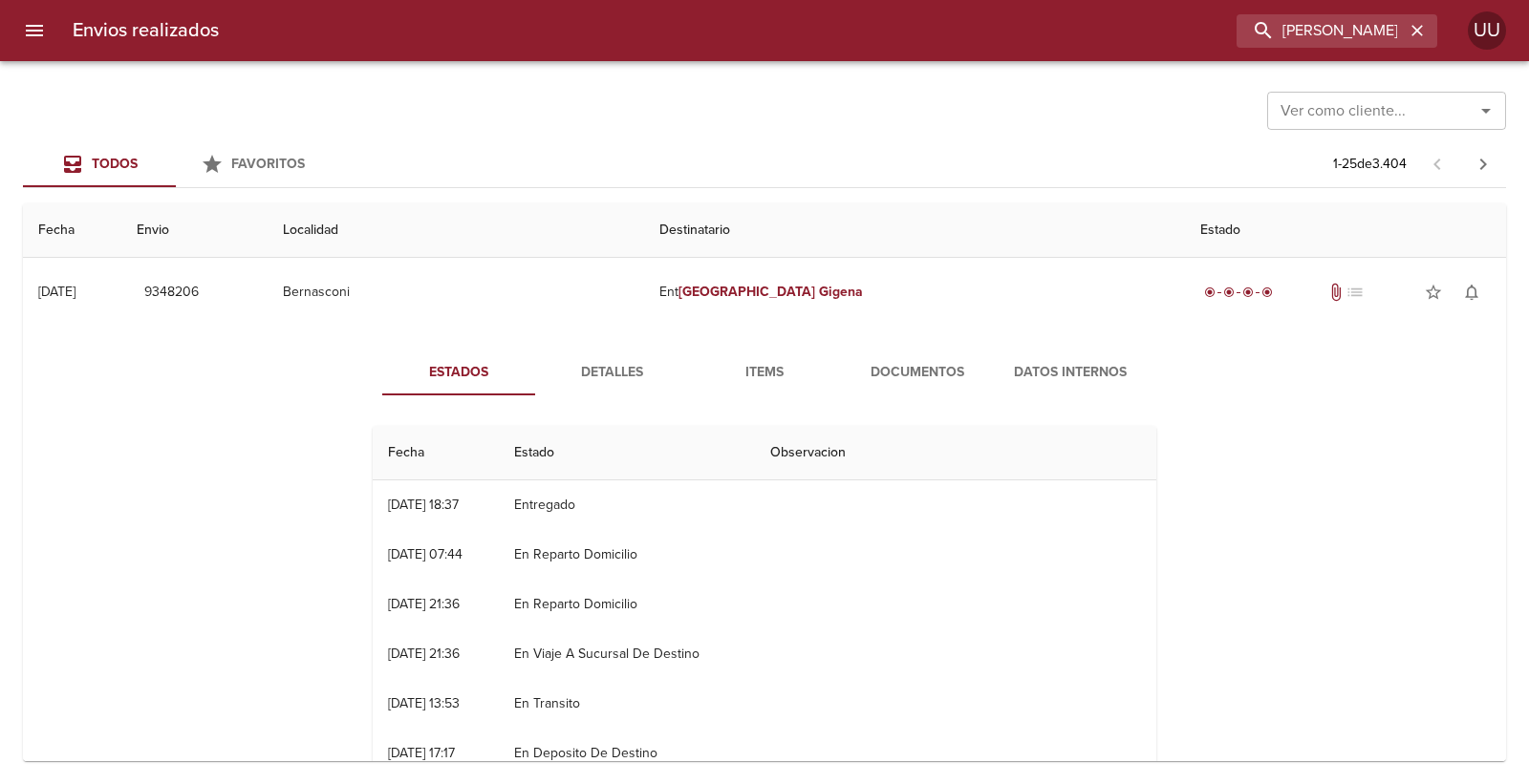
click at [598, 367] on span "Detalles" at bounding box center [611, 373] width 130 height 24
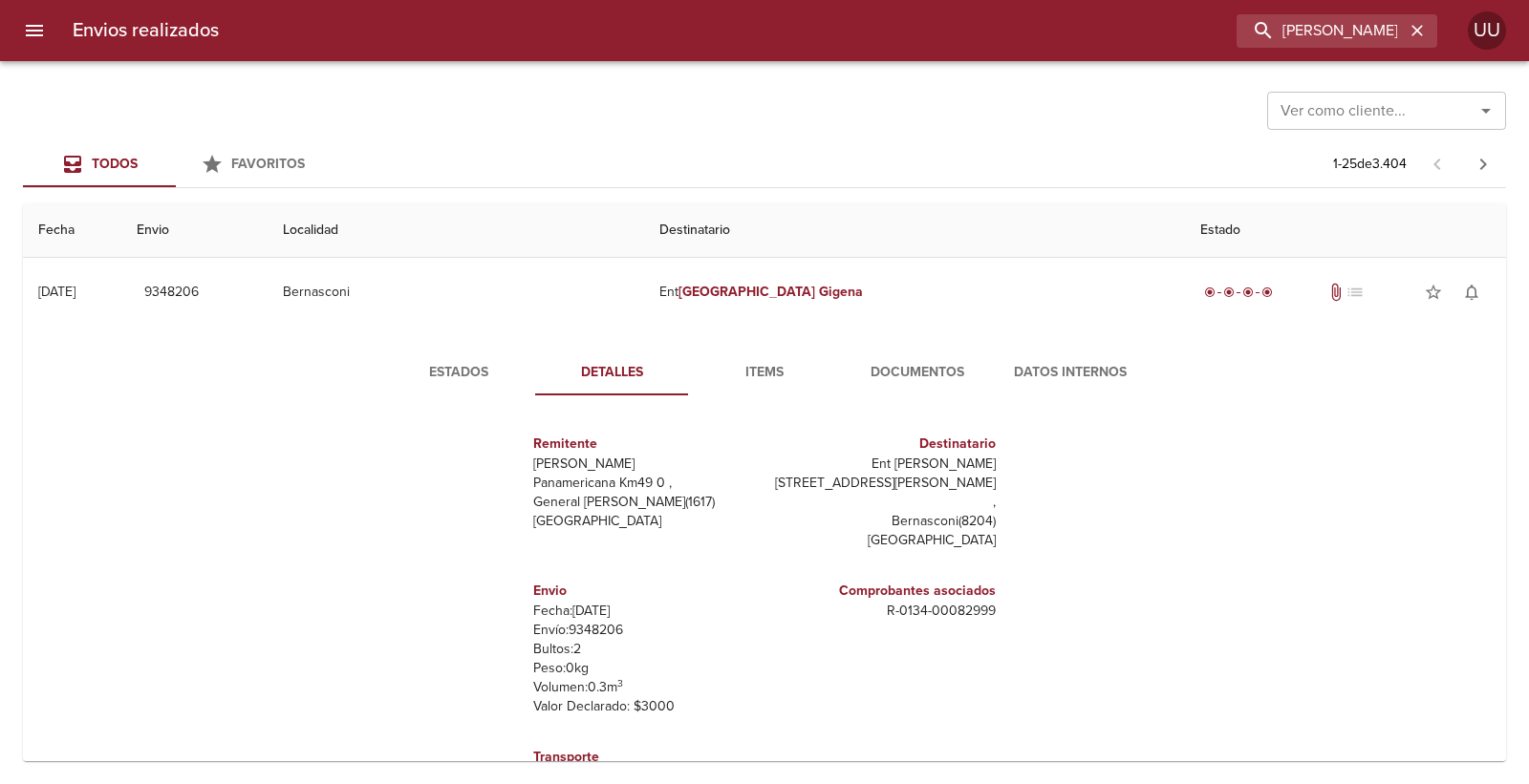
scroll to position [10, 0]
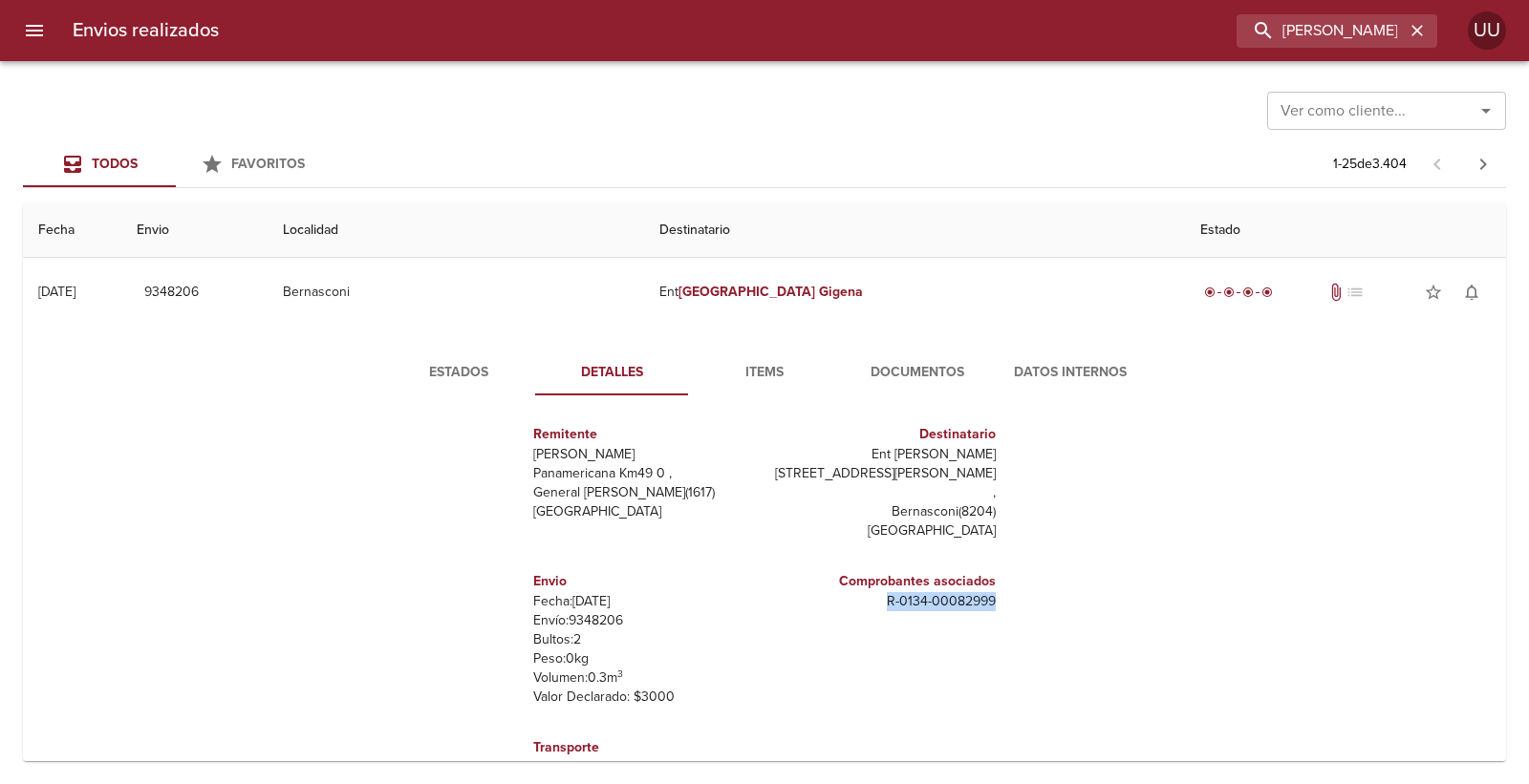
drag, startPoint x: 866, startPoint y: 593, endPoint x: 977, endPoint y: 588, distance: 111.1
click at [977, 588] on div "Comprobantes asociados R - 0134 - 00082999" at bounding box center [884, 591] width 224 height 55
copy p "R - 0134 - 00082999"
